Goal: Task Accomplishment & Management: Complete application form

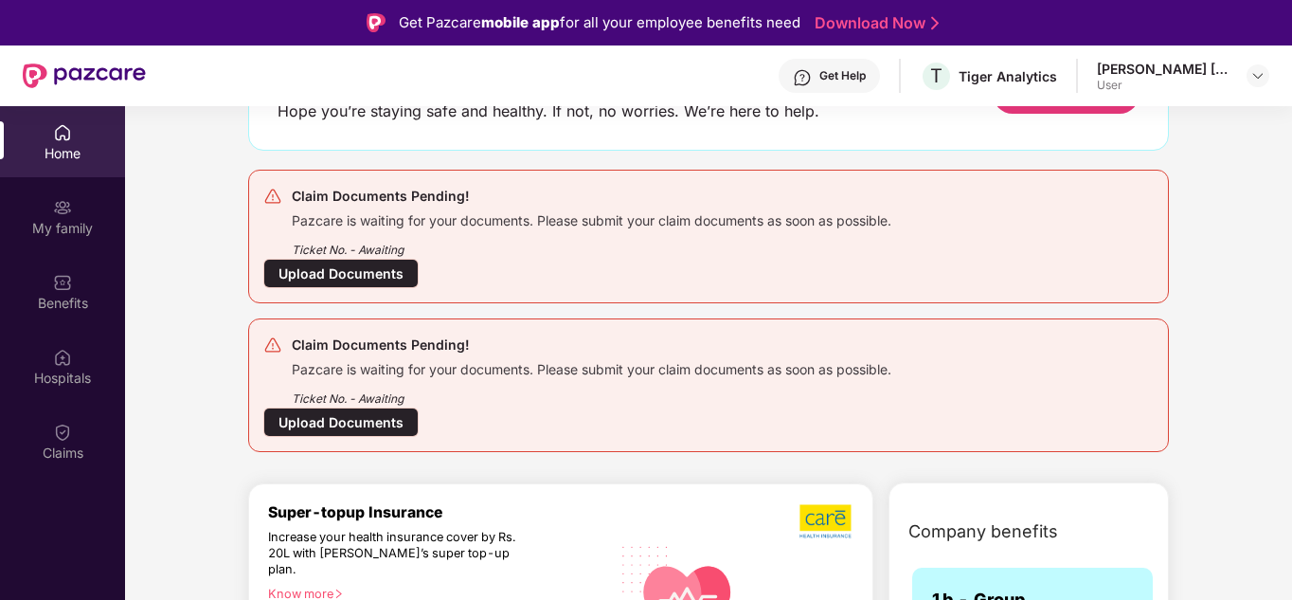
scroll to position [379, 0]
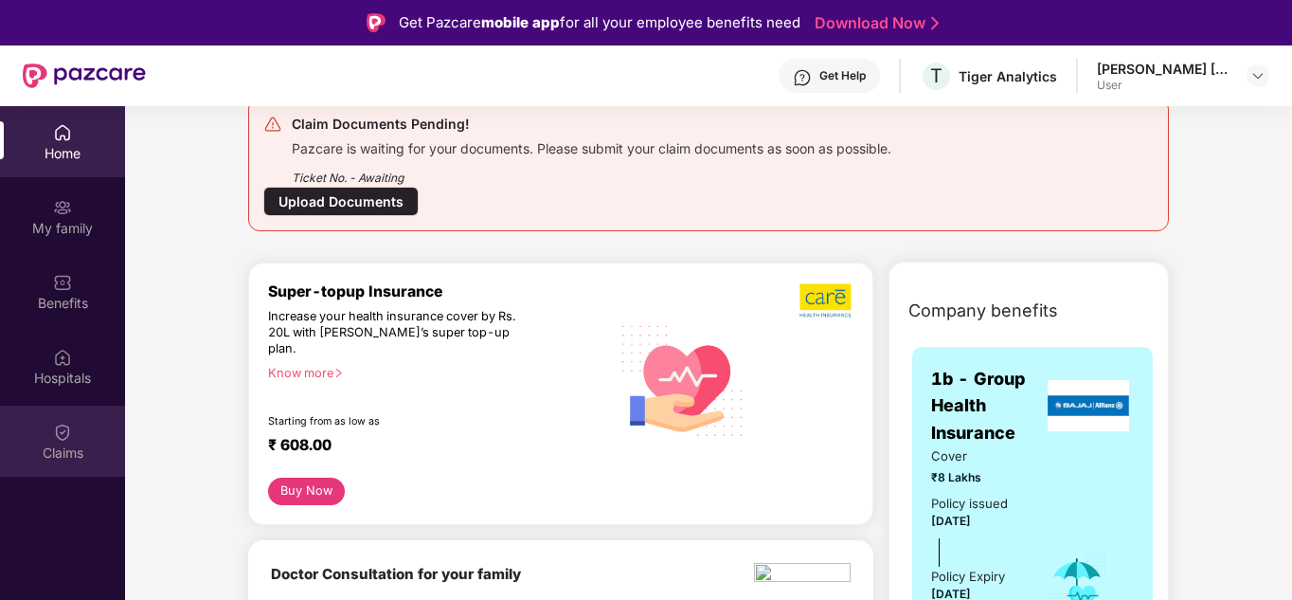
click at [73, 457] on div "Claims" at bounding box center [62, 452] width 125 height 19
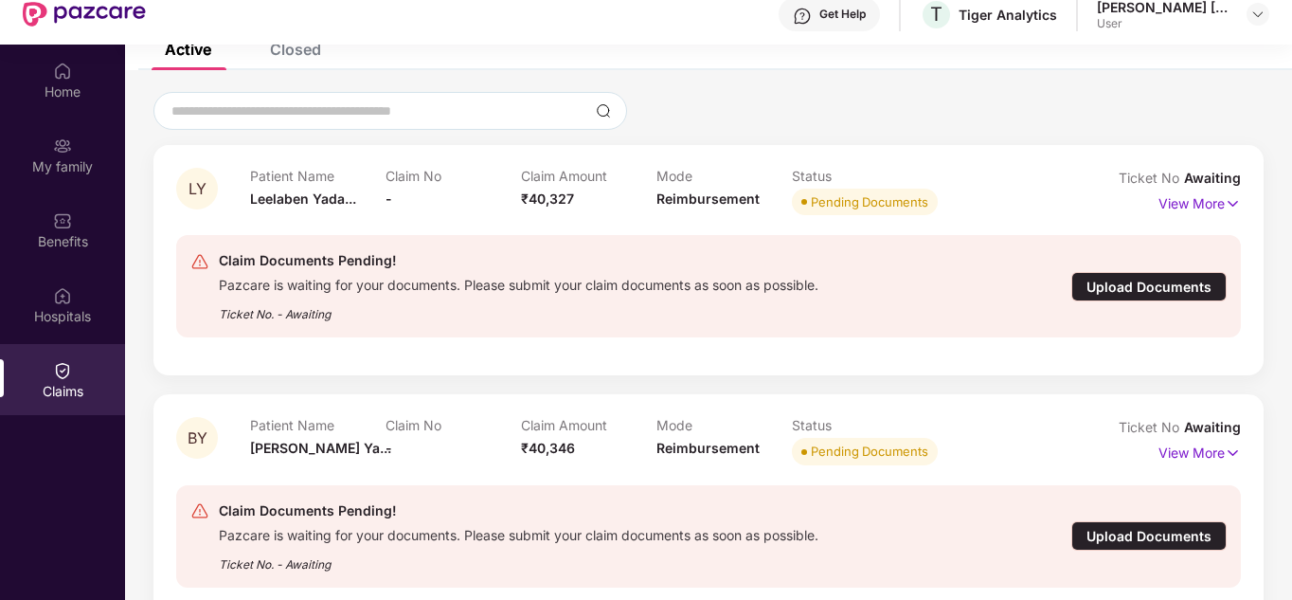
scroll to position [95, 0]
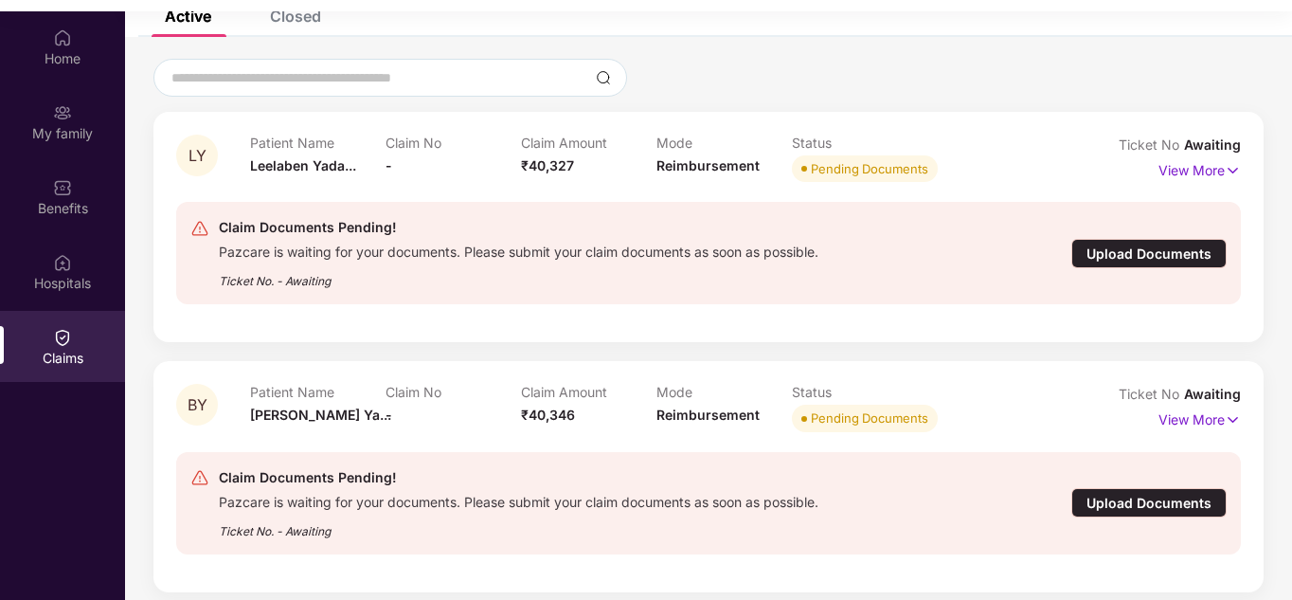
click at [1113, 499] on div "Upload Documents" at bounding box center [1149, 502] width 155 height 29
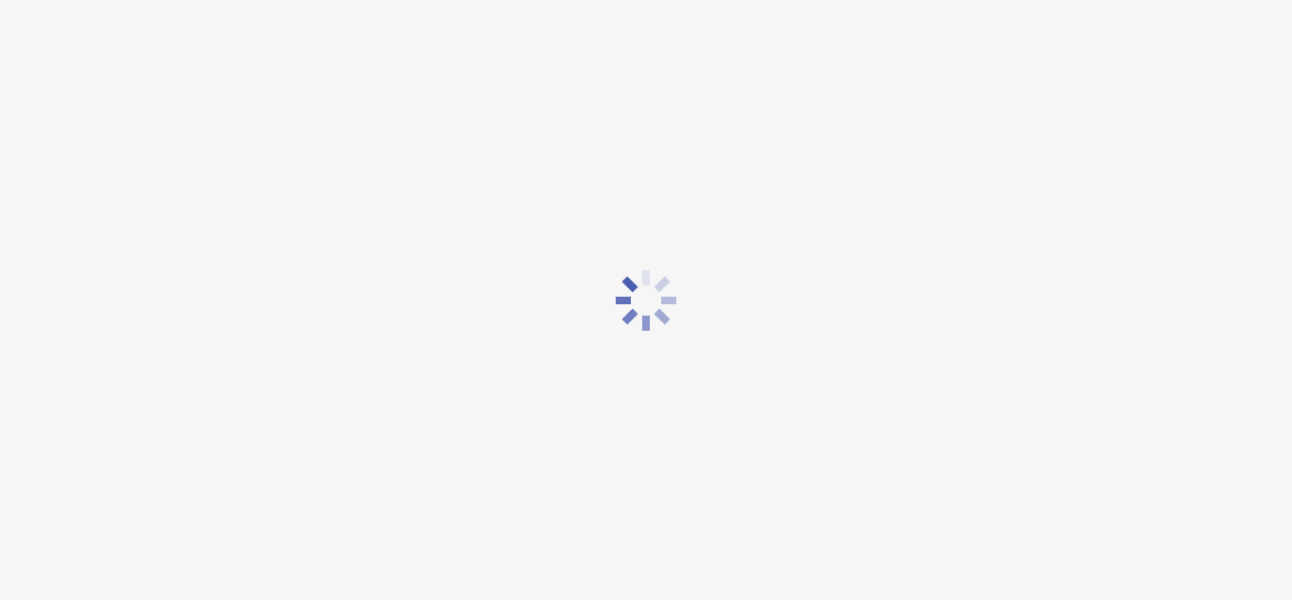
scroll to position [45, 0]
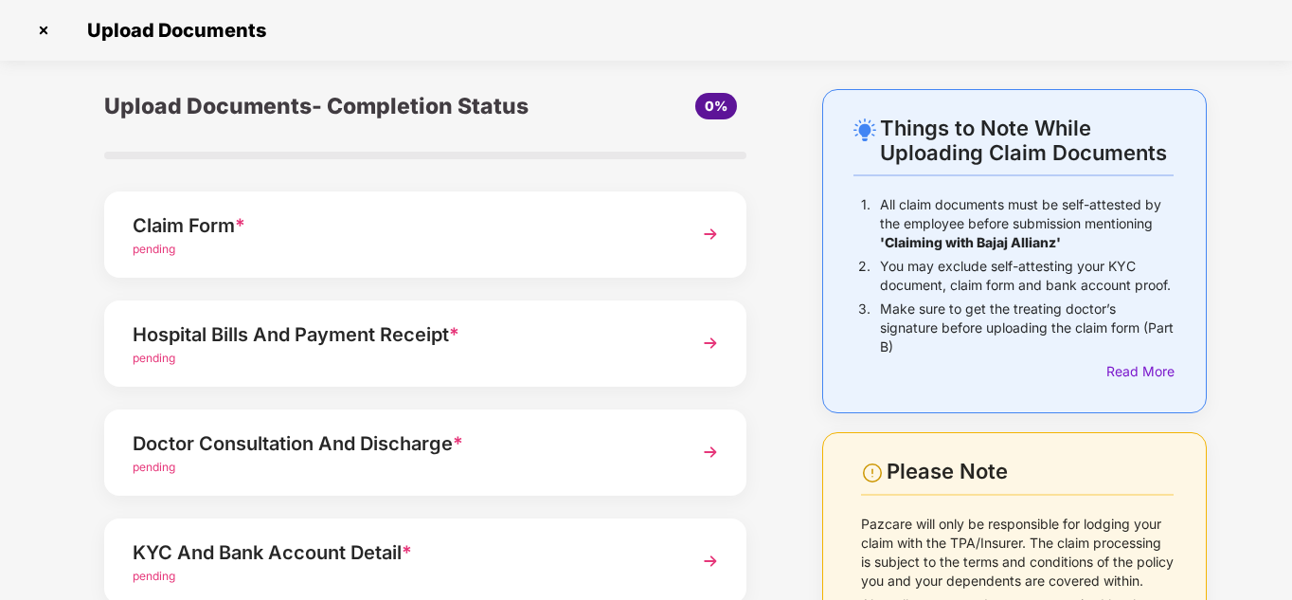
click at [602, 249] on div "pending" at bounding box center [401, 250] width 536 height 18
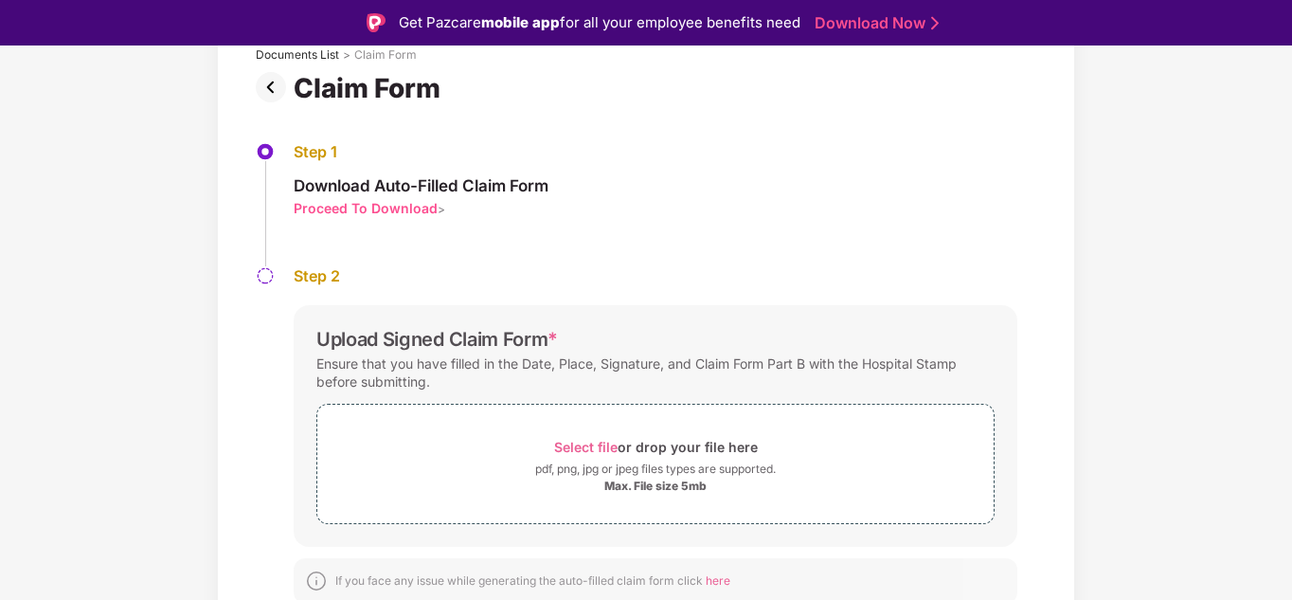
scroll to position [133, 0]
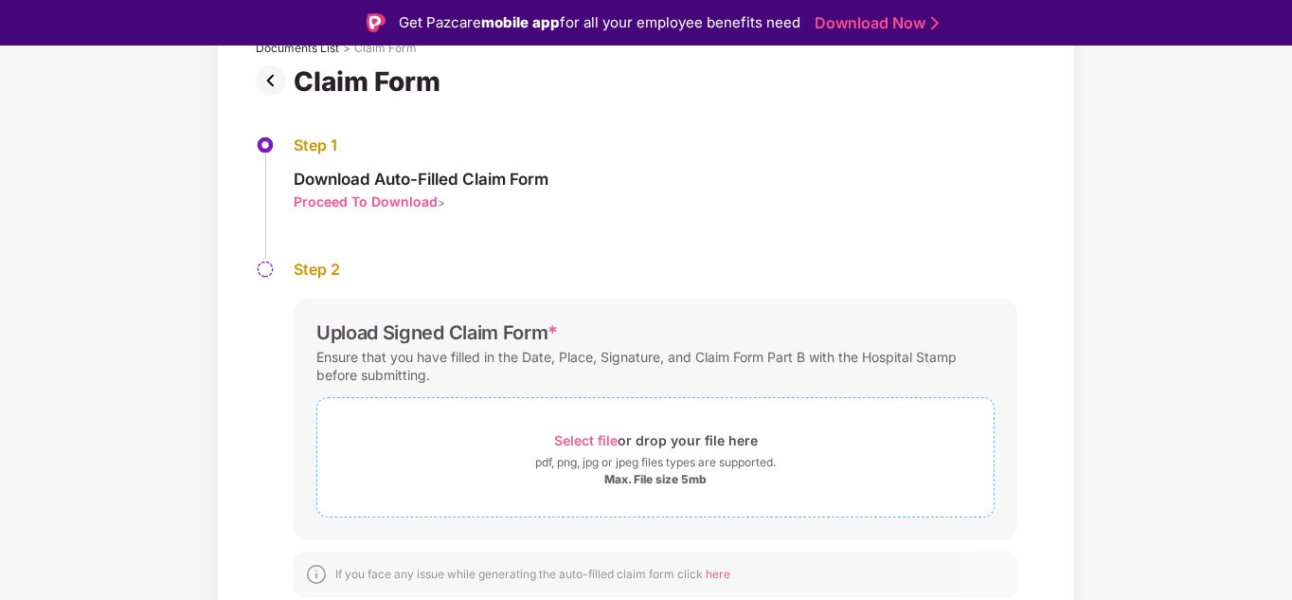
click at [600, 436] on span "Select file" at bounding box center [585, 440] width 63 height 16
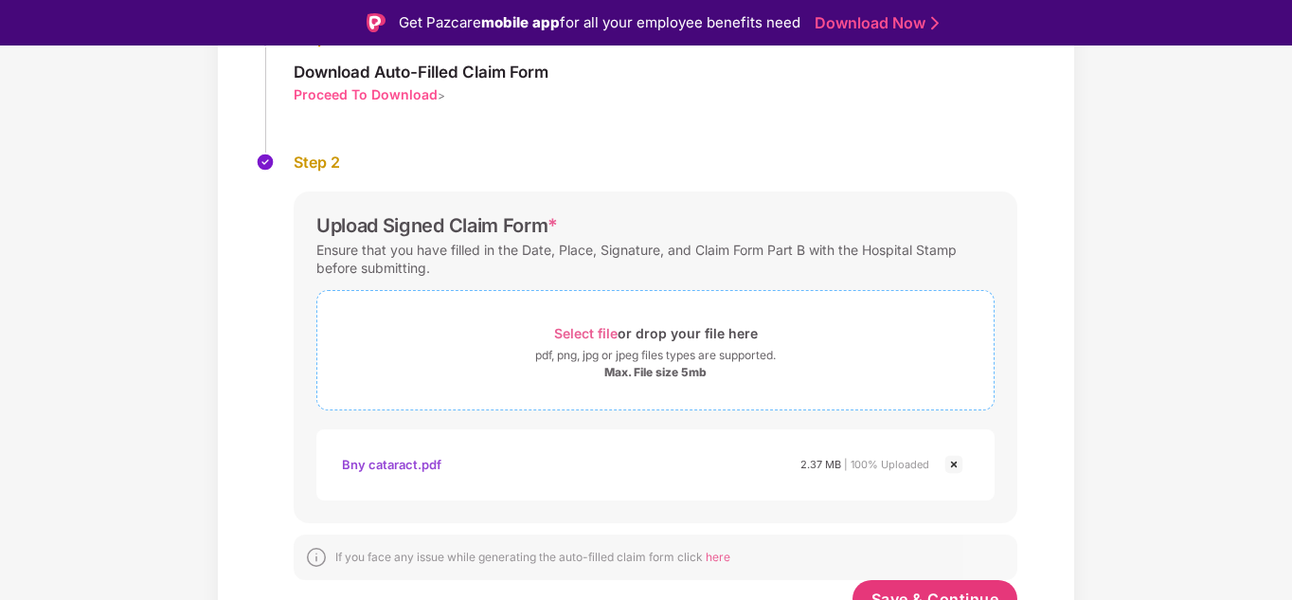
scroll to position [270, 0]
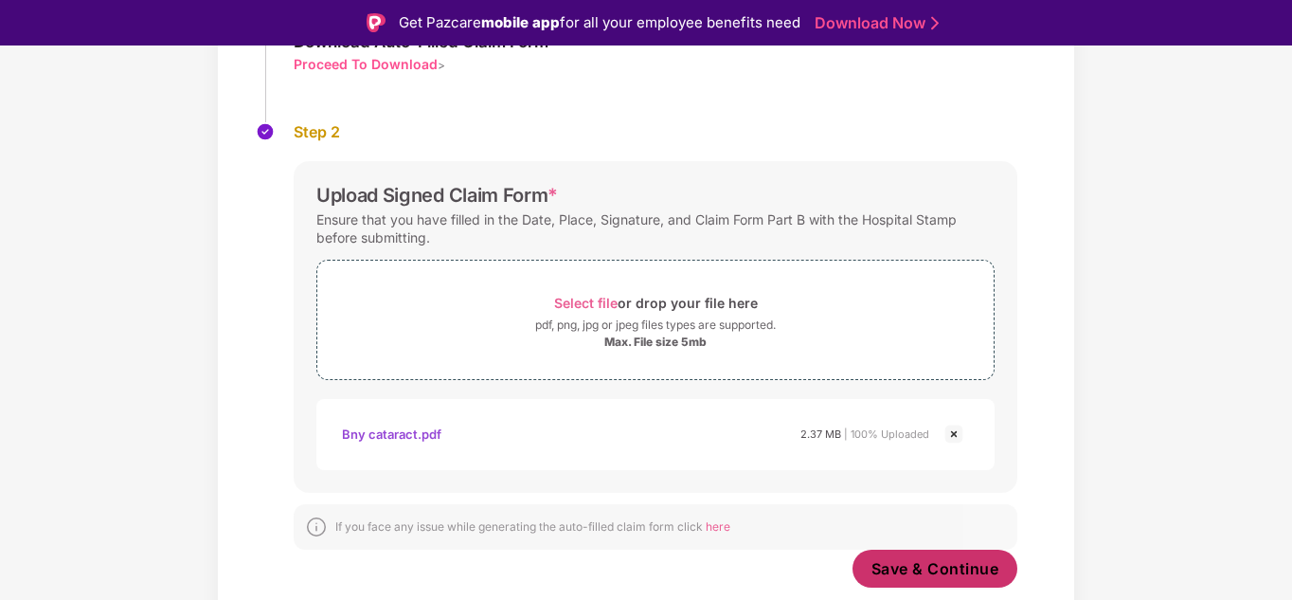
click at [952, 575] on span "Save & Continue" at bounding box center [936, 568] width 128 height 21
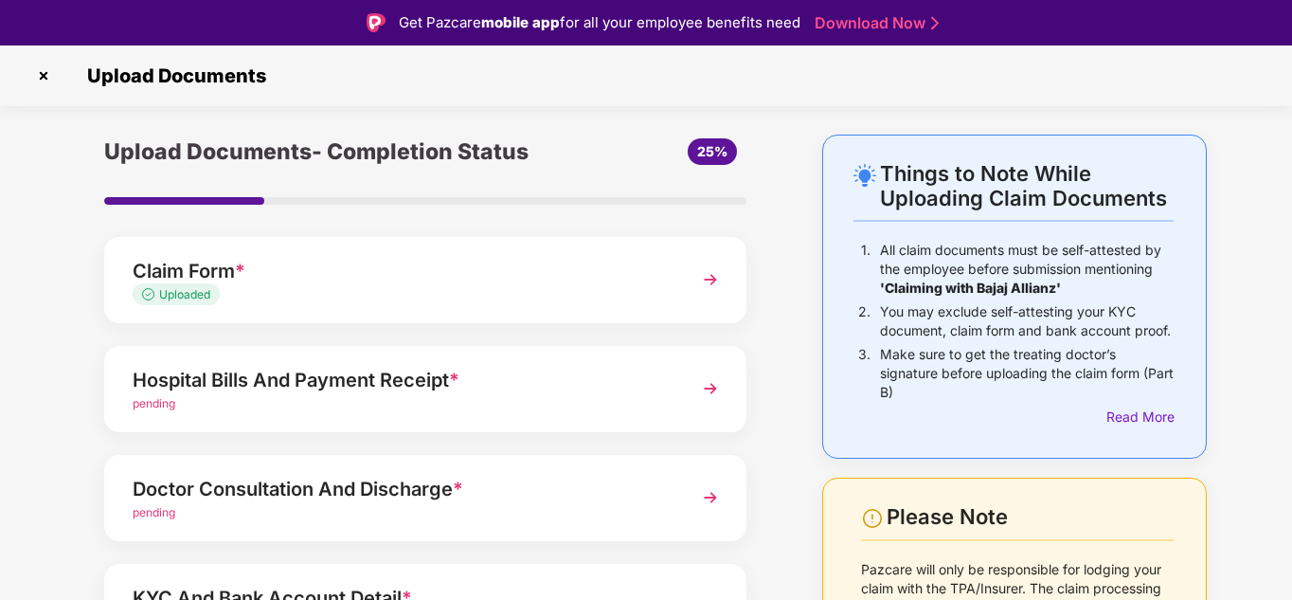
click at [616, 386] on div "Hospital Bills And Payment Receipt *" at bounding box center [401, 380] width 536 height 30
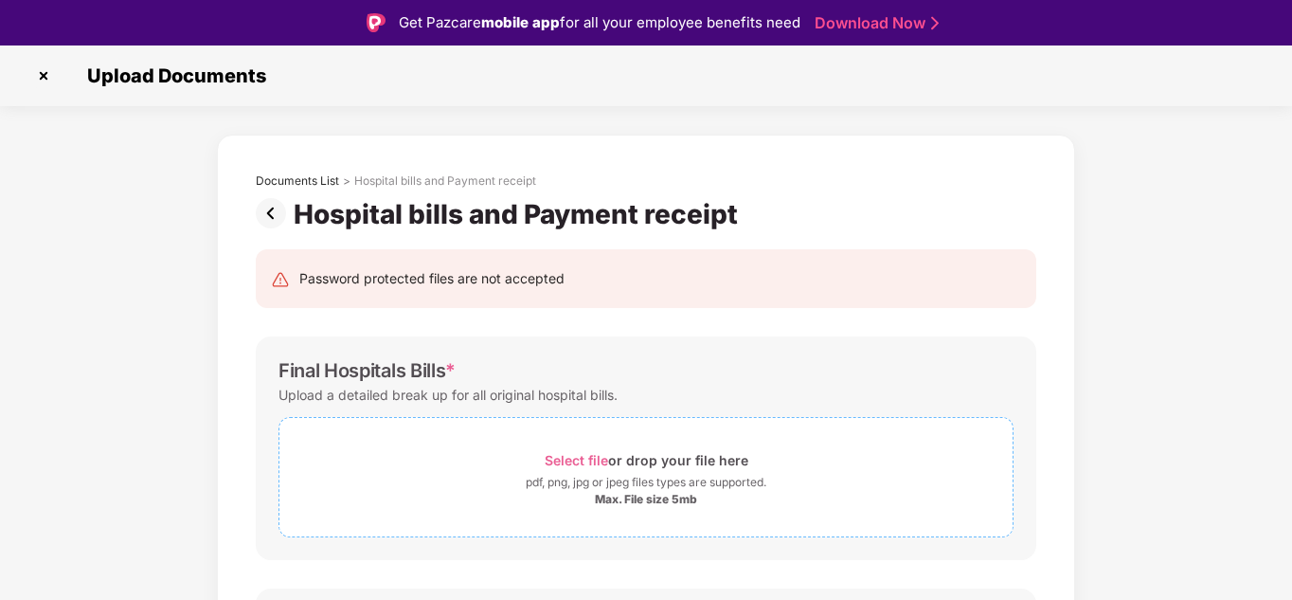
click at [649, 468] on div "Select file or drop your file here" at bounding box center [647, 460] width 204 height 26
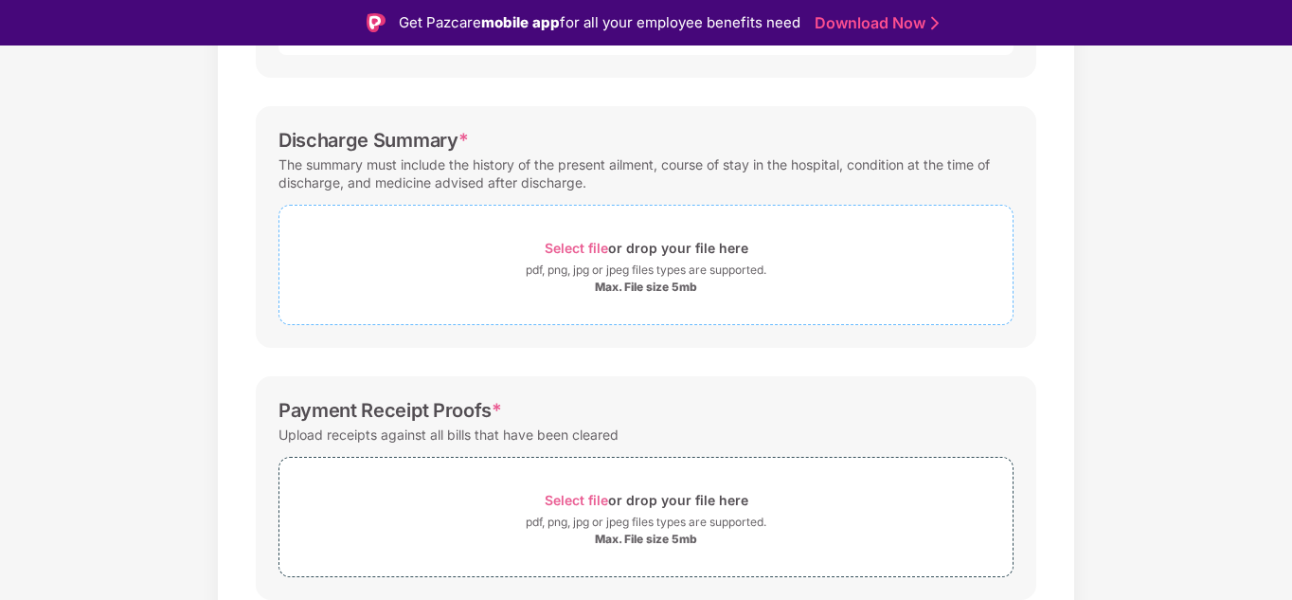
scroll to position [663, 0]
click at [744, 279] on div "pdf, png, jpg or jpeg files types are supported." at bounding box center [646, 269] width 241 height 19
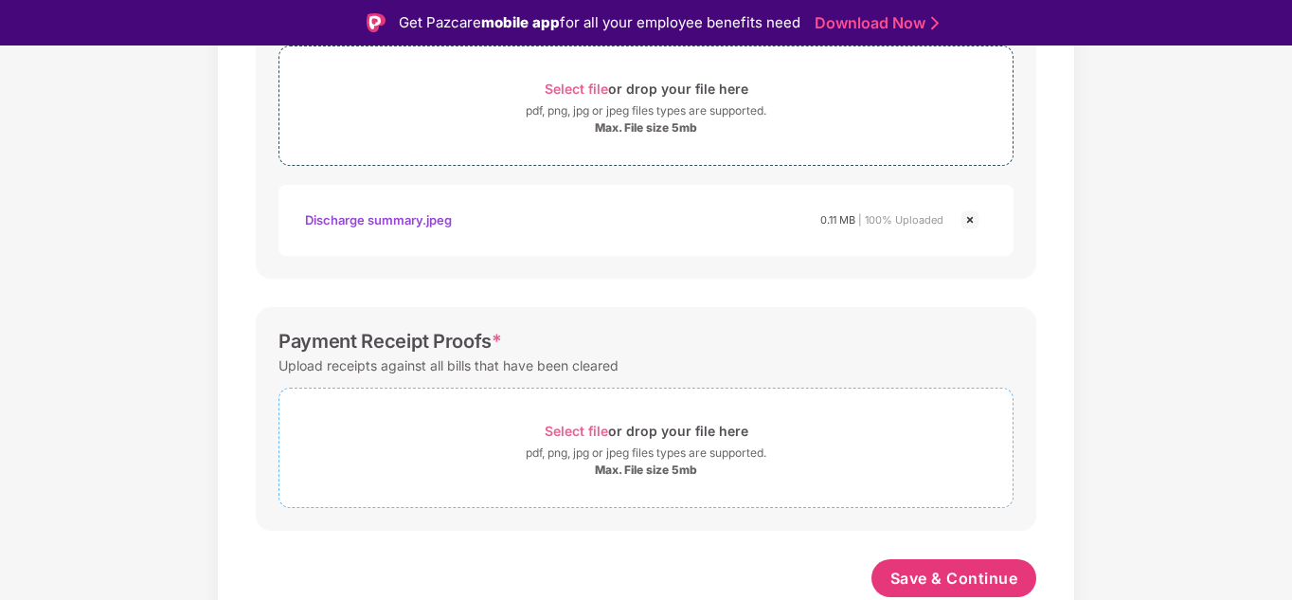
scroll to position [45, 0]
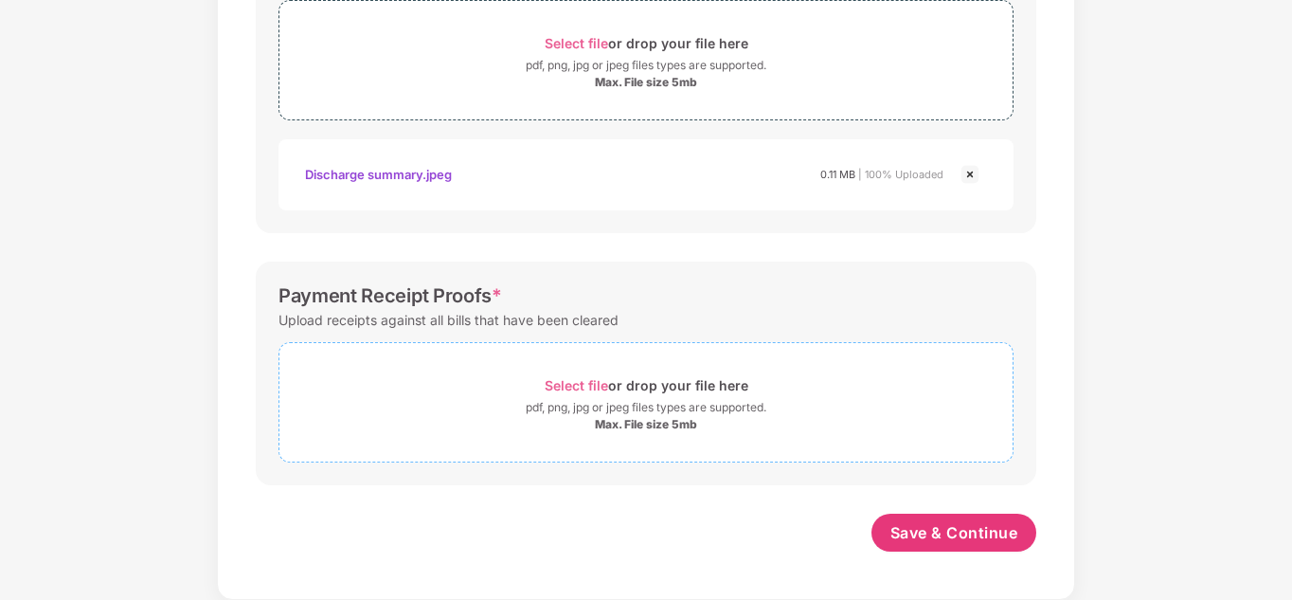
click at [730, 417] on div "pdf, png, jpg or jpeg files types are supported." at bounding box center [646, 407] width 241 height 19
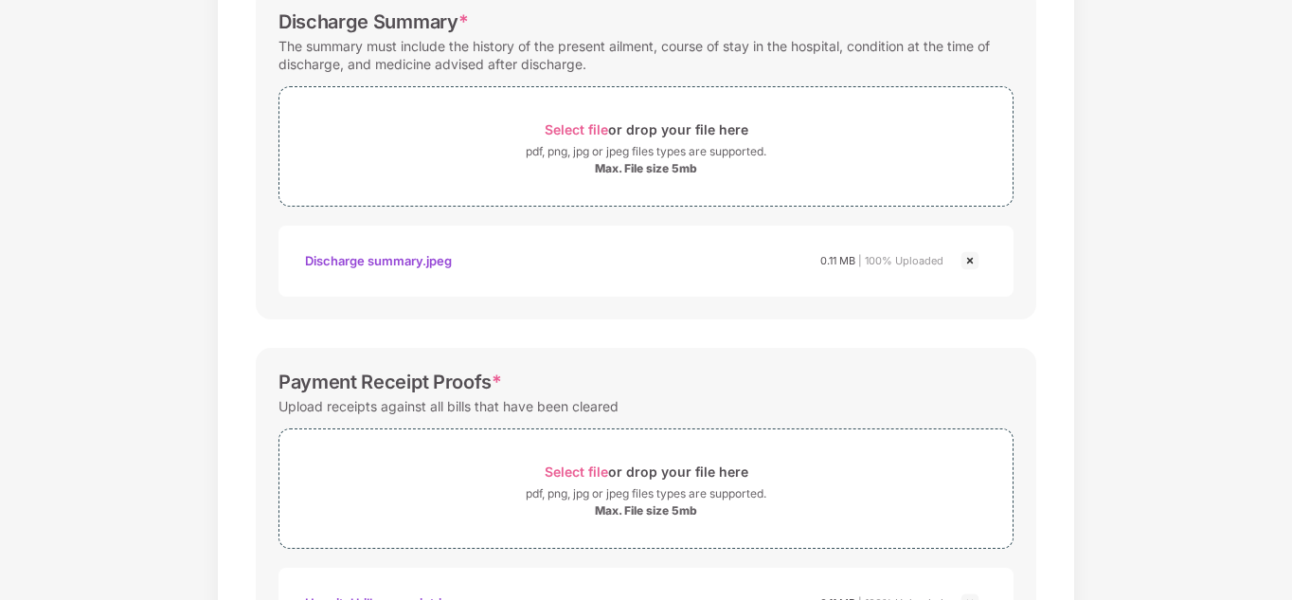
scroll to position [912, 0]
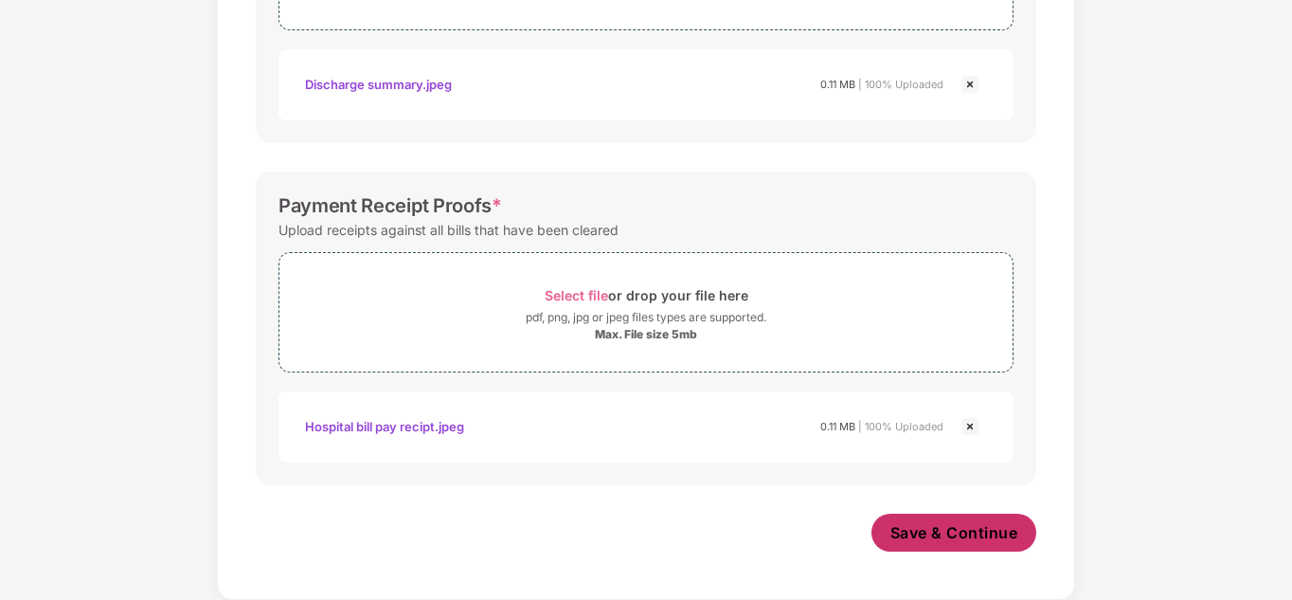
click at [997, 529] on span "Save & Continue" at bounding box center [955, 532] width 128 height 21
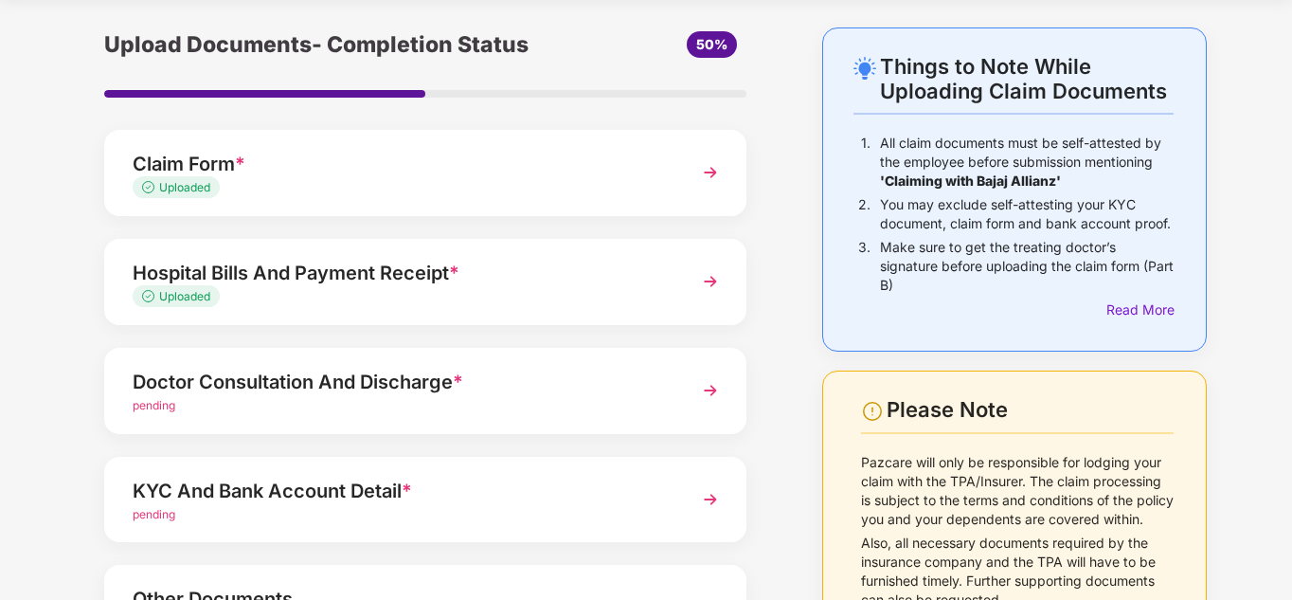
scroll to position [95, 0]
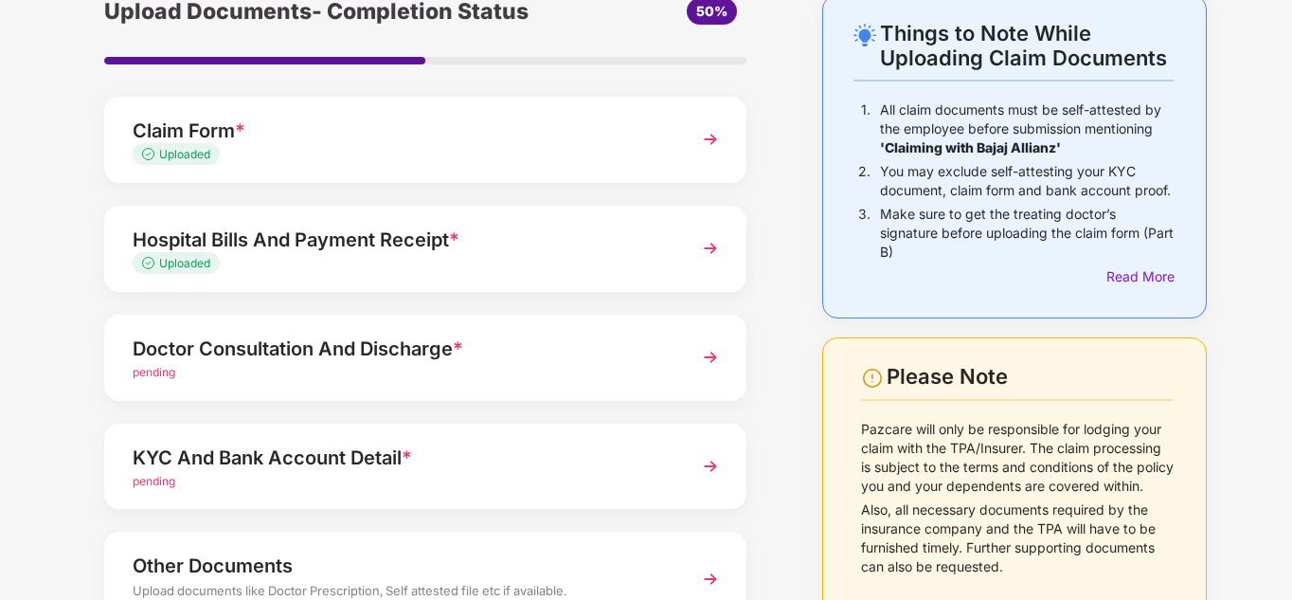
click at [631, 380] on div "pending" at bounding box center [401, 373] width 536 height 18
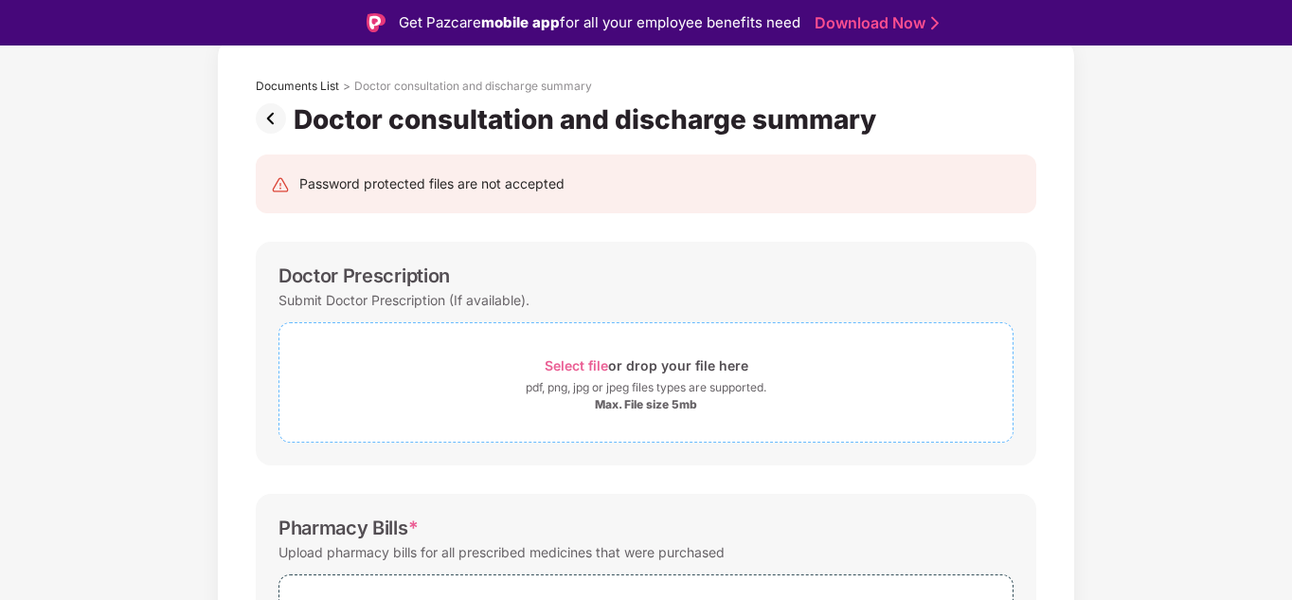
click at [567, 364] on span "Select file" at bounding box center [576, 365] width 63 height 16
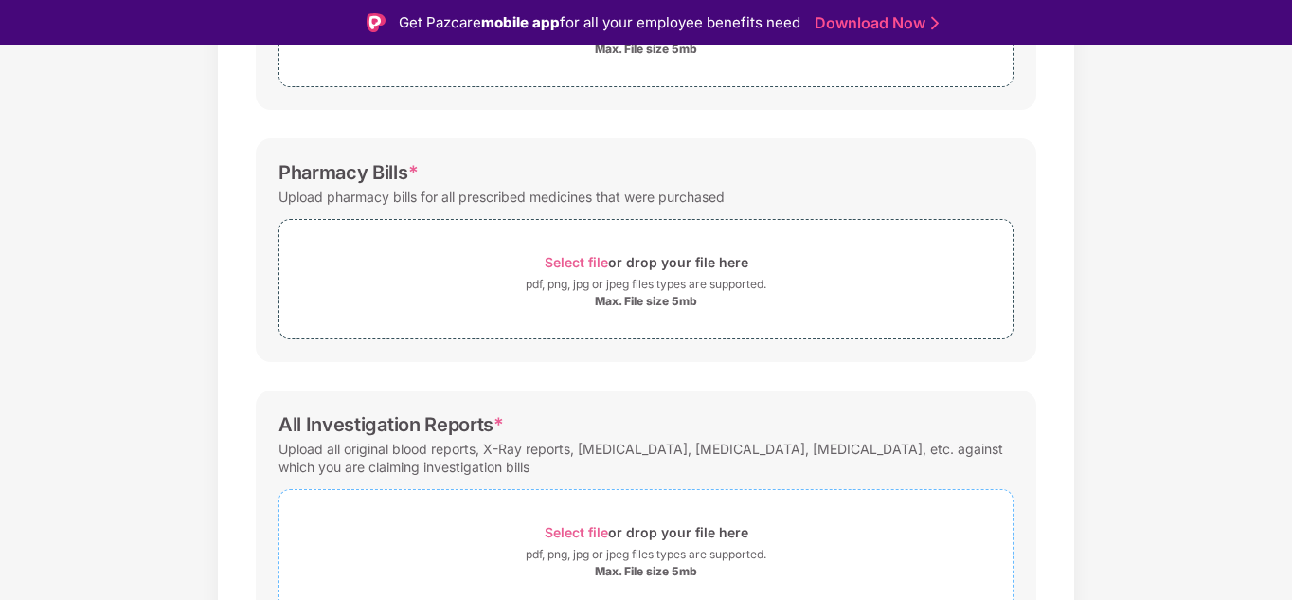
scroll to position [78, 0]
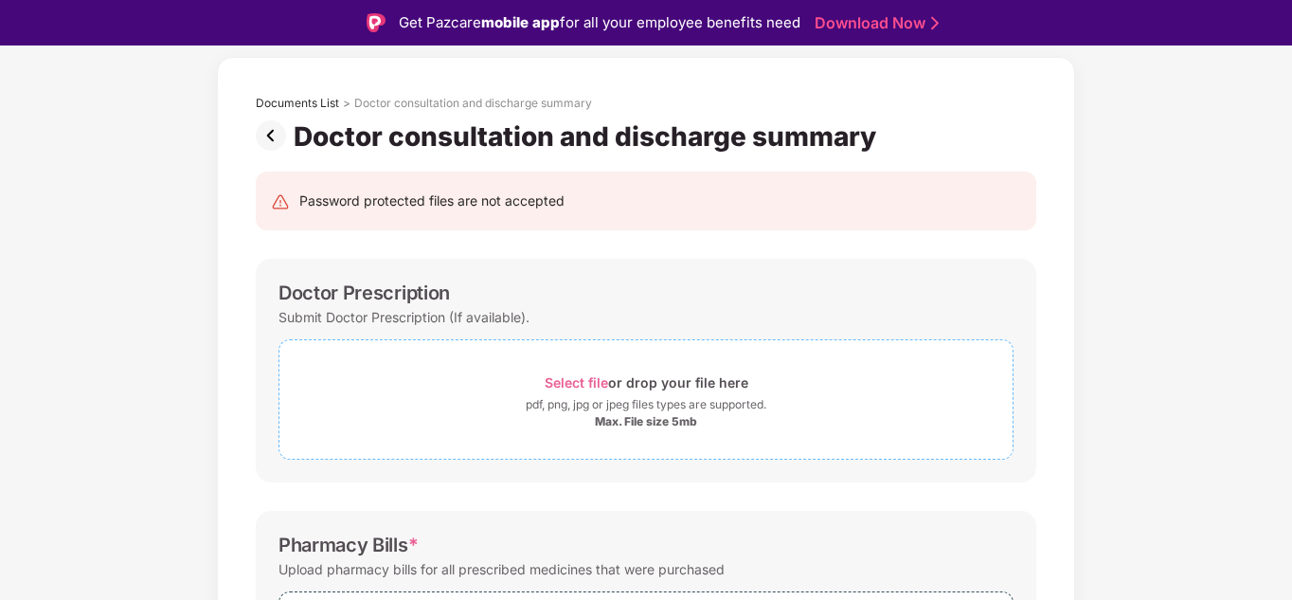
click at [631, 422] on div "Max. File size 5mb" at bounding box center [646, 421] width 102 height 15
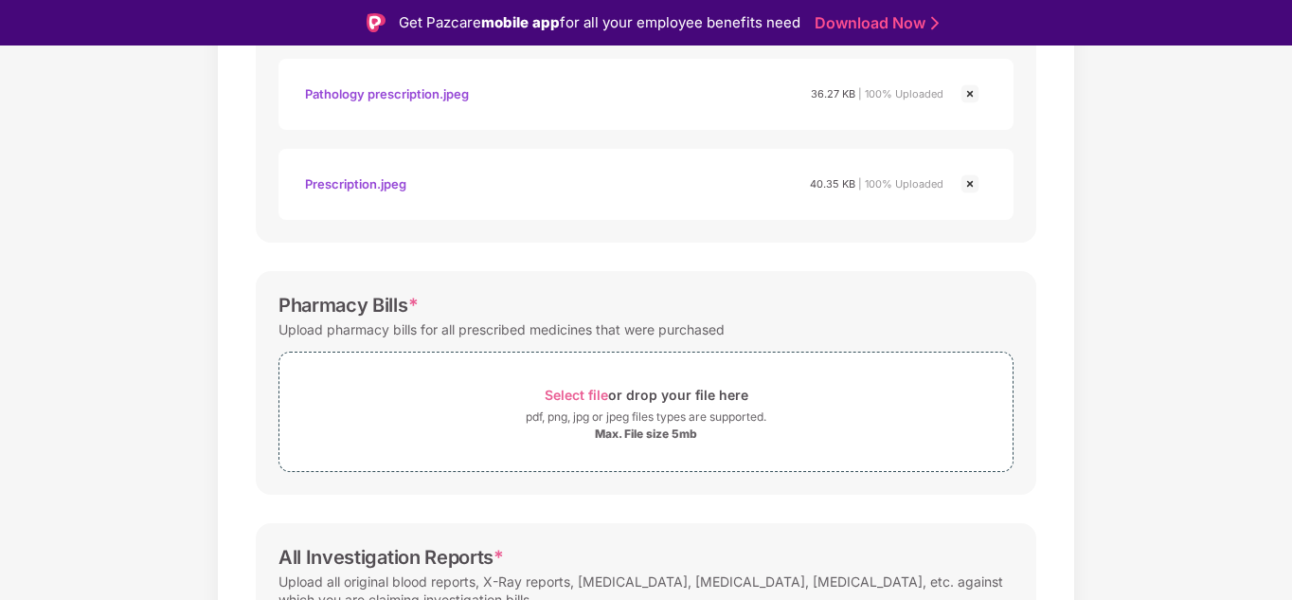
scroll to position [646, 0]
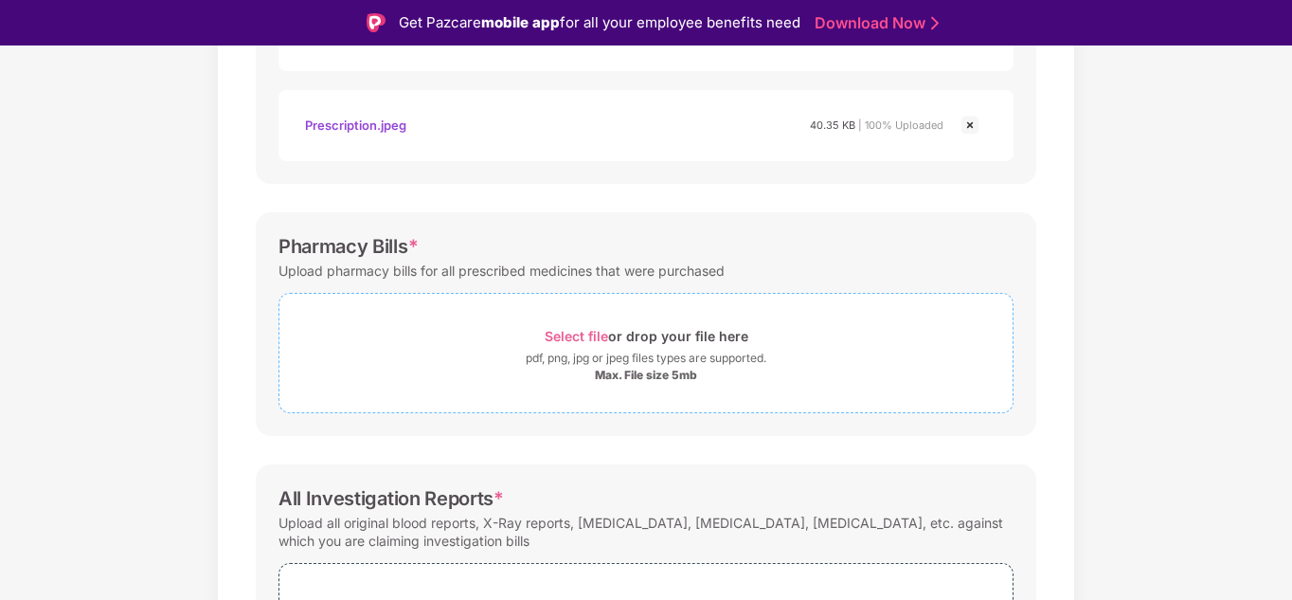
click at [569, 338] on span "Select file" at bounding box center [576, 336] width 63 height 16
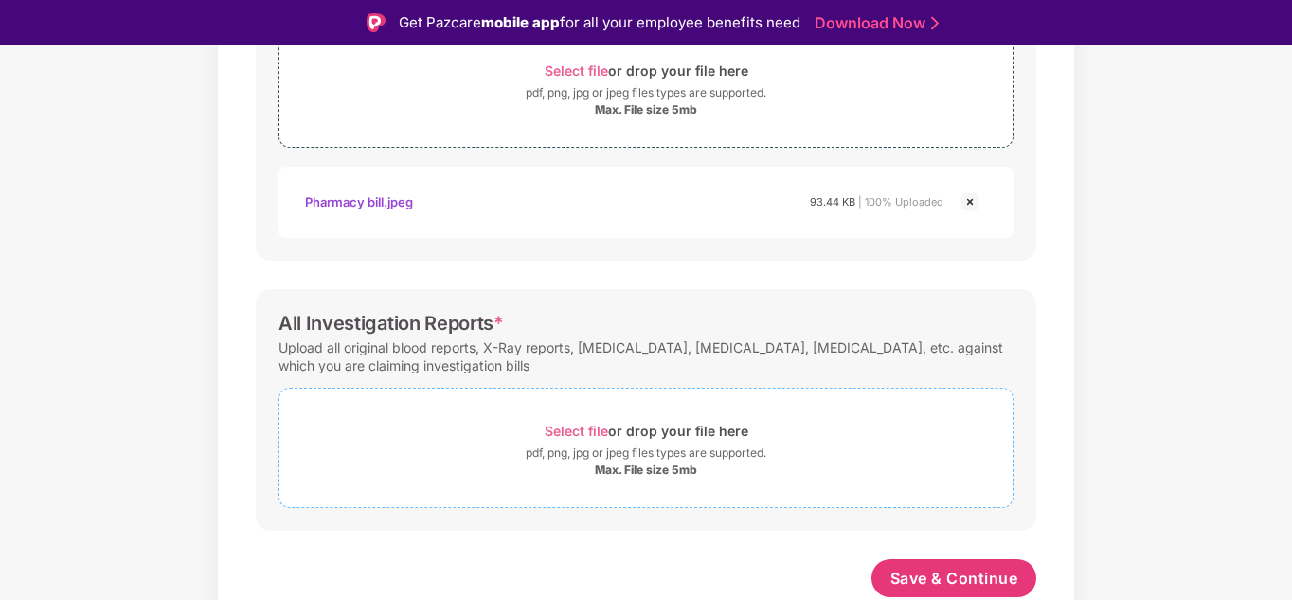
click at [646, 456] on div "pdf, png, jpg or jpeg files types are supported." at bounding box center [646, 452] width 241 height 19
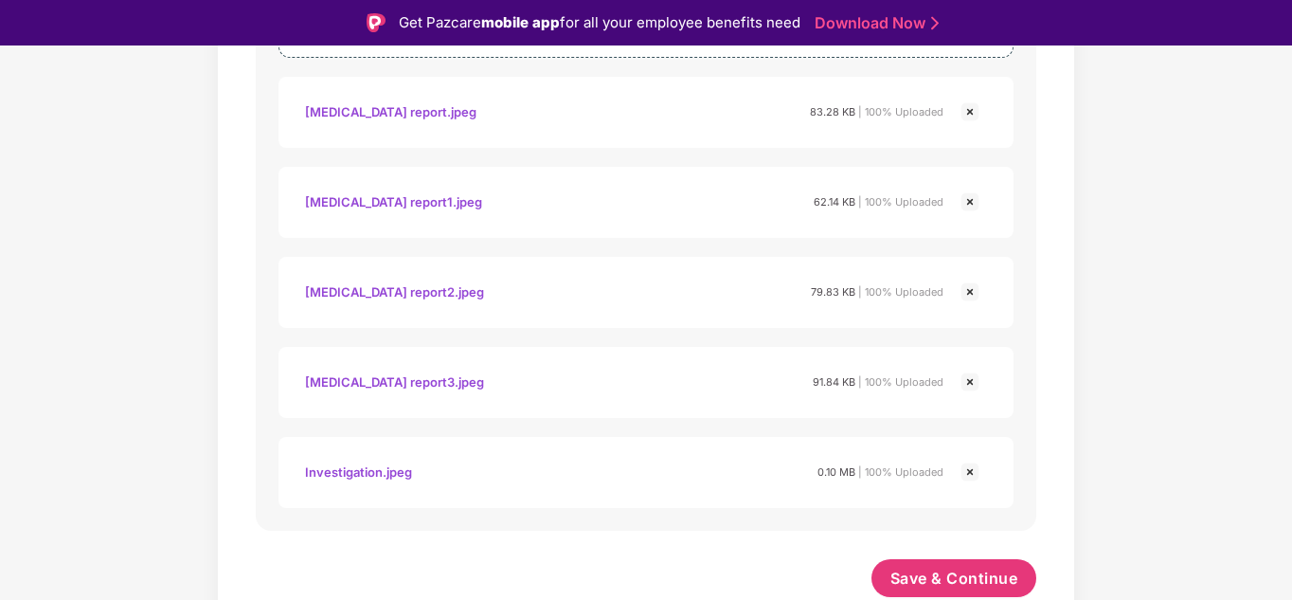
scroll to position [1362, 0]
click at [986, 573] on span "Save & Continue" at bounding box center [955, 578] width 128 height 21
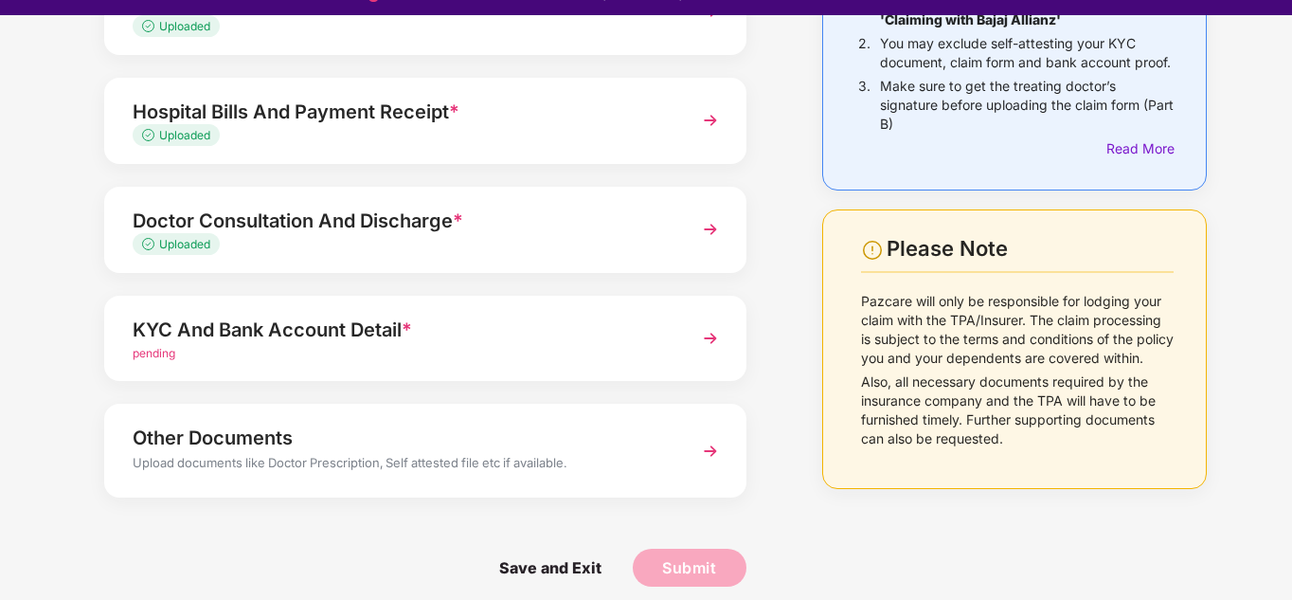
scroll to position [45, 0]
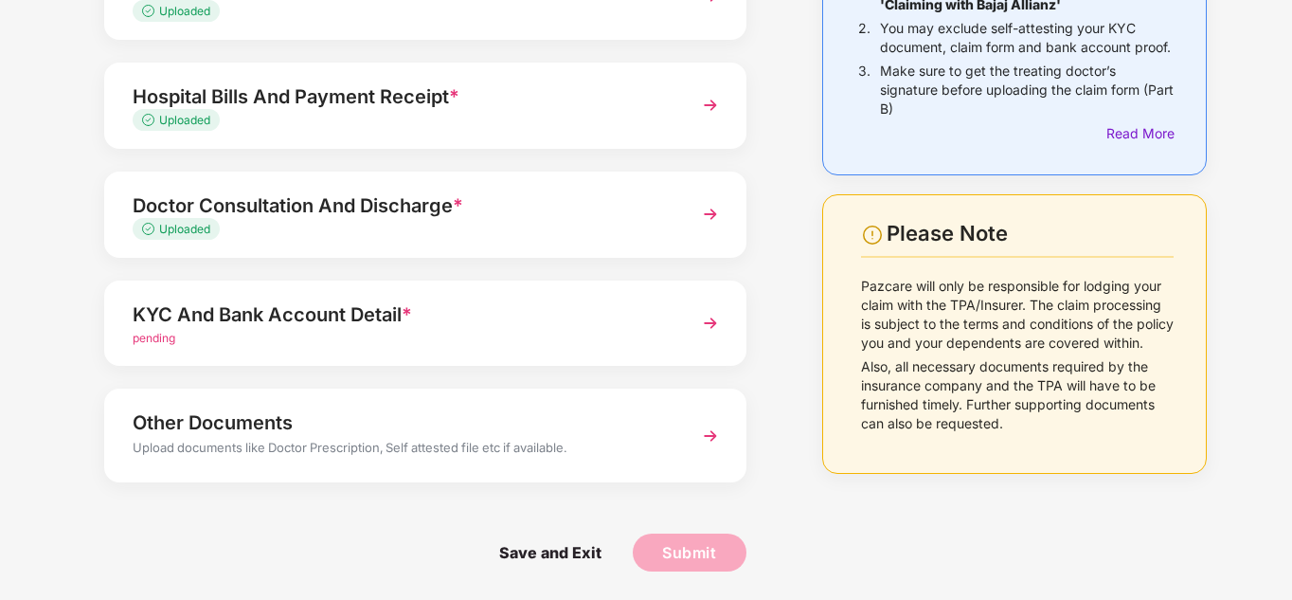
click at [685, 331] on div "KYC And Bank Account Detail * pending" at bounding box center [425, 323] width 642 height 86
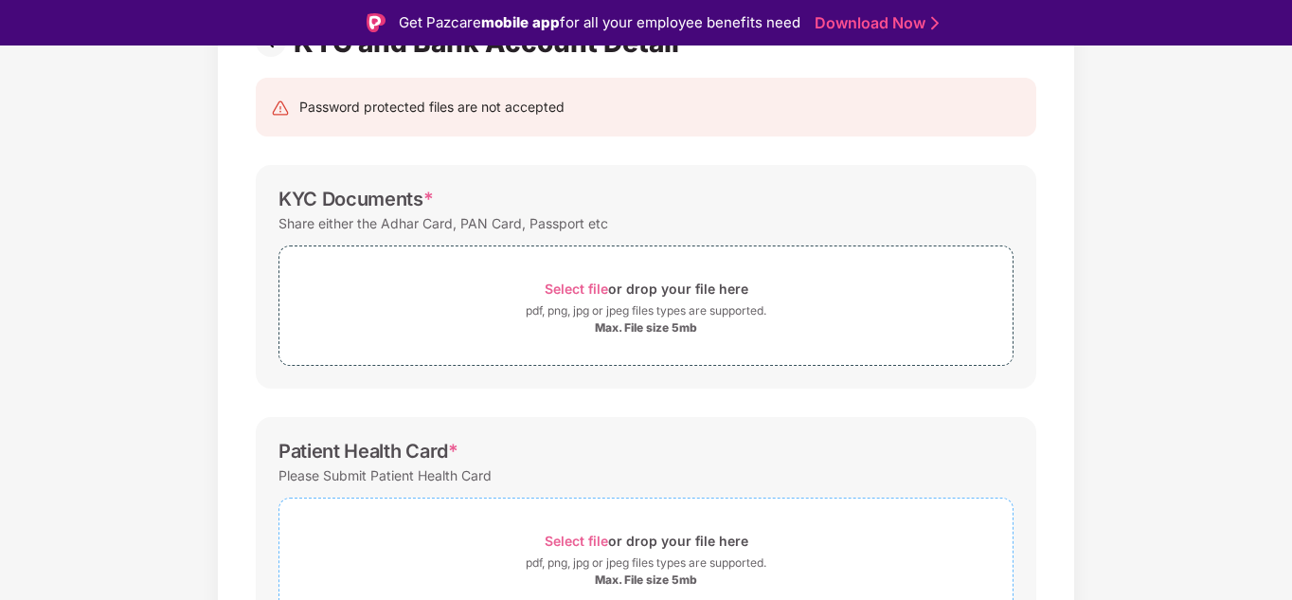
scroll to position [143, 0]
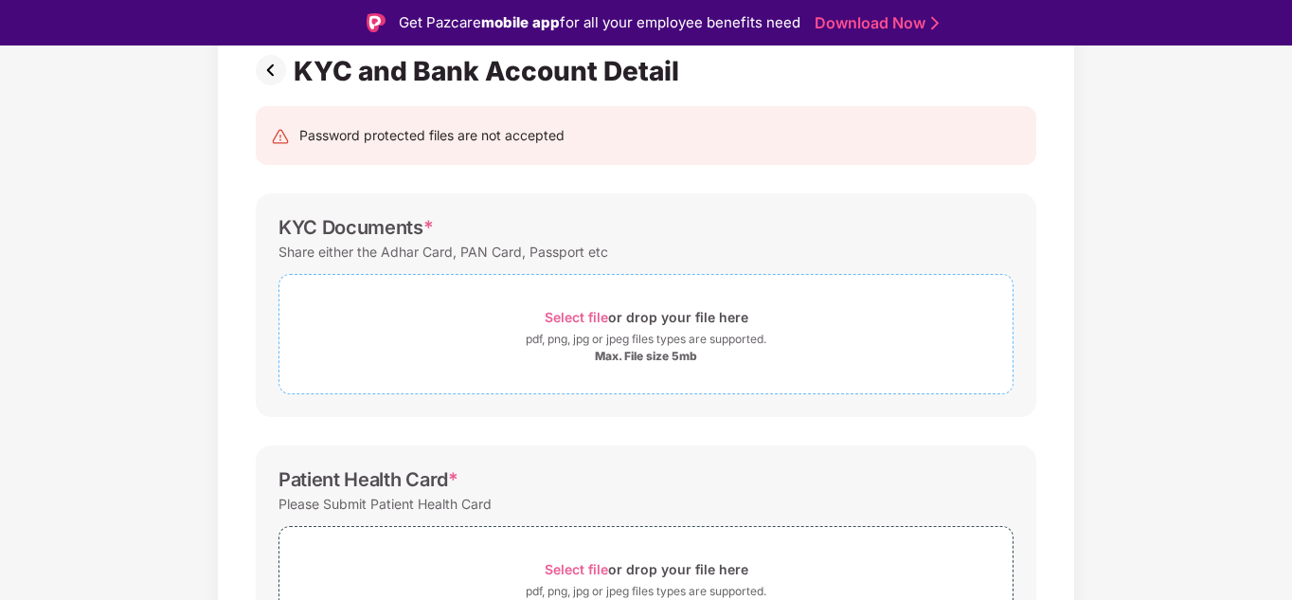
click at [617, 341] on div "pdf, png, jpg or jpeg files types are supported." at bounding box center [646, 339] width 241 height 19
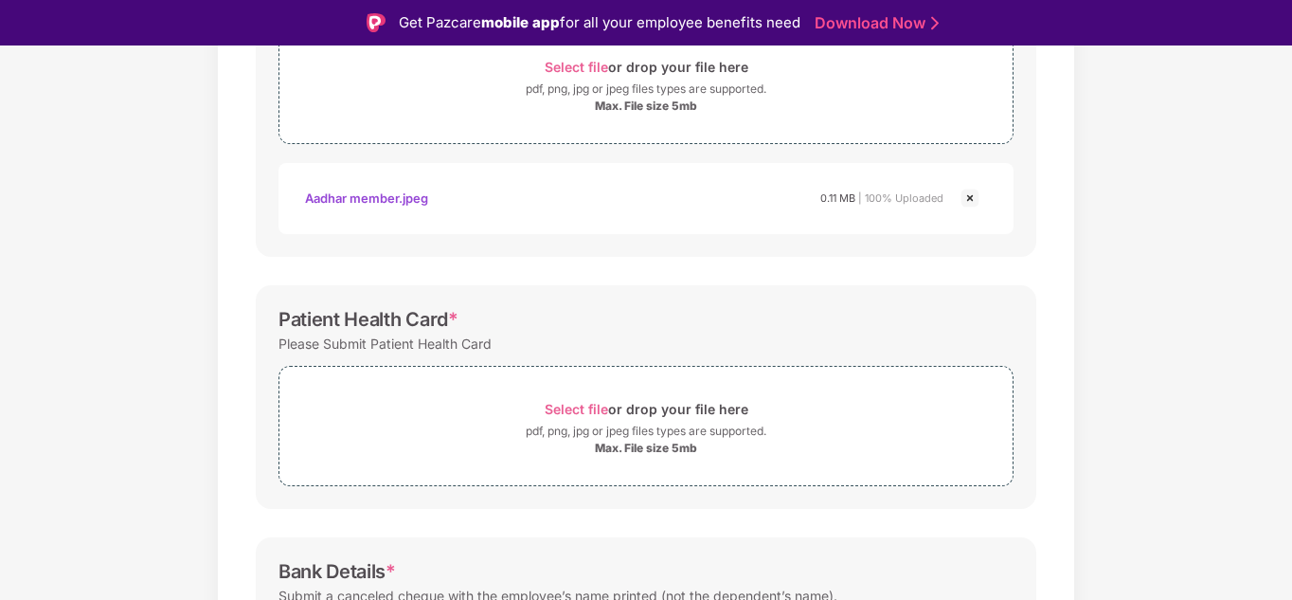
scroll to position [427, 0]
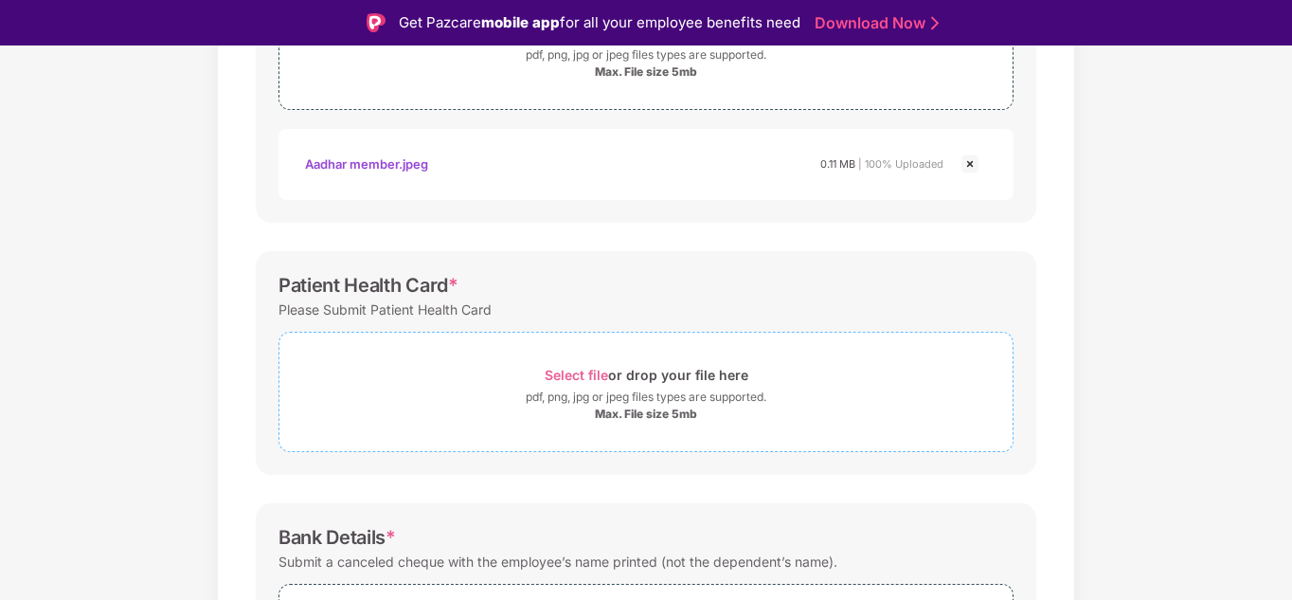
click at [660, 395] on div "pdf, png, jpg or jpeg files types are supported." at bounding box center [646, 397] width 241 height 19
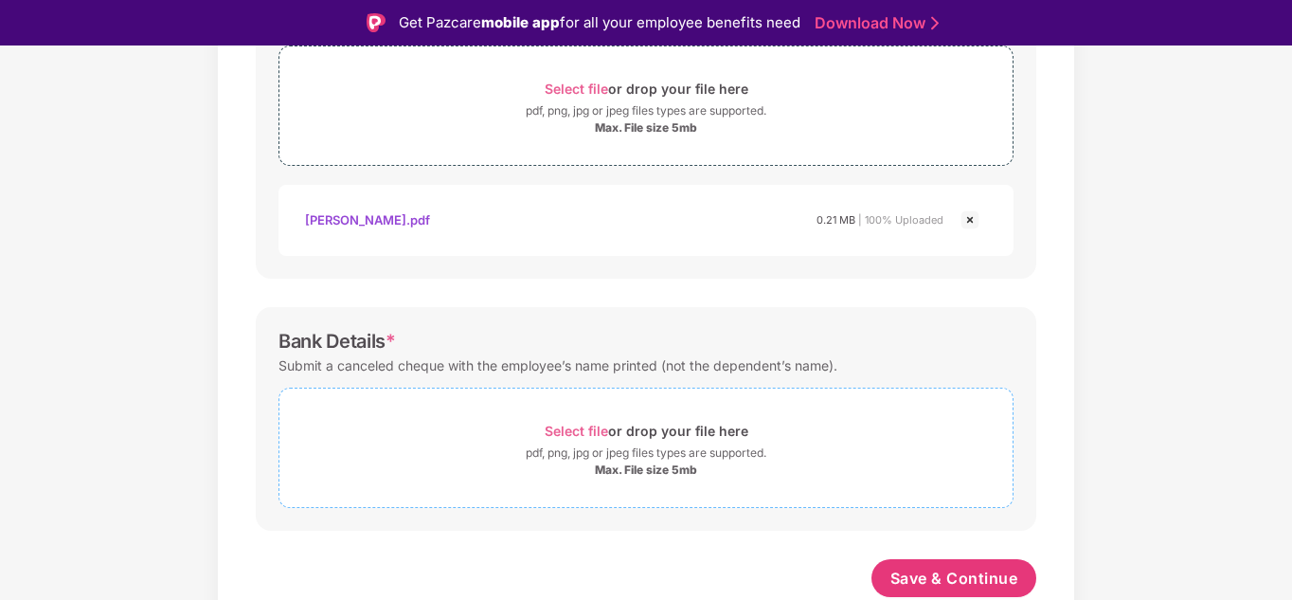
scroll to position [714, 0]
click at [581, 448] on div "pdf, png, jpg or jpeg files types are supported." at bounding box center [646, 452] width 241 height 19
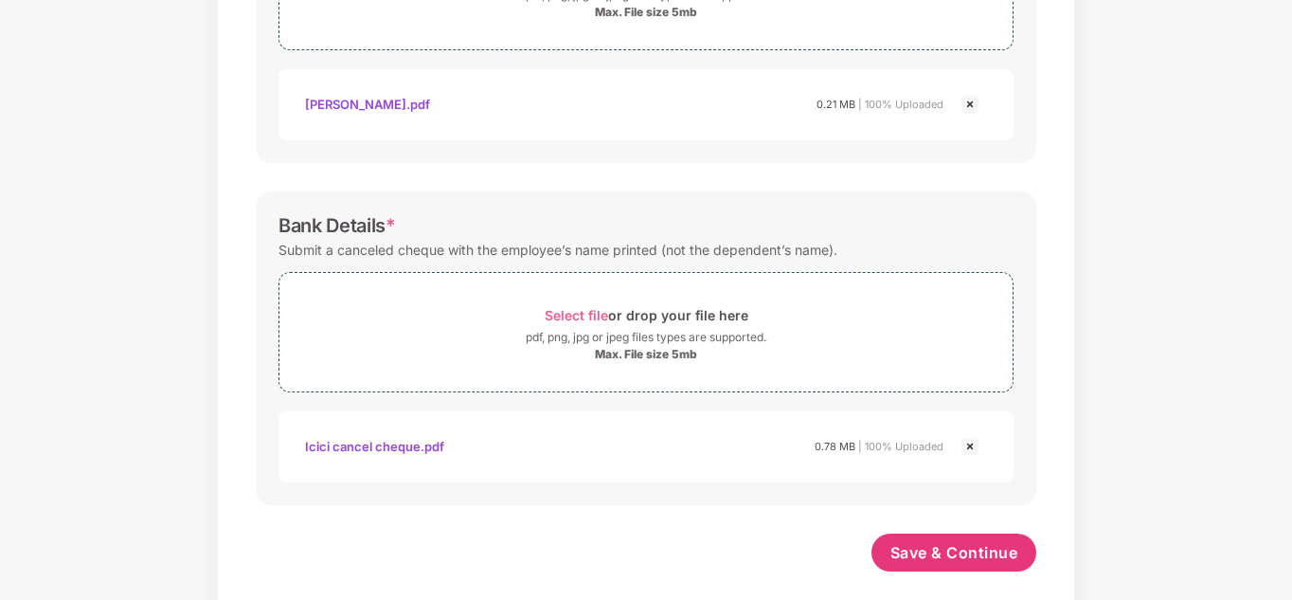
scroll to position [804, 0]
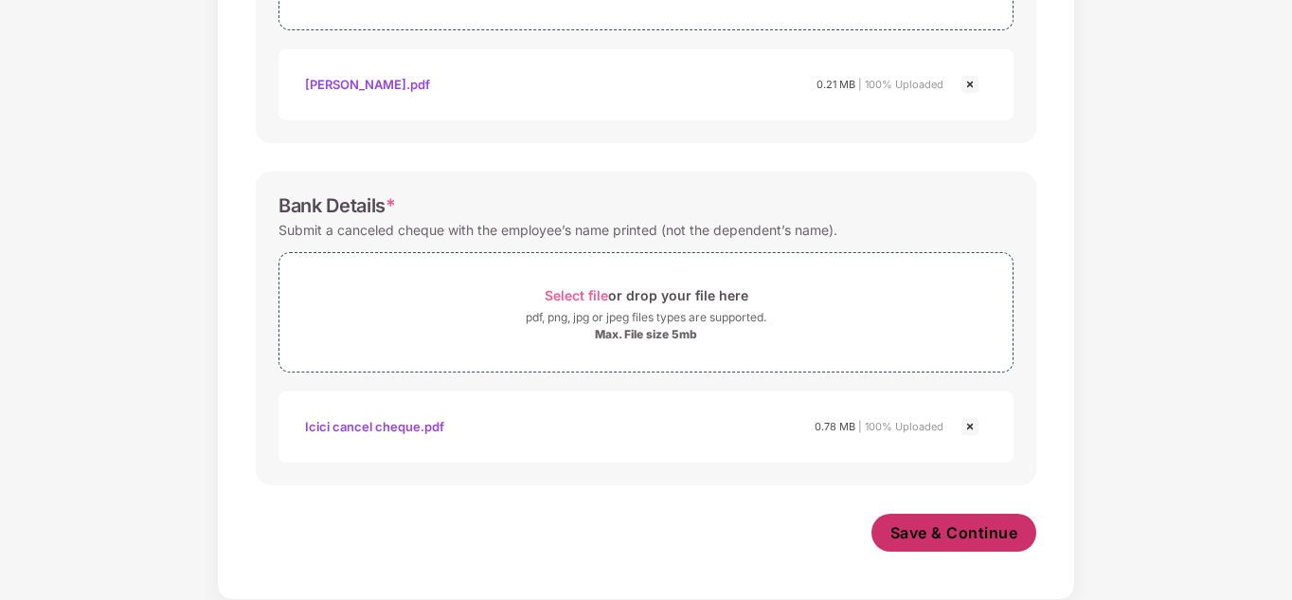
click at [994, 546] on button "Save & Continue" at bounding box center [955, 533] width 166 height 38
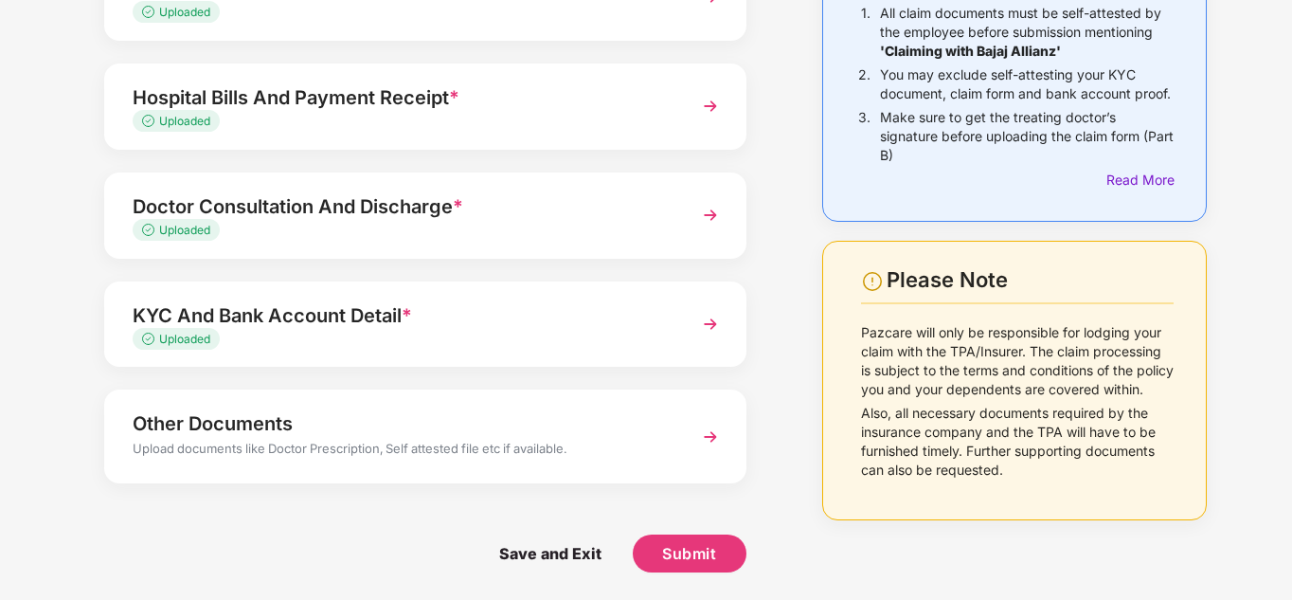
scroll to position [192, 0]
click at [620, 438] on div "Upload documents like Doctor Prescription, Self attested file etc if available." at bounding box center [401, 450] width 536 height 25
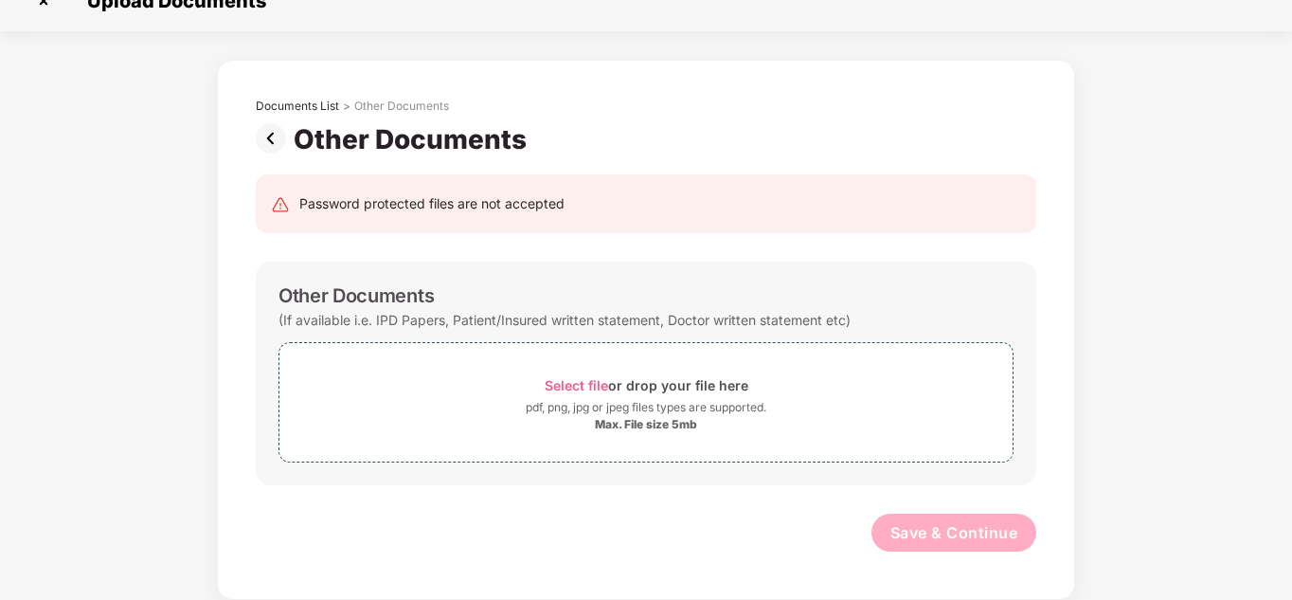
scroll to position [29, 0]
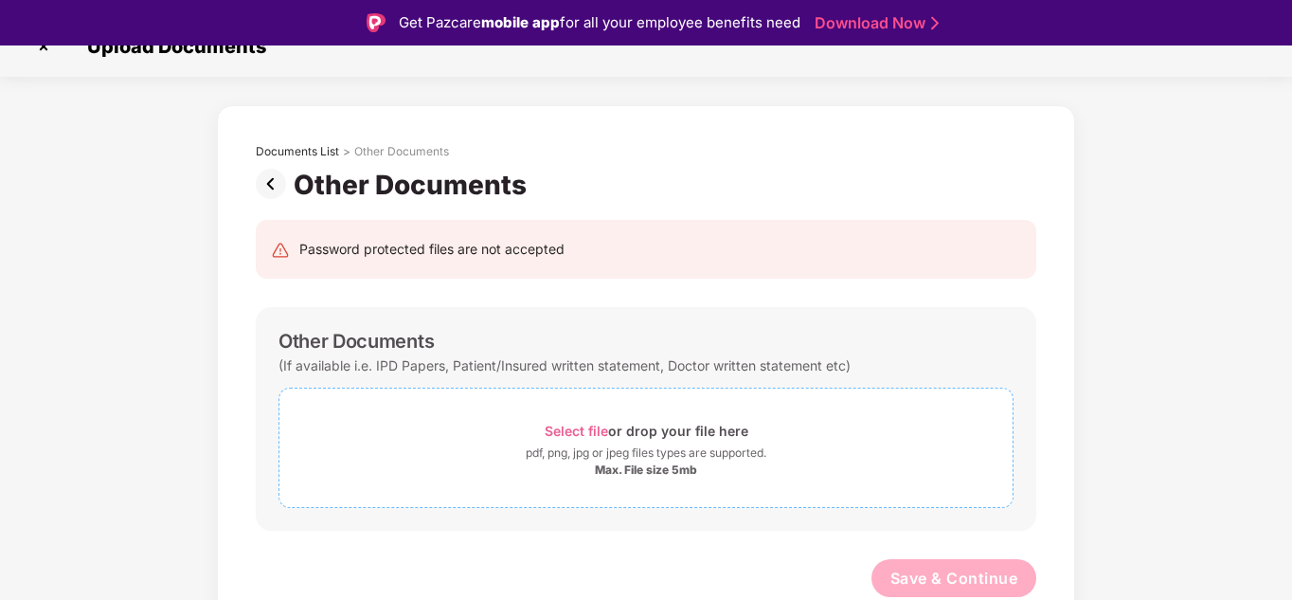
click at [627, 448] on div "pdf, png, jpg or jpeg files types are supported." at bounding box center [646, 452] width 241 height 19
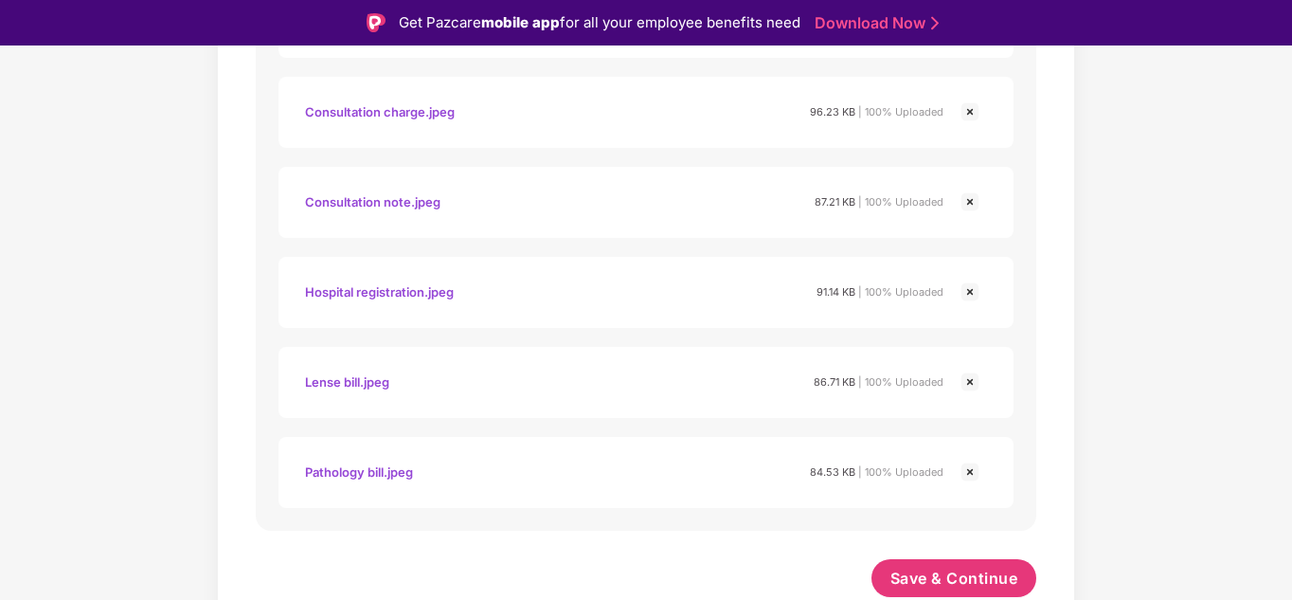
scroll to position [569, 0]
click at [992, 579] on span "Save & Continue" at bounding box center [955, 578] width 128 height 21
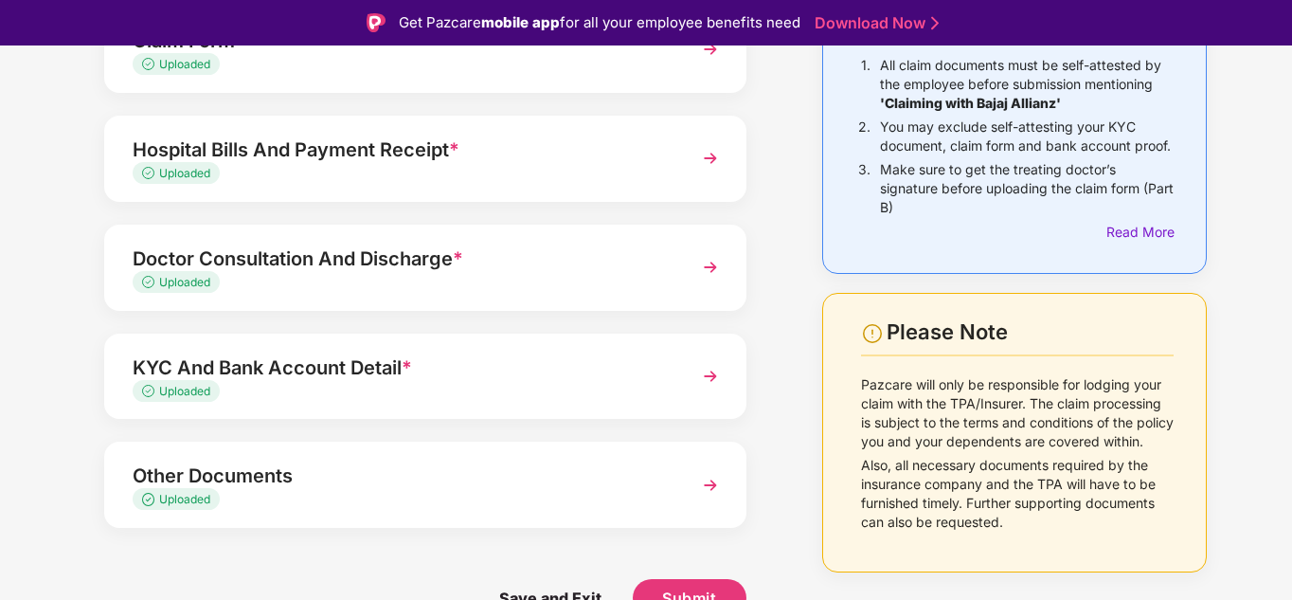
scroll to position [45, 0]
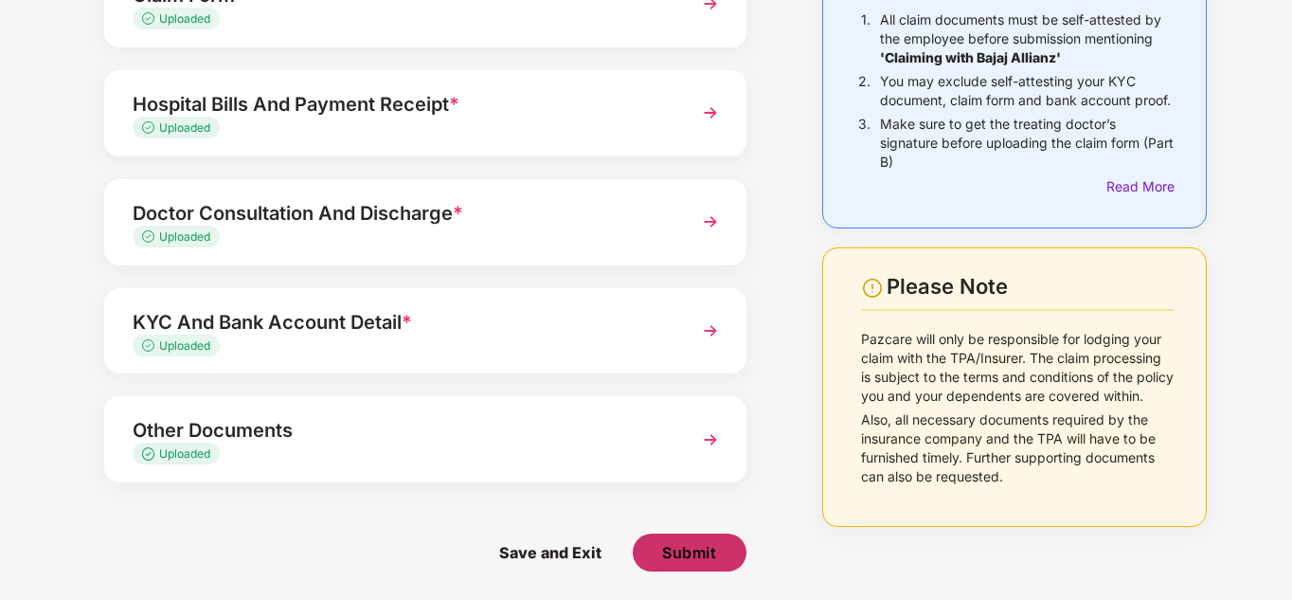
click at [716, 561] on button "Submit" at bounding box center [690, 552] width 114 height 38
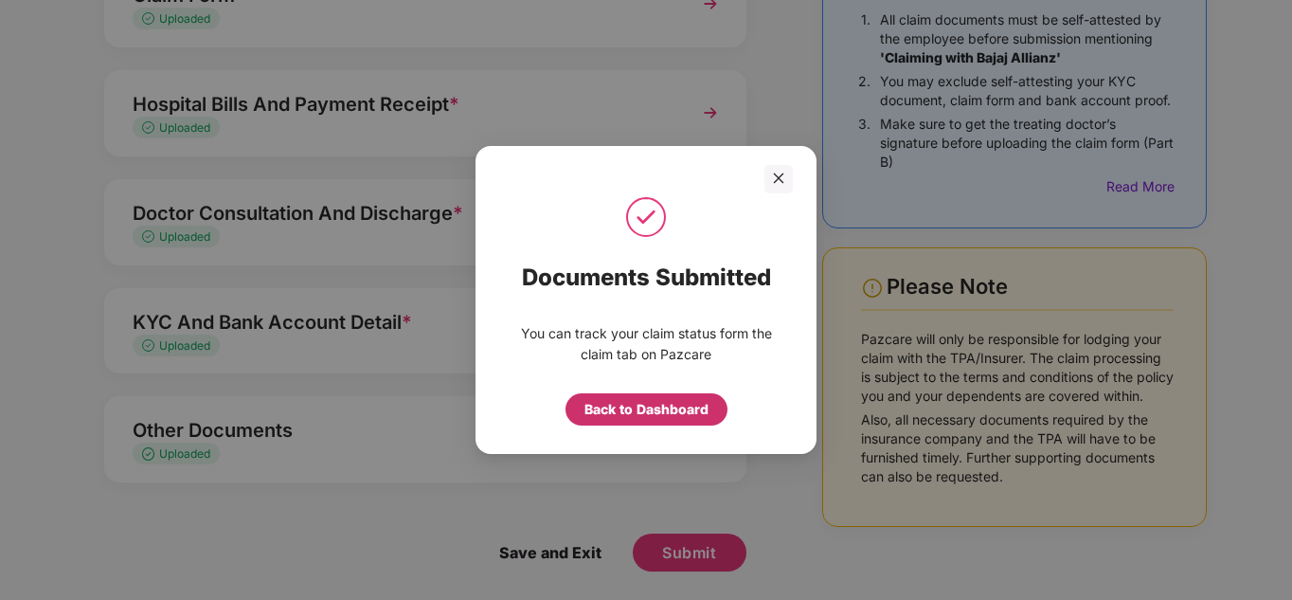
click at [667, 413] on div "Back to Dashboard" at bounding box center [647, 409] width 124 height 21
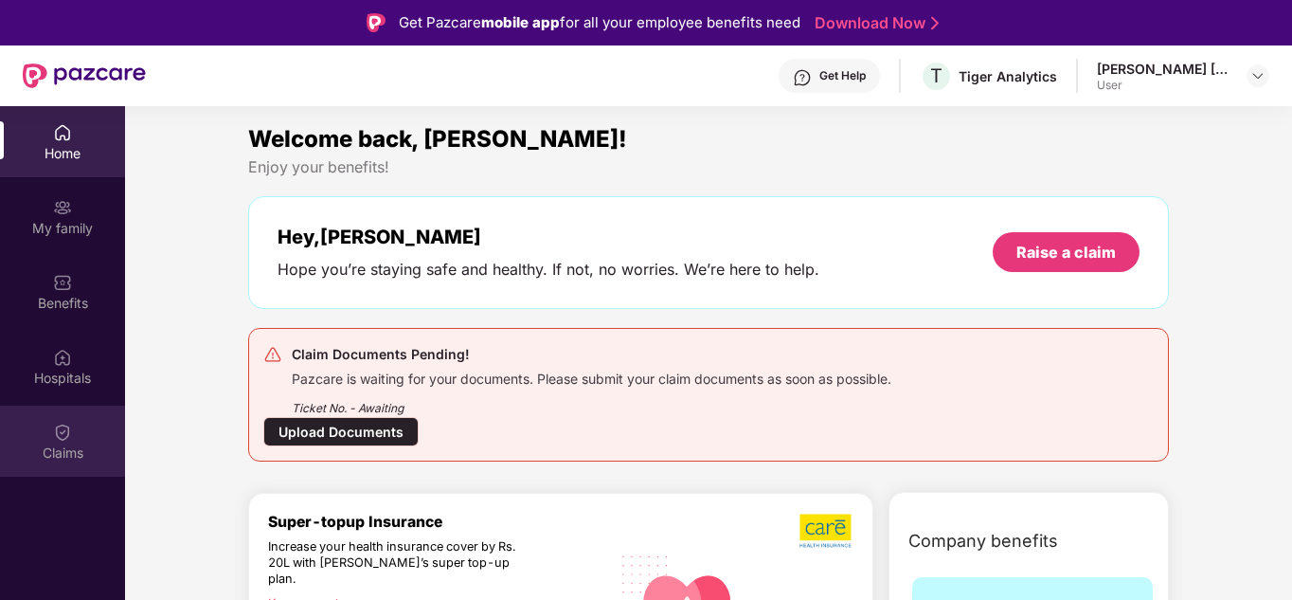
click at [85, 448] on div "Claims" at bounding box center [62, 452] width 125 height 19
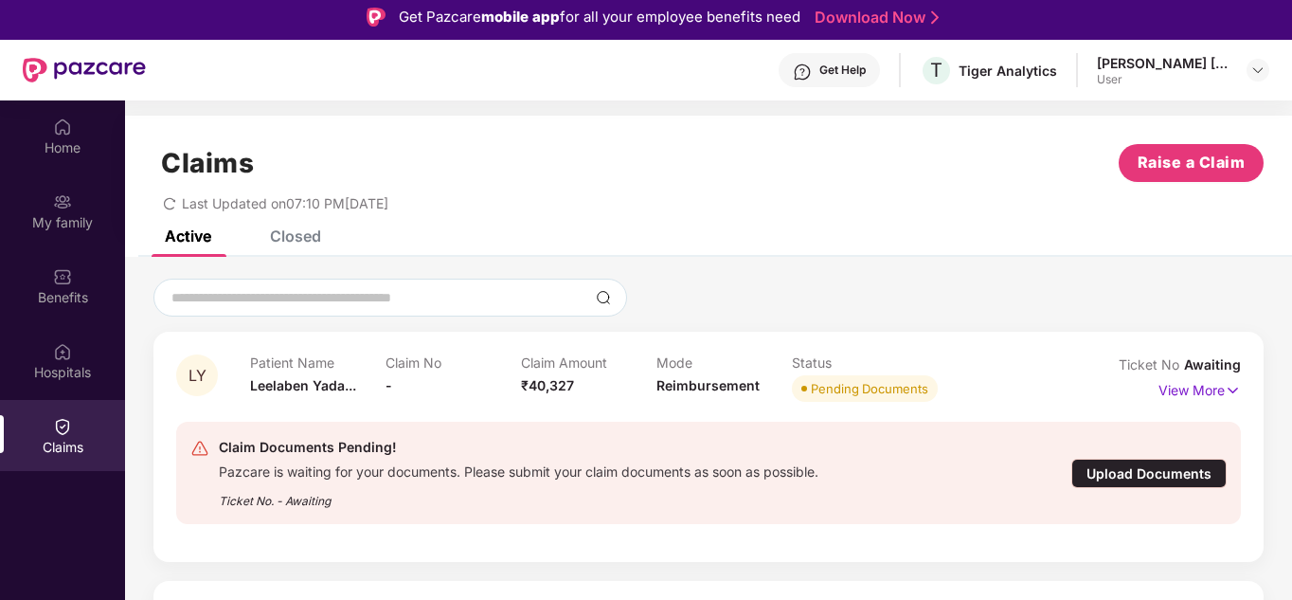
scroll to position [106, 0]
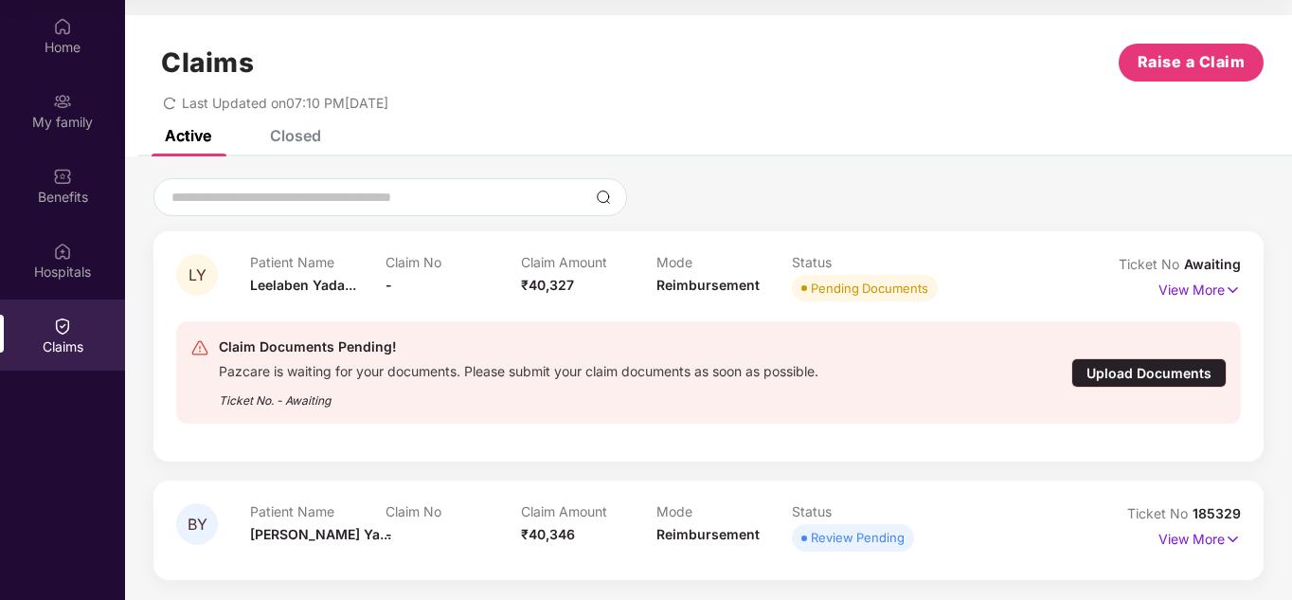
click at [1109, 376] on div "Upload Documents" at bounding box center [1149, 372] width 155 height 29
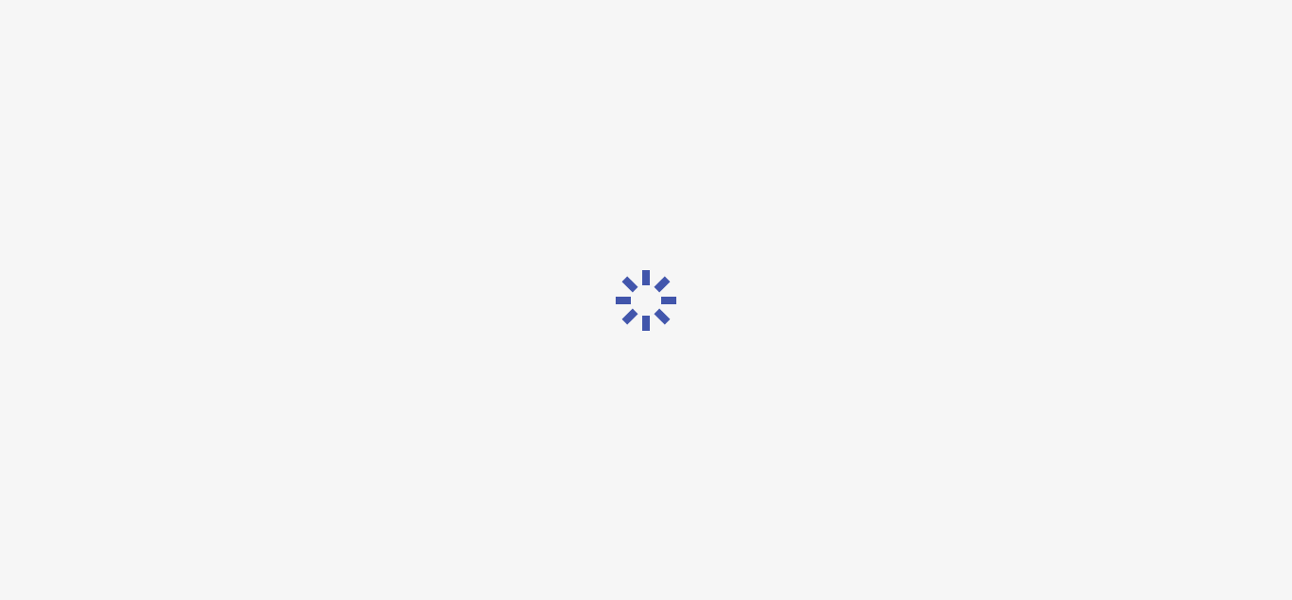
scroll to position [45, 0]
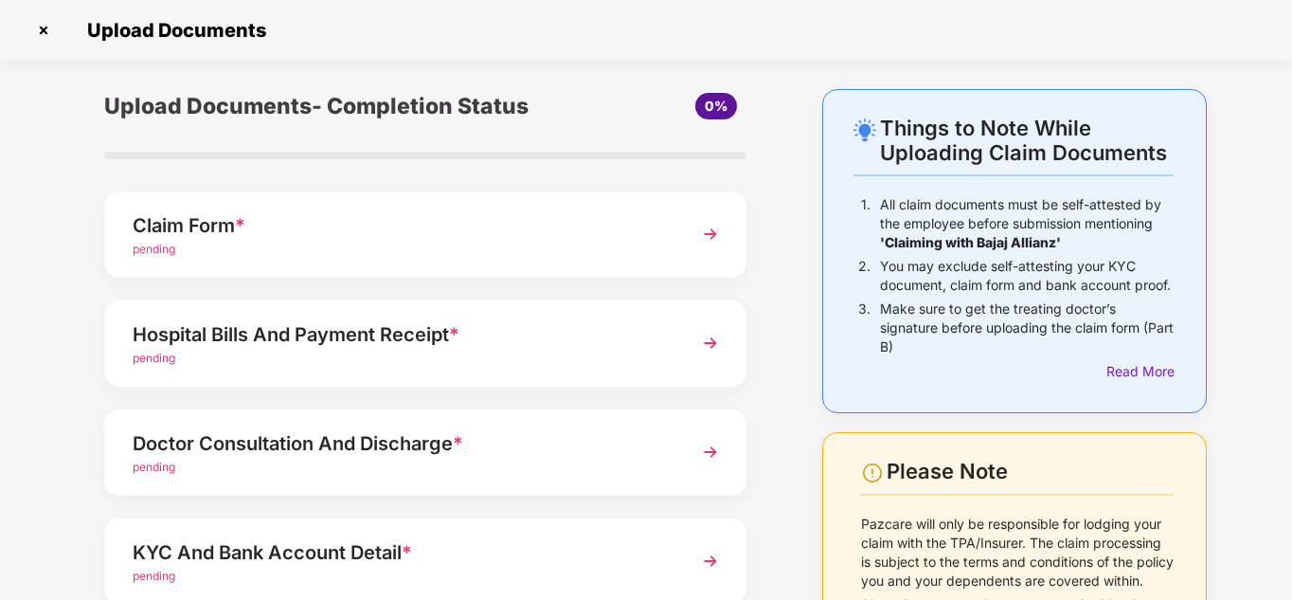
click at [546, 249] on div "pending" at bounding box center [401, 250] width 536 height 18
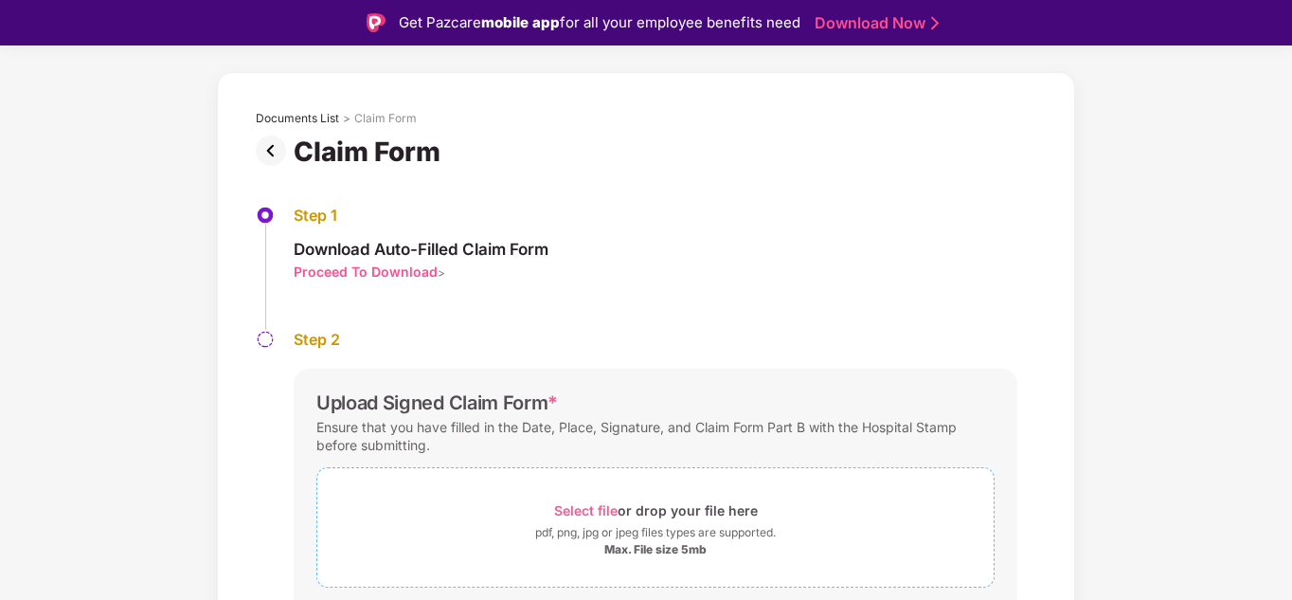
scroll to position [133, 0]
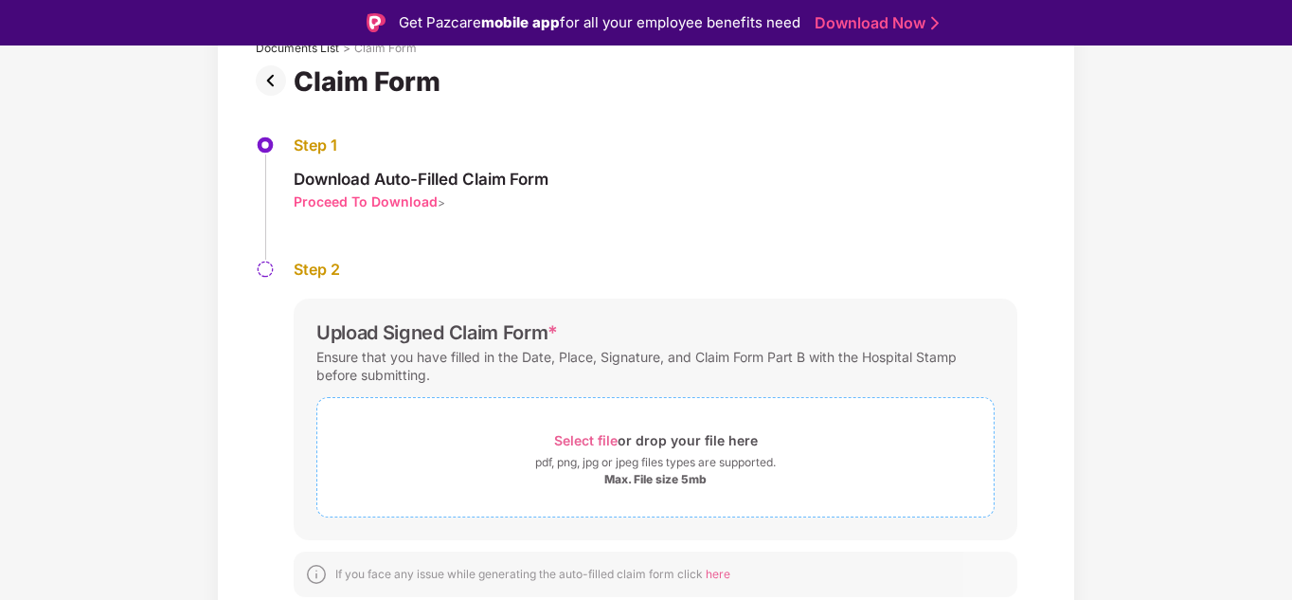
click at [574, 444] on span "Select file" at bounding box center [585, 440] width 63 height 16
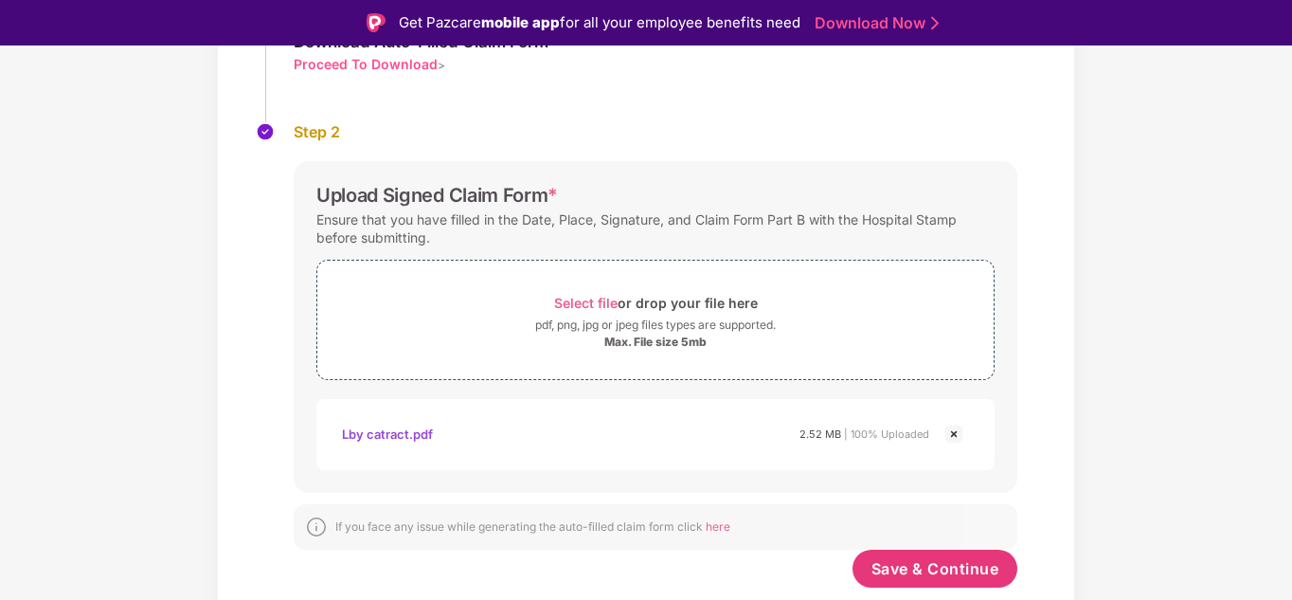
scroll to position [270, 0]
click at [971, 575] on span "Save & Continue" at bounding box center [936, 568] width 128 height 21
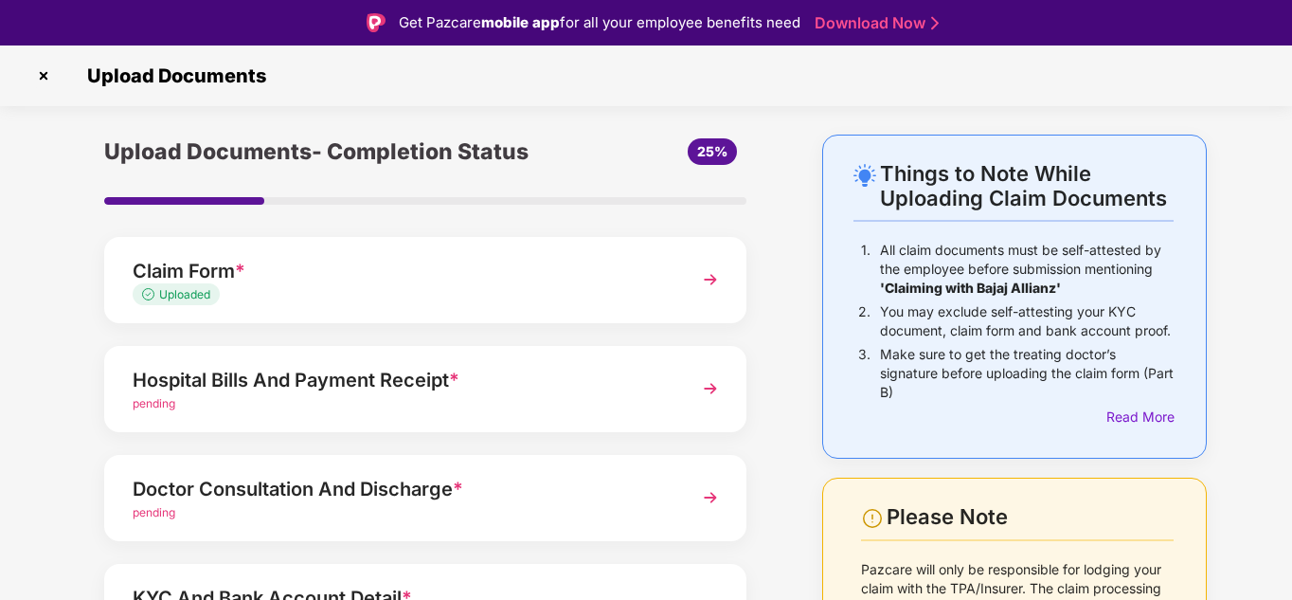
click at [588, 407] on div "pending" at bounding box center [401, 404] width 536 height 18
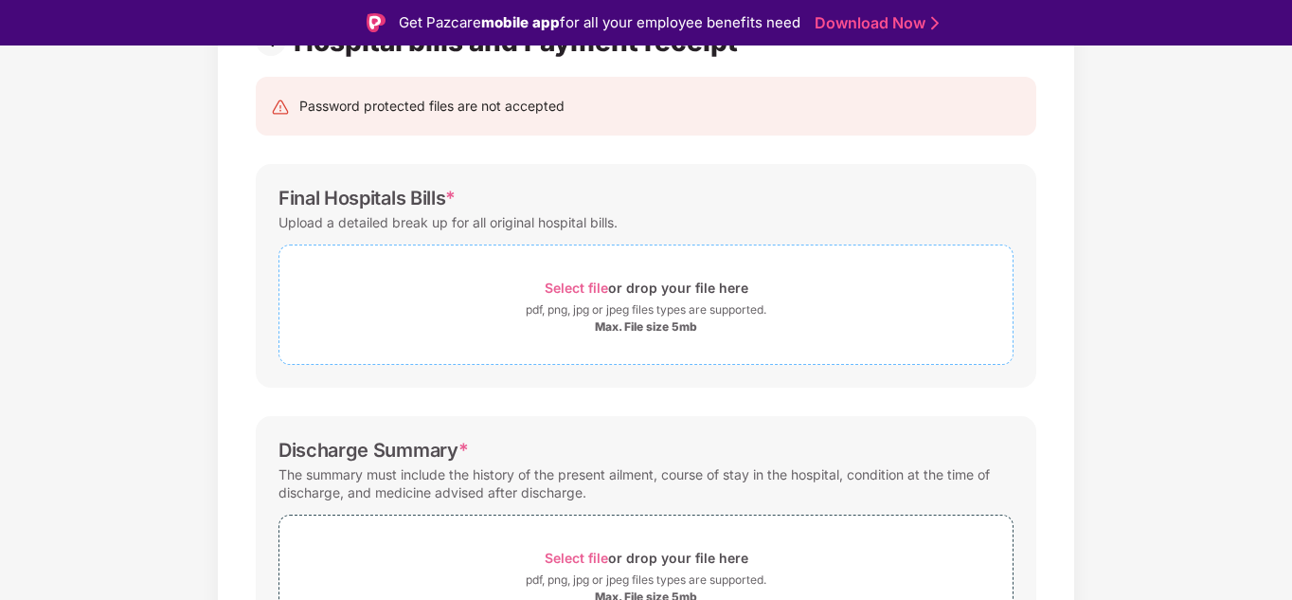
scroll to position [190, 0]
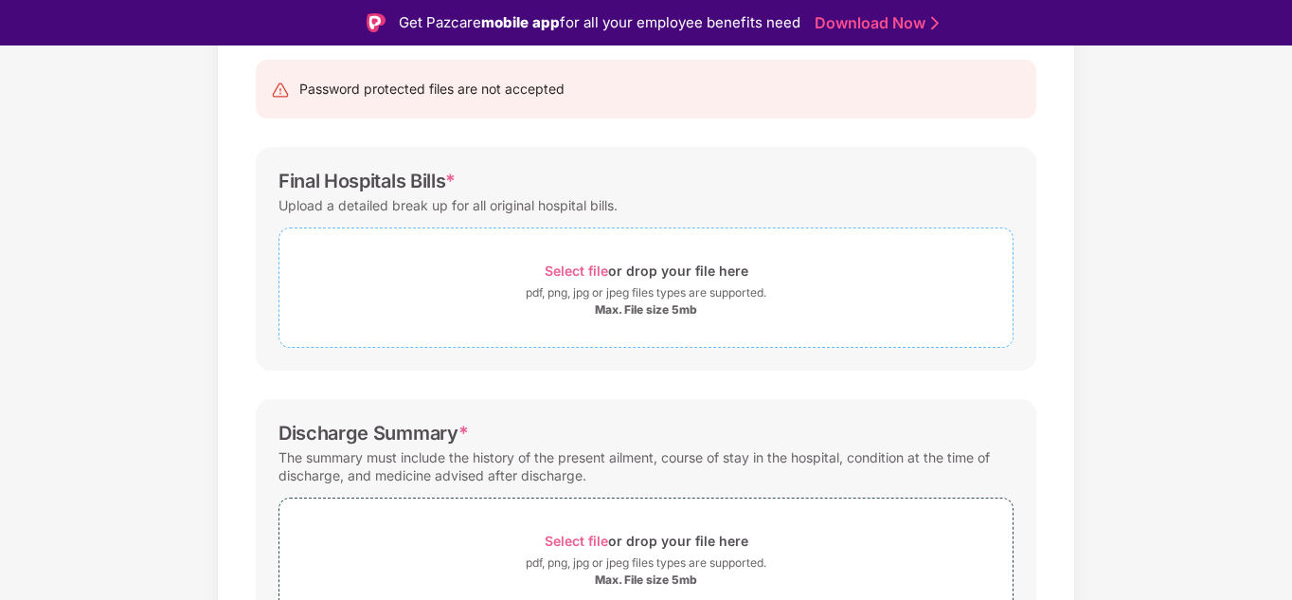
click at [637, 304] on div "Max. File size 5mb" at bounding box center [646, 309] width 102 height 15
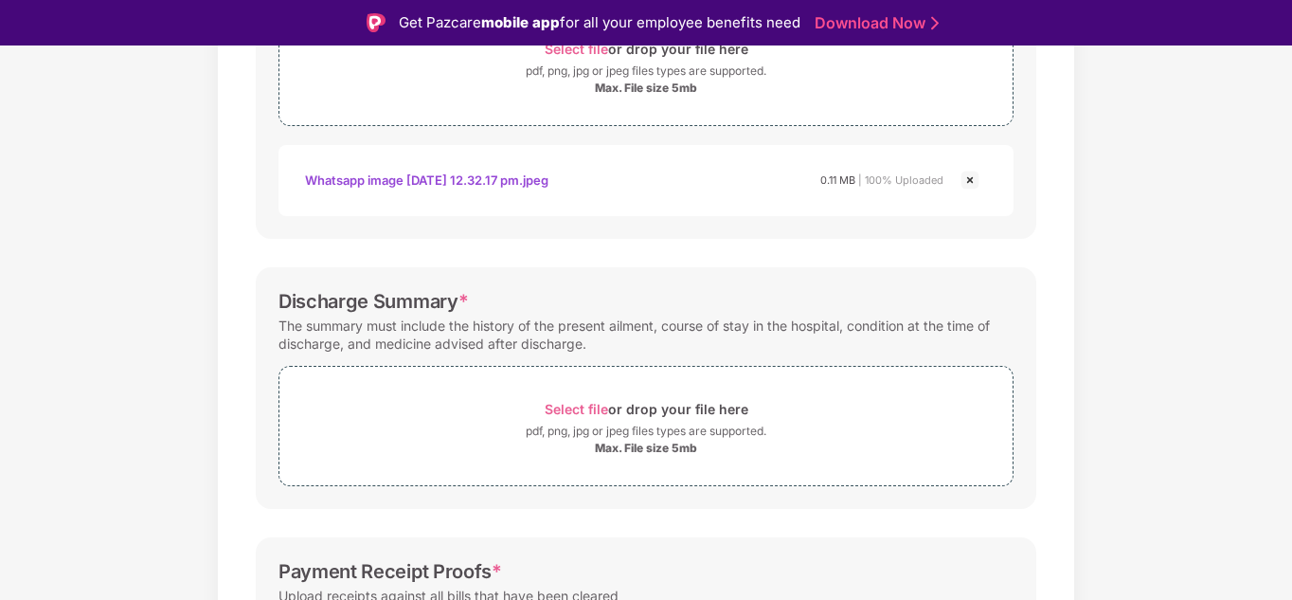
scroll to position [474, 0]
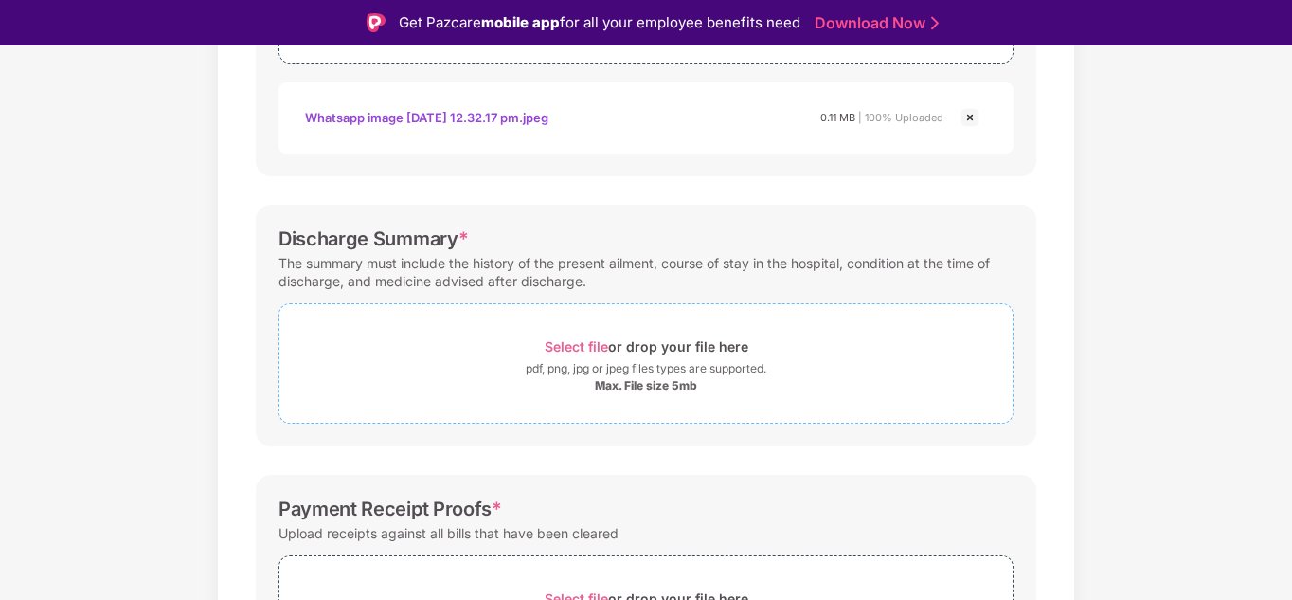
click at [714, 374] on div "pdf, png, jpg or jpeg files types are supported." at bounding box center [646, 368] width 241 height 19
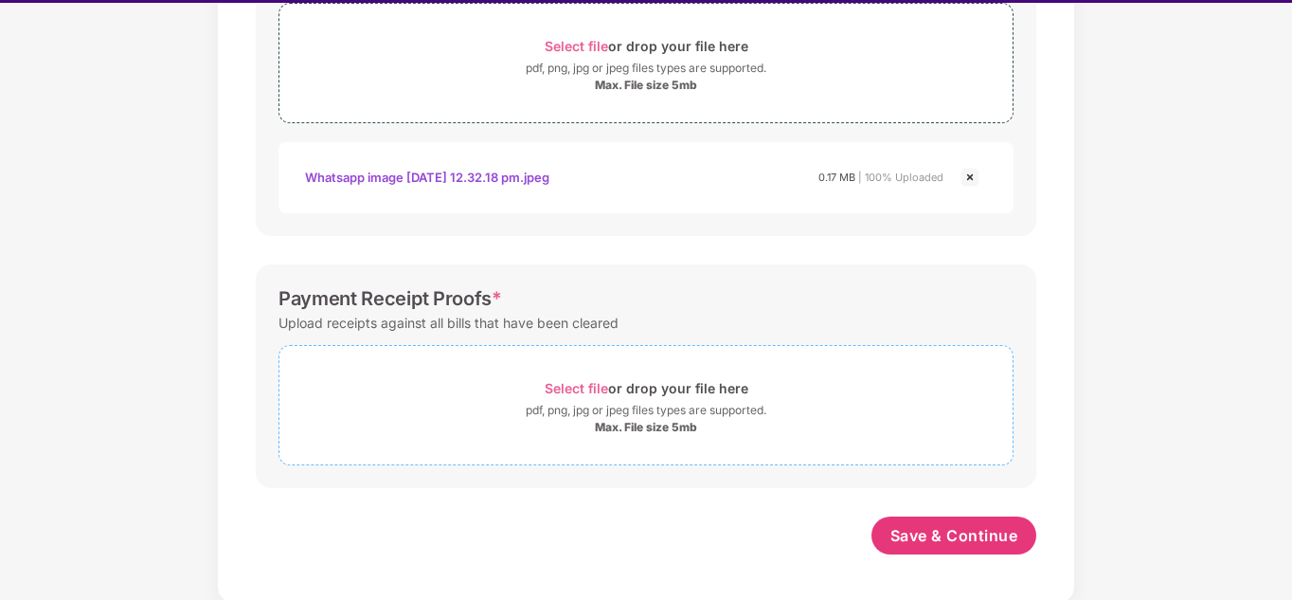
scroll to position [45, 0]
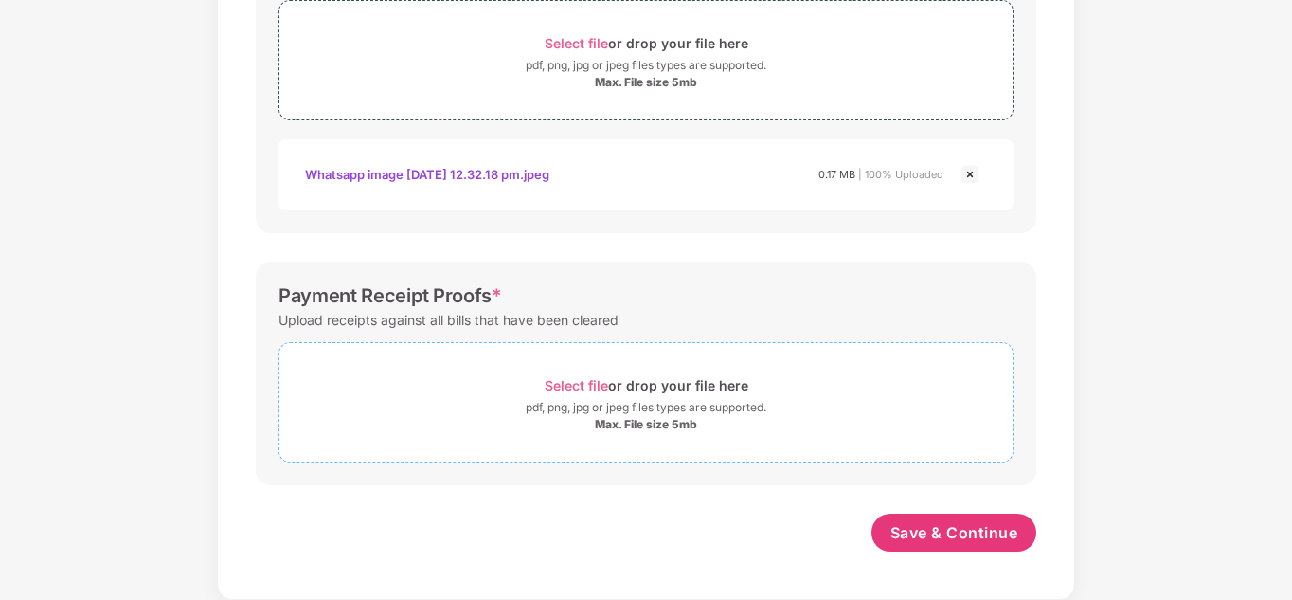
click at [704, 430] on div "Max. File size 5mb" at bounding box center [646, 424] width 733 height 15
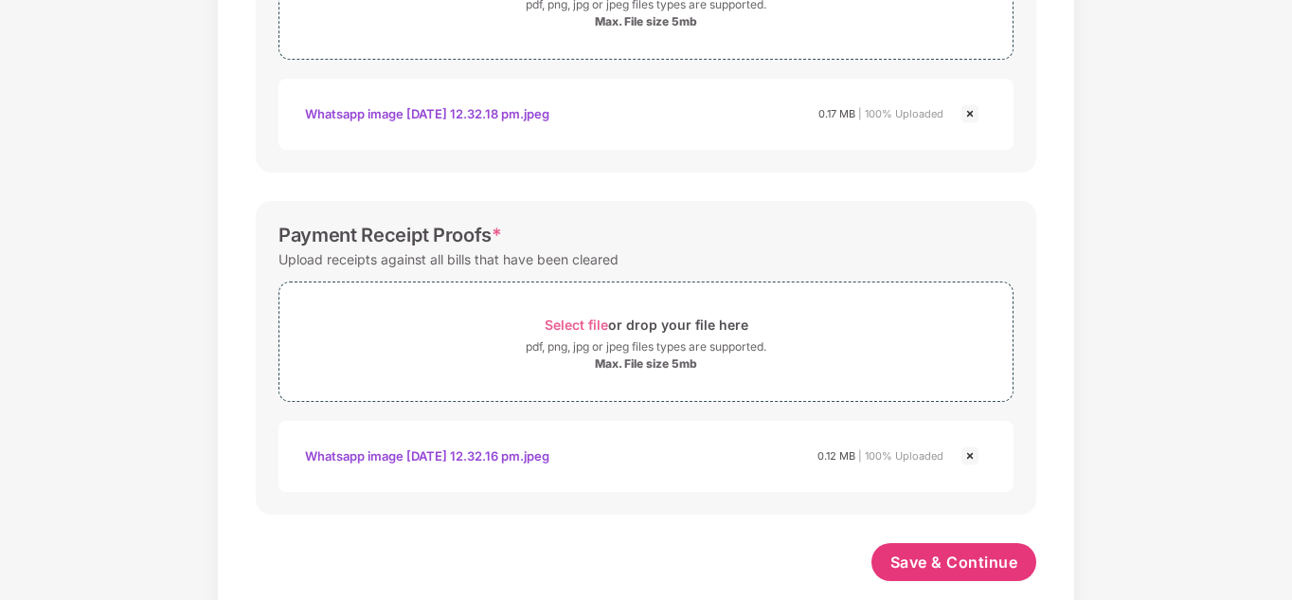
scroll to position [822, 0]
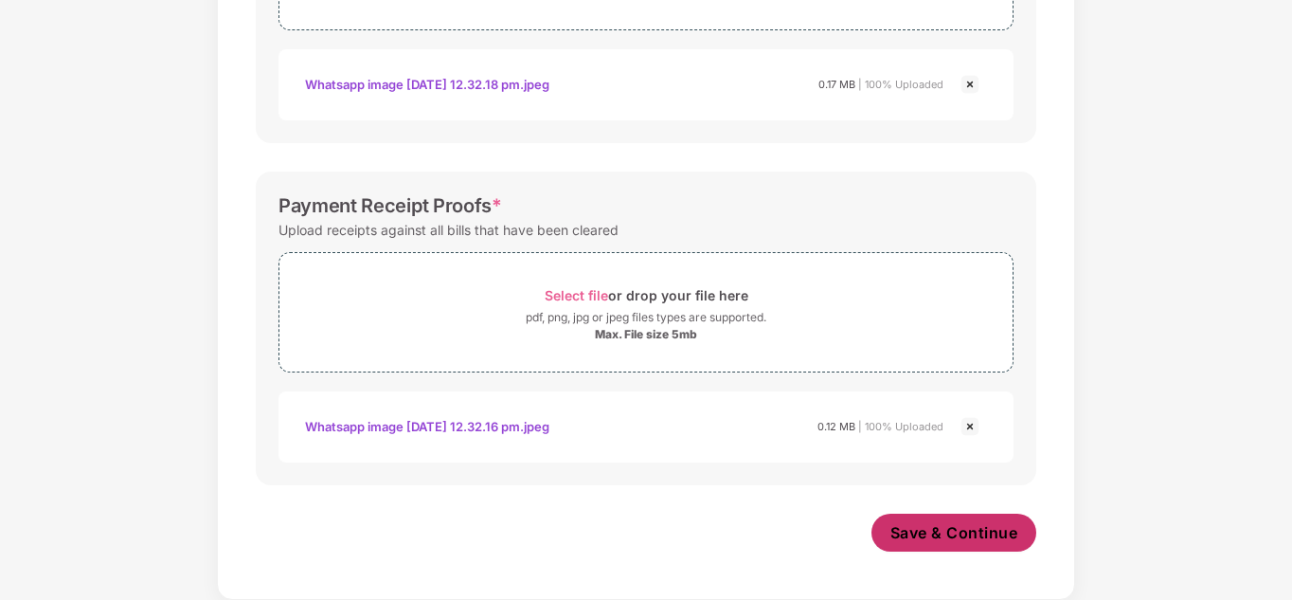
click at [976, 540] on span "Save & Continue" at bounding box center [955, 532] width 128 height 21
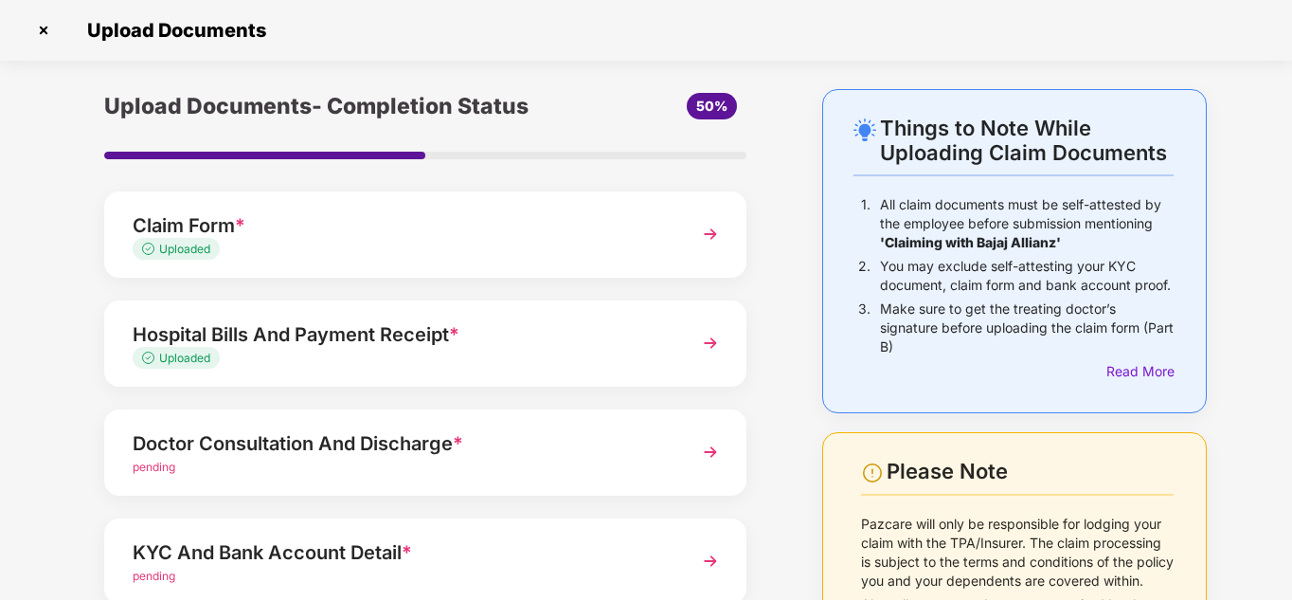
click at [714, 432] on div "Doctor Consultation And Discharge * pending" at bounding box center [425, 452] width 642 height 86
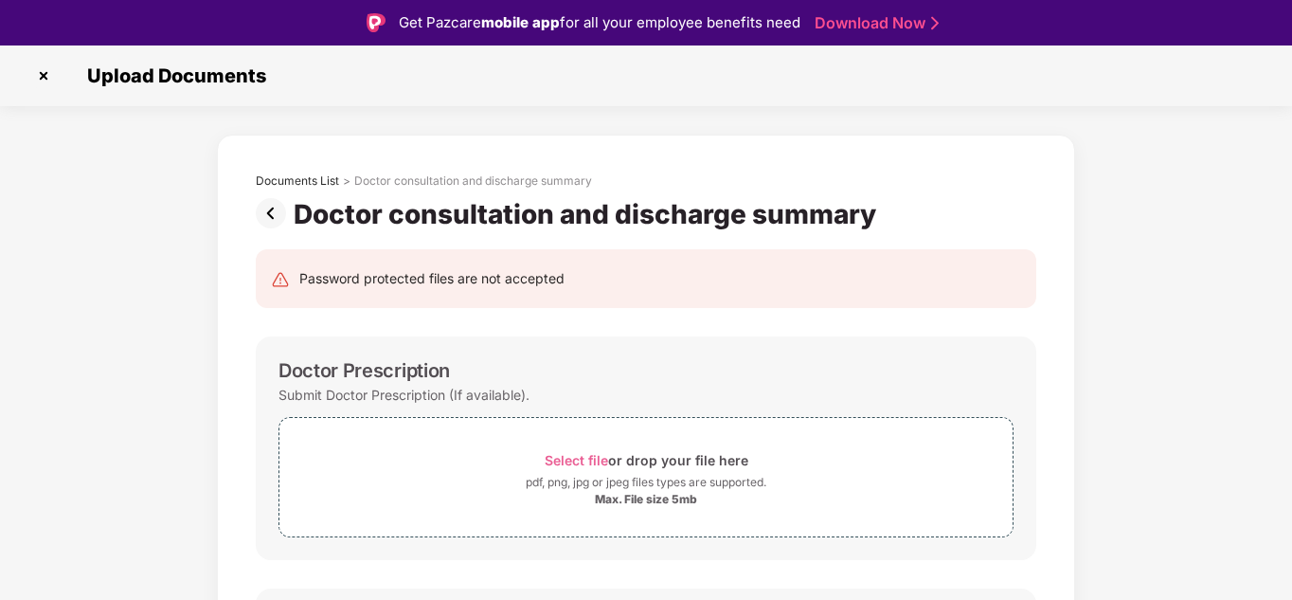
scroll to position [95, 0]
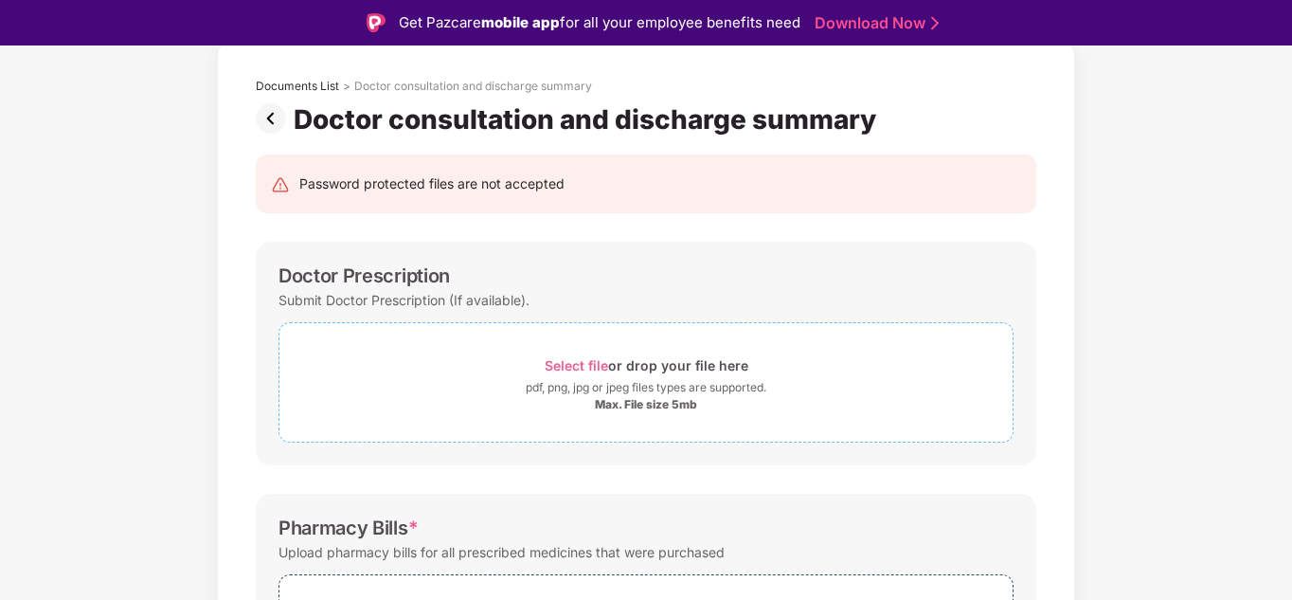
click at [696, 389] on div "pdf, png, jpg or jpeg files types are supported." at bounding box center [646, 387] width 241 height 19
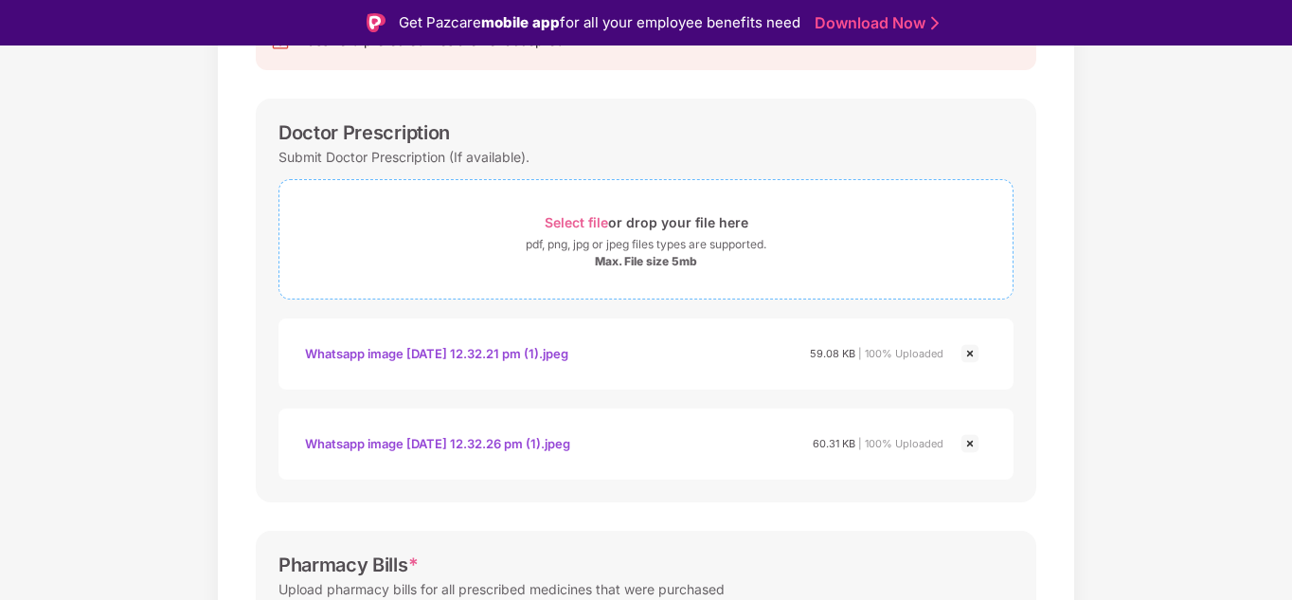
scroll to position [190, 0]
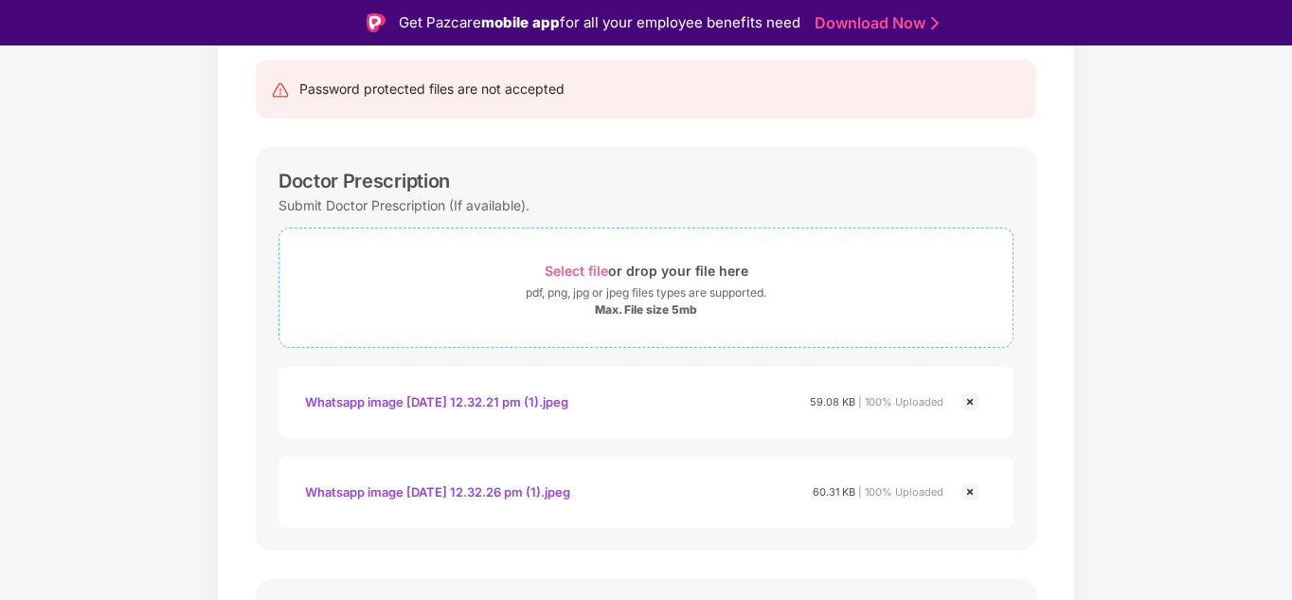
click at [565, 275] on span "Select file" at bounding box center [576, 270] width 63 height 16
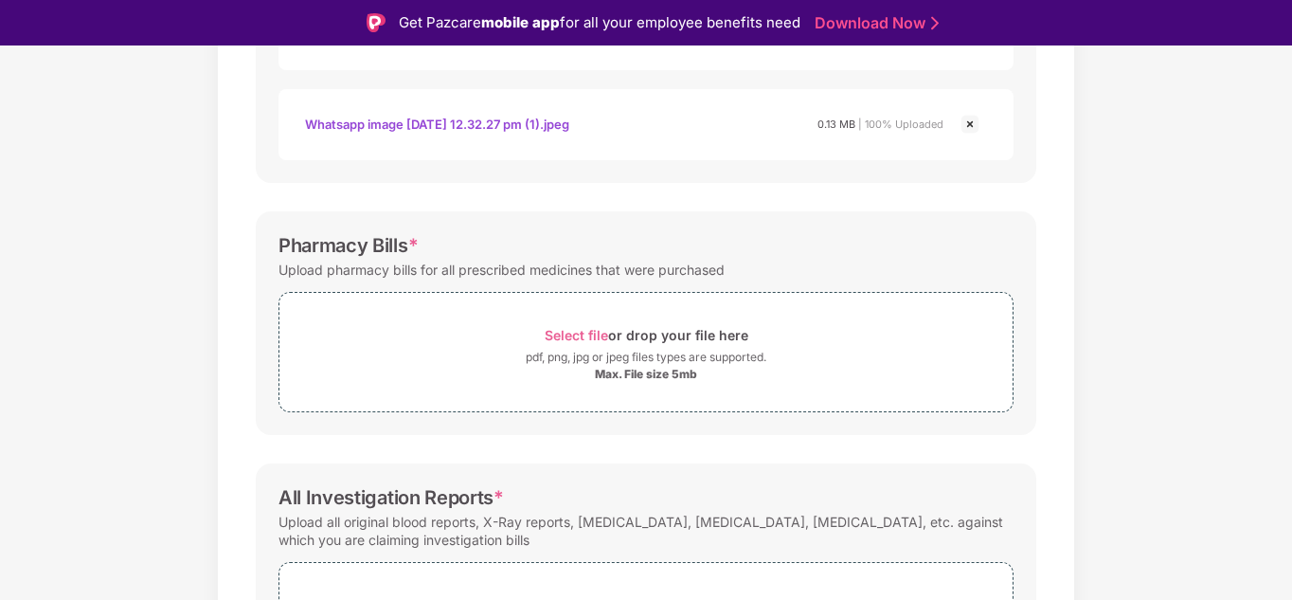
scroll to position [663, 0]
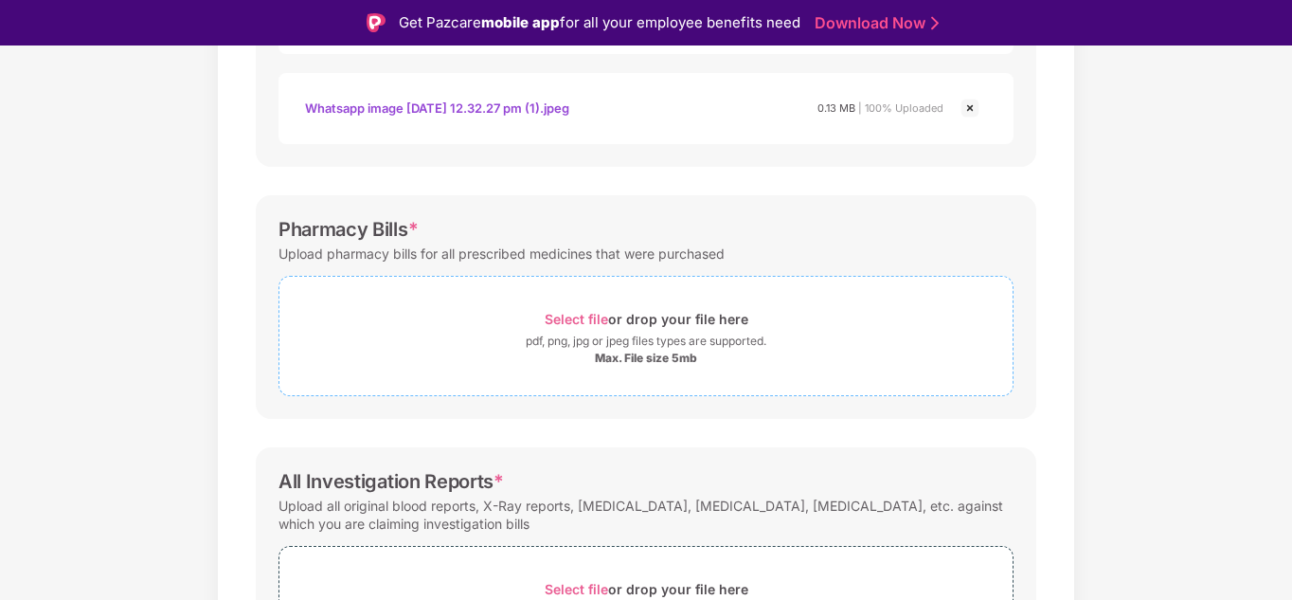
click at [654, 358] on div "Max. File size 5mb" at bounding box center [646, 358] width 102 height 15
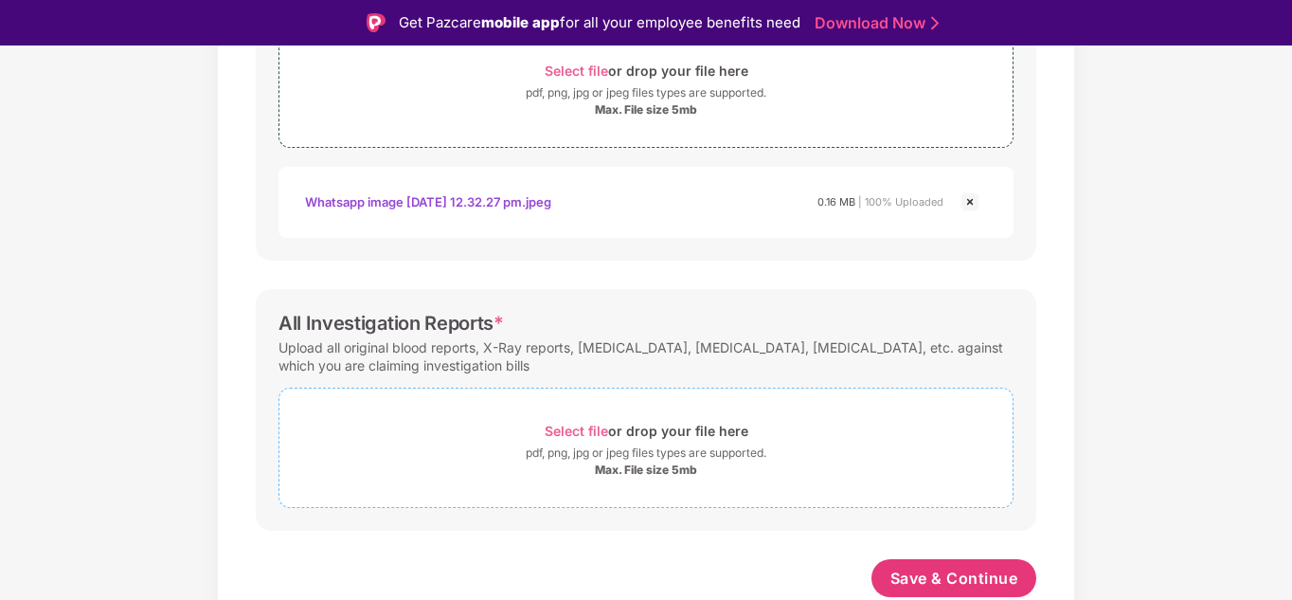
scroll to position [912, 0]
click at [653, 451] on div "pdf, png, jpg or jpeg files types are supported." at bounding box center [646, 452] width 241 height 19
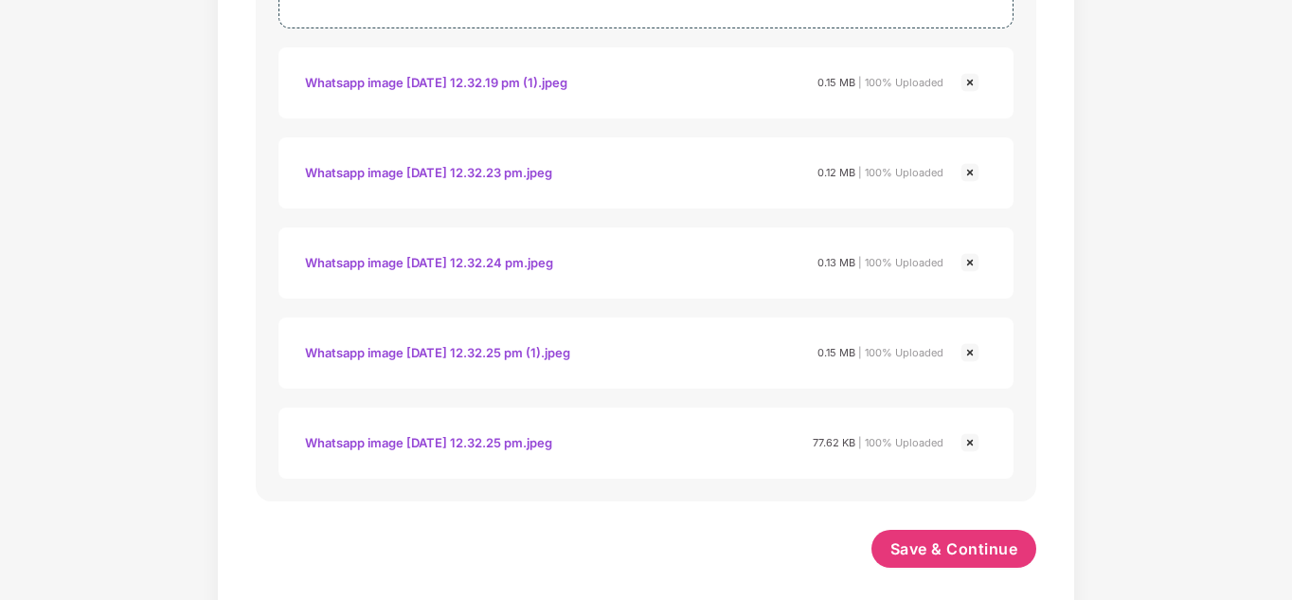
scroll to position [1362, 0]
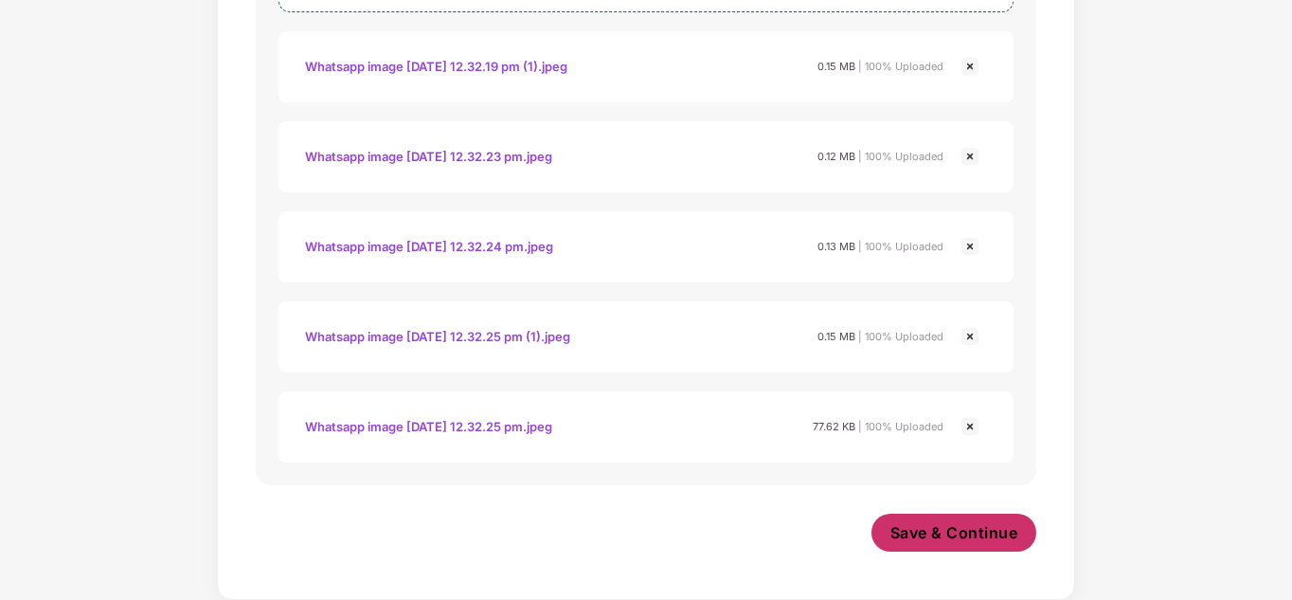
click at [988, 539] on span "Save & Continue" at bounding box center [955, 532] width 128 height 21
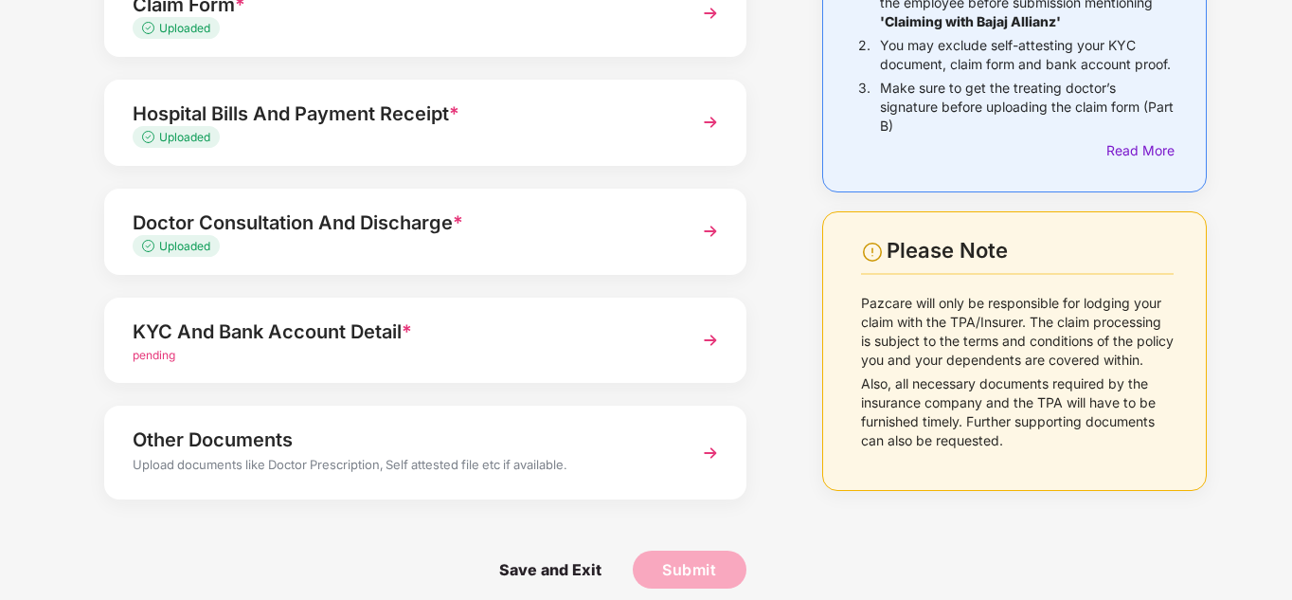
scroll to position [238, 0]
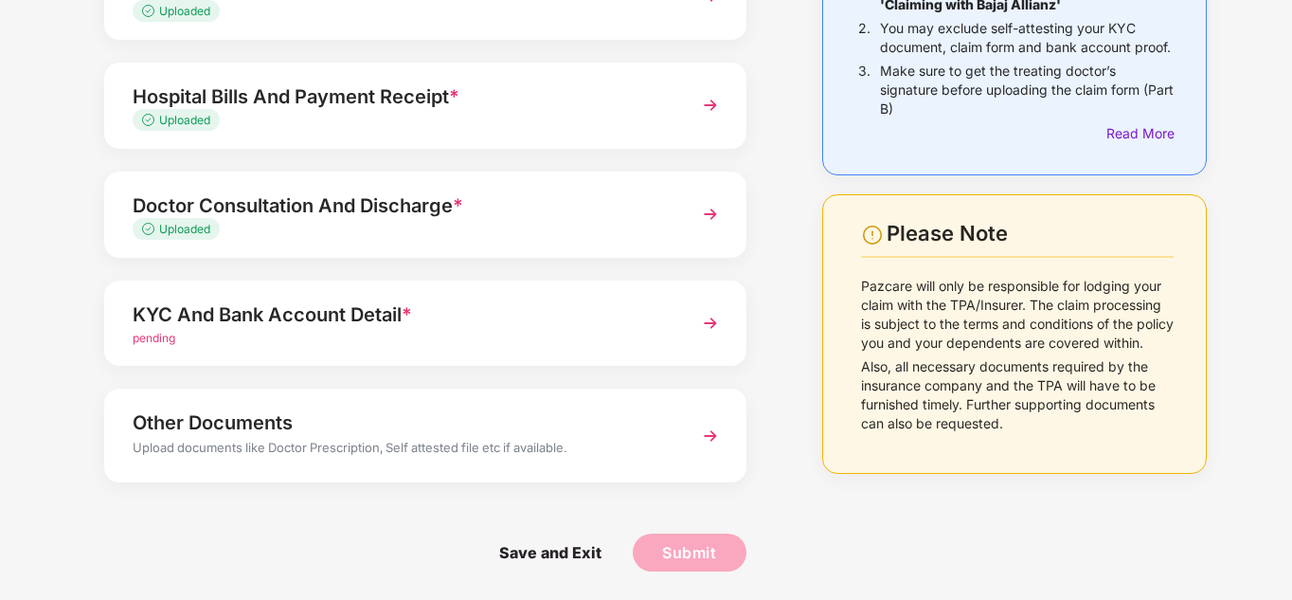
click at [710, 331] on img at bounding box center [711, 323] width 34 height 34
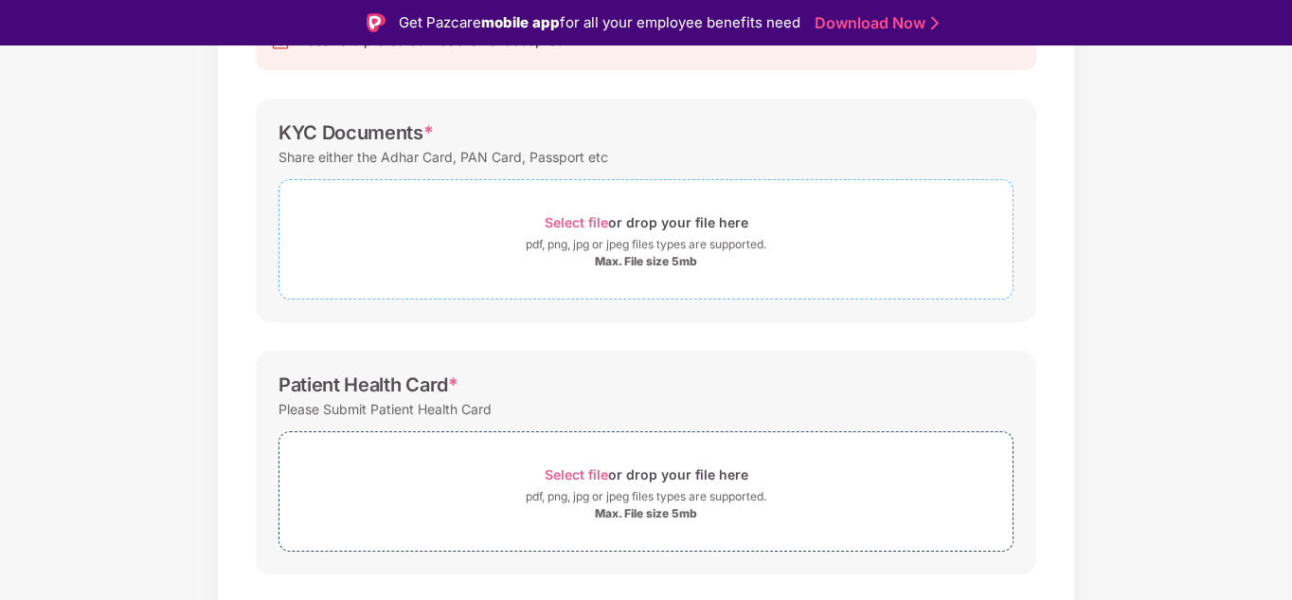
click at [682, 267] on div "Max. File size 5mb" at bounding box center [646, 261] width 102 height 15
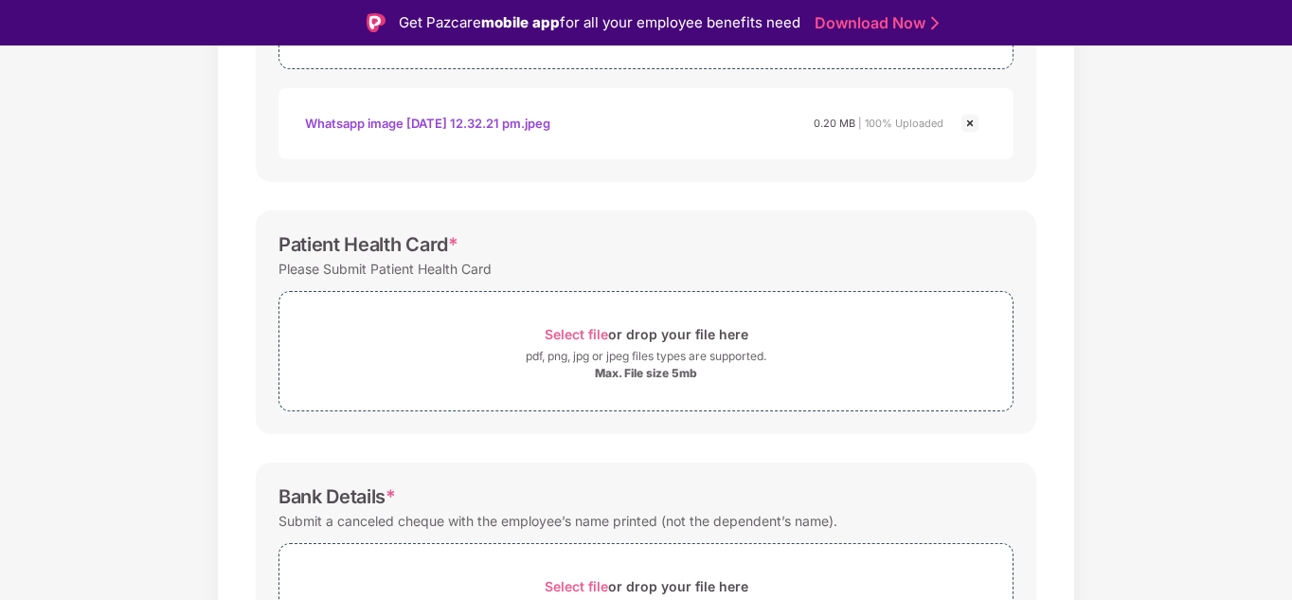
scroll to position [522, 0]
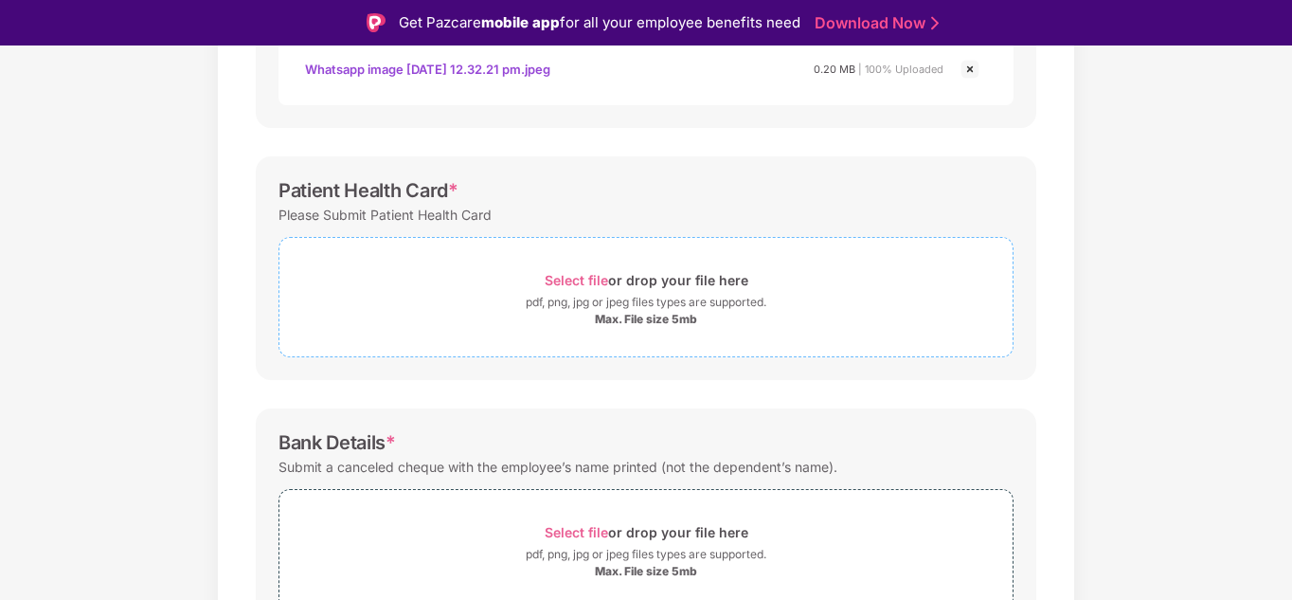
click at [710, 341] on span "Select file or drop your file here pdf, png, jpg or jpeg files types are suppor…" at bounding box center [646, 297] width 733 height 90
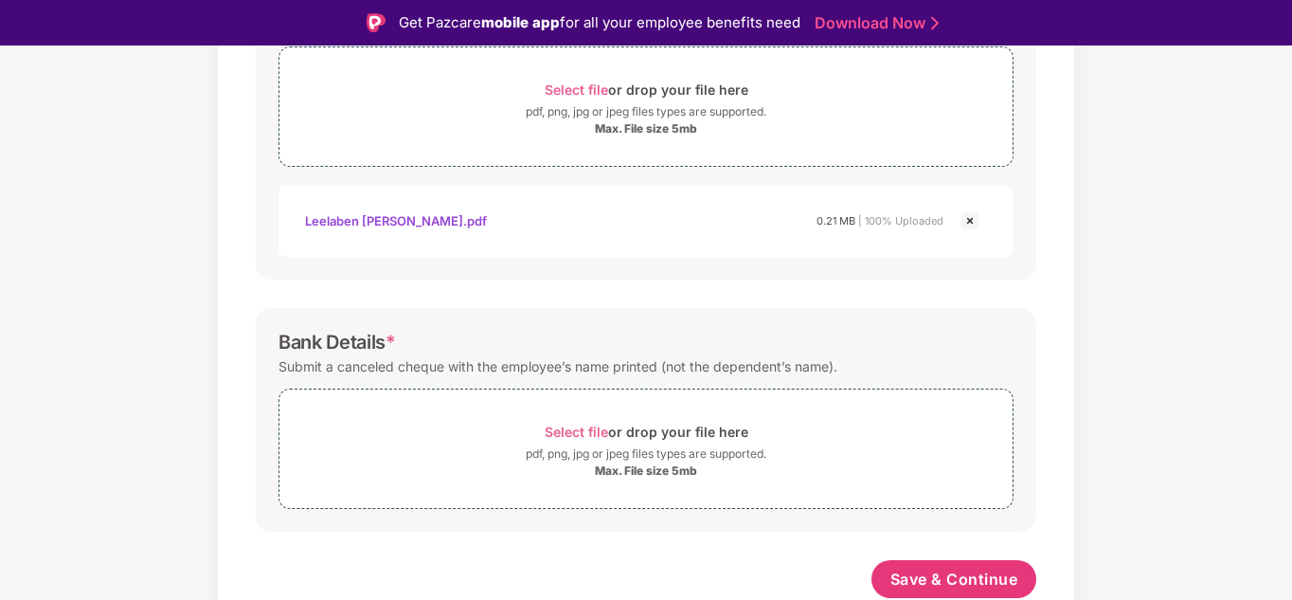
scroll to position [714, 0]
click at [735, 480] on span "Select file or drop your file here pdf, png, jpg or jpeg files types are suppor…" at bounding box center [646, 448] width 733 height 90
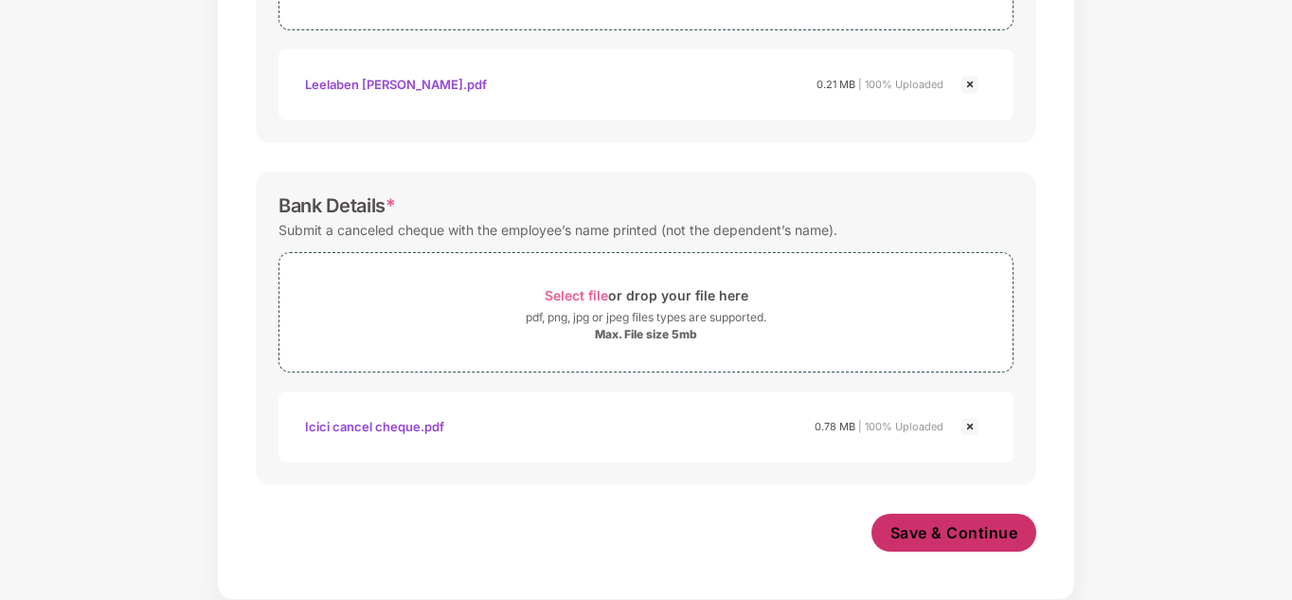
scroll to position [804, 0]
click at [984, 537] on span "Save & Continue" at bounding box center [955, 532] width 128 height 21
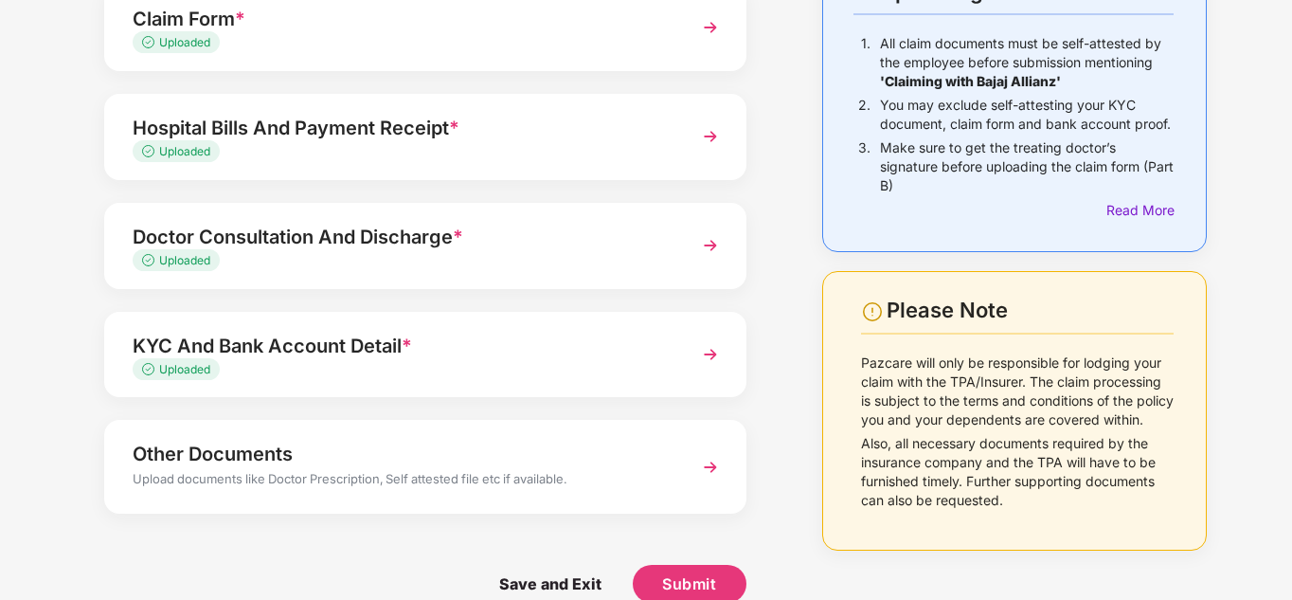
scroll to position [192, 0]
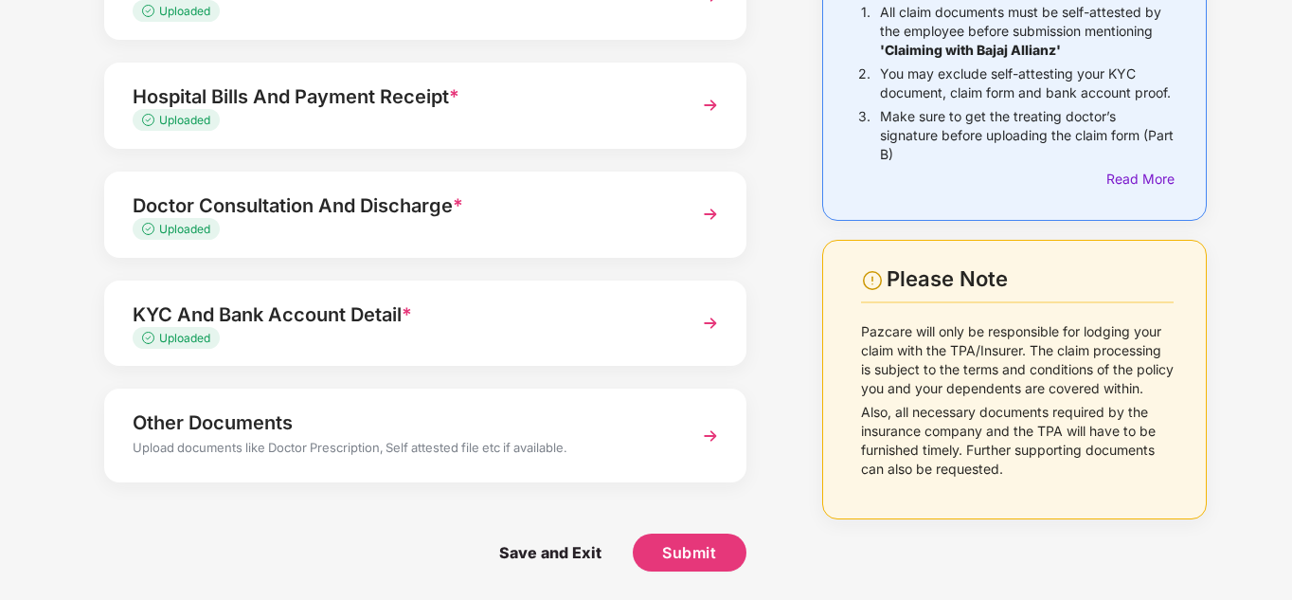
click at [688, 436] on div "Other Documents Upload documents like Doctor Prescription, Self attested file e…" at bounding box center [425, 435] width 642 height 93
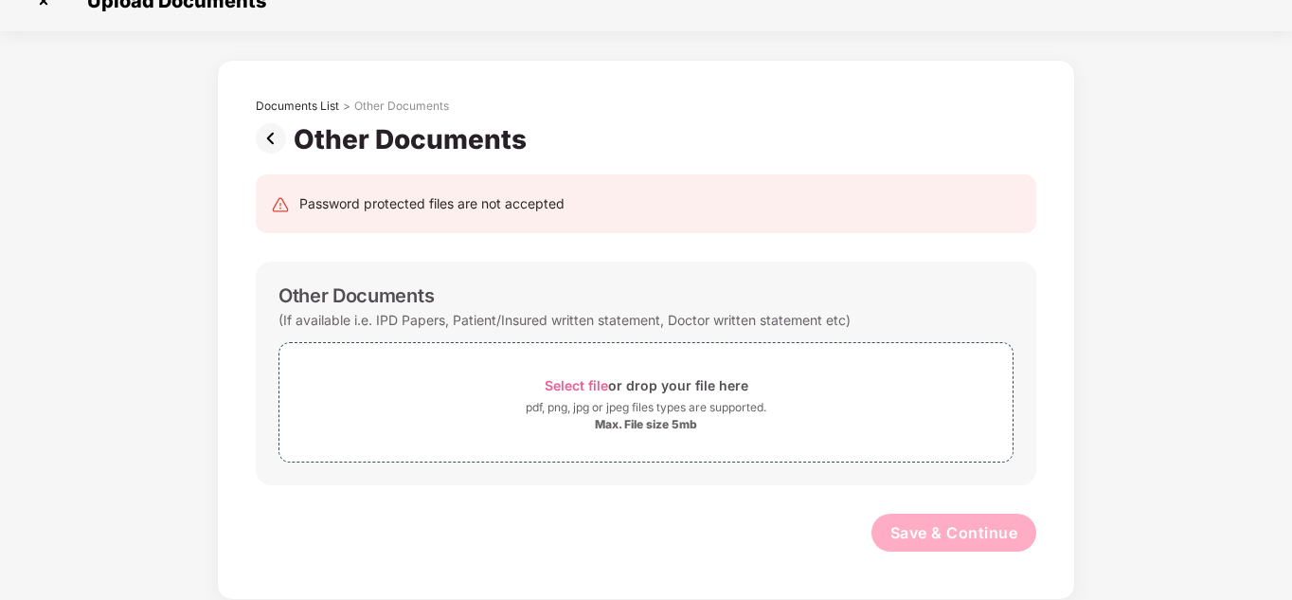
scroll to position [29, 0]
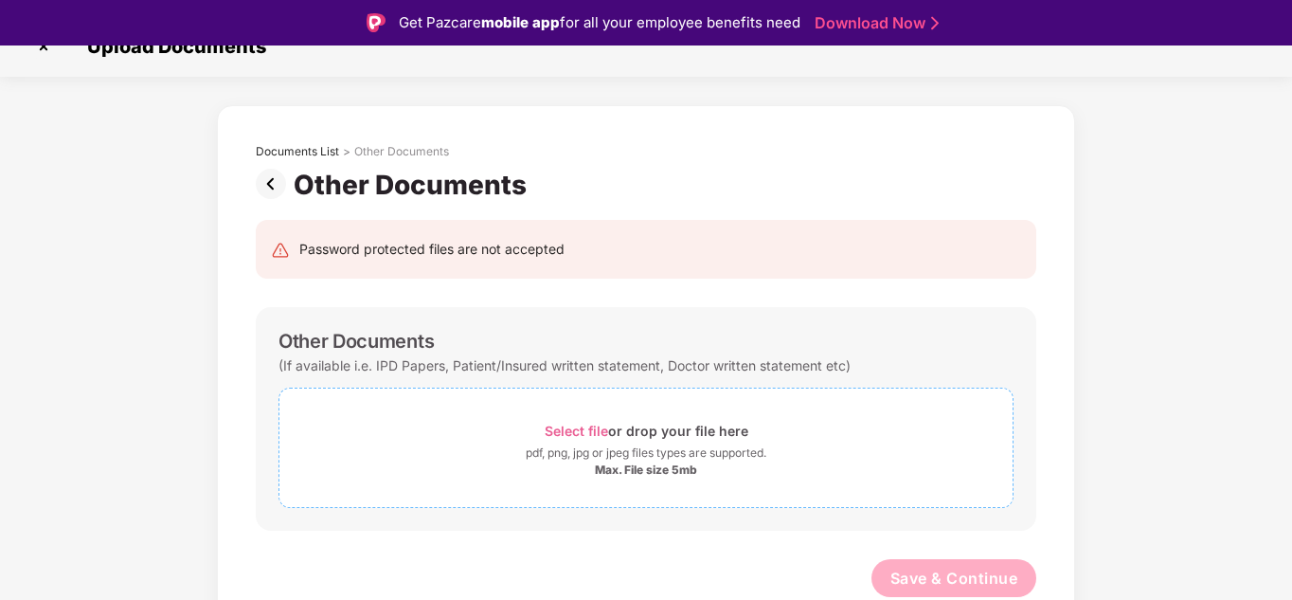
click at [654, 460] on div "pdf, png, jpg or jpeg files types are supported." at bounding box center [646, 452] width 241 height 19
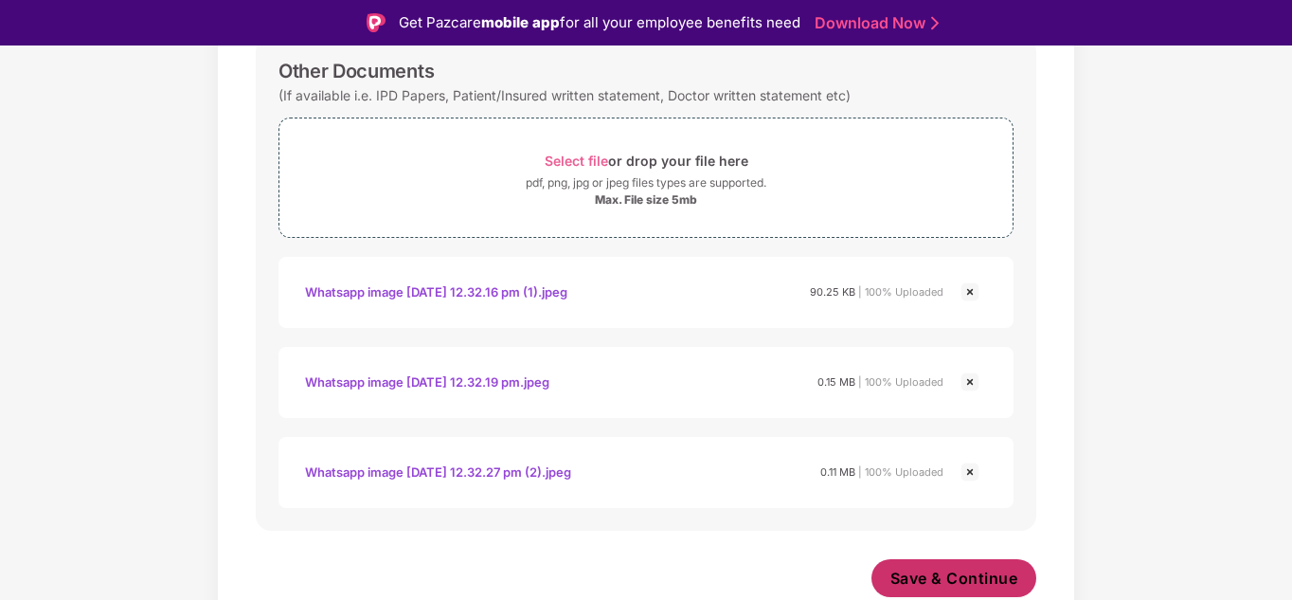
scroll to position [299, 0]
click at [969, 584] on span "Save & Continue" at bounding box center [955, 578] width 128 height 21
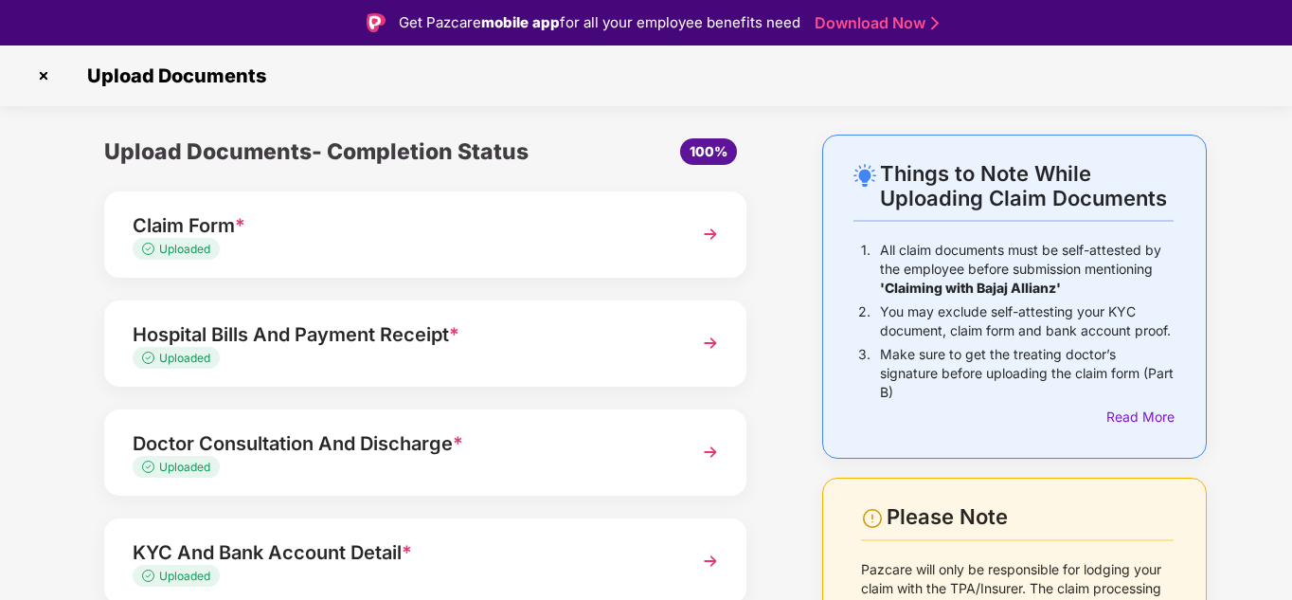
click at [493, 354] on div "Uploaded" at bounding box center [401, 359] width 536 height 18
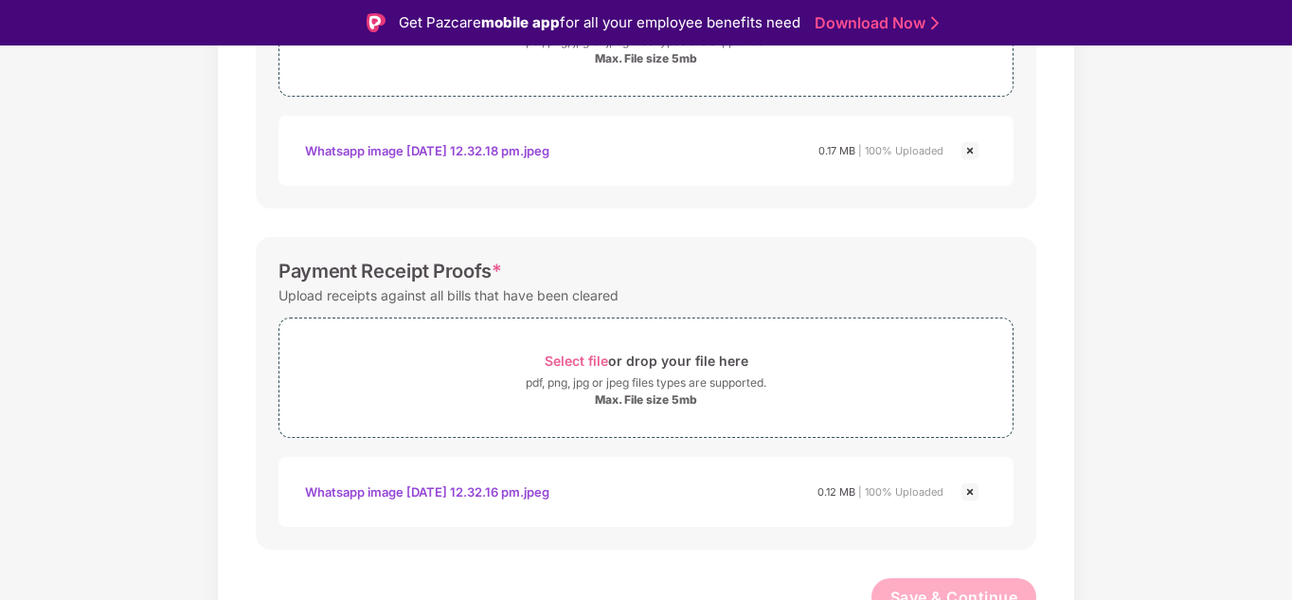
scroll to position [819, 0]
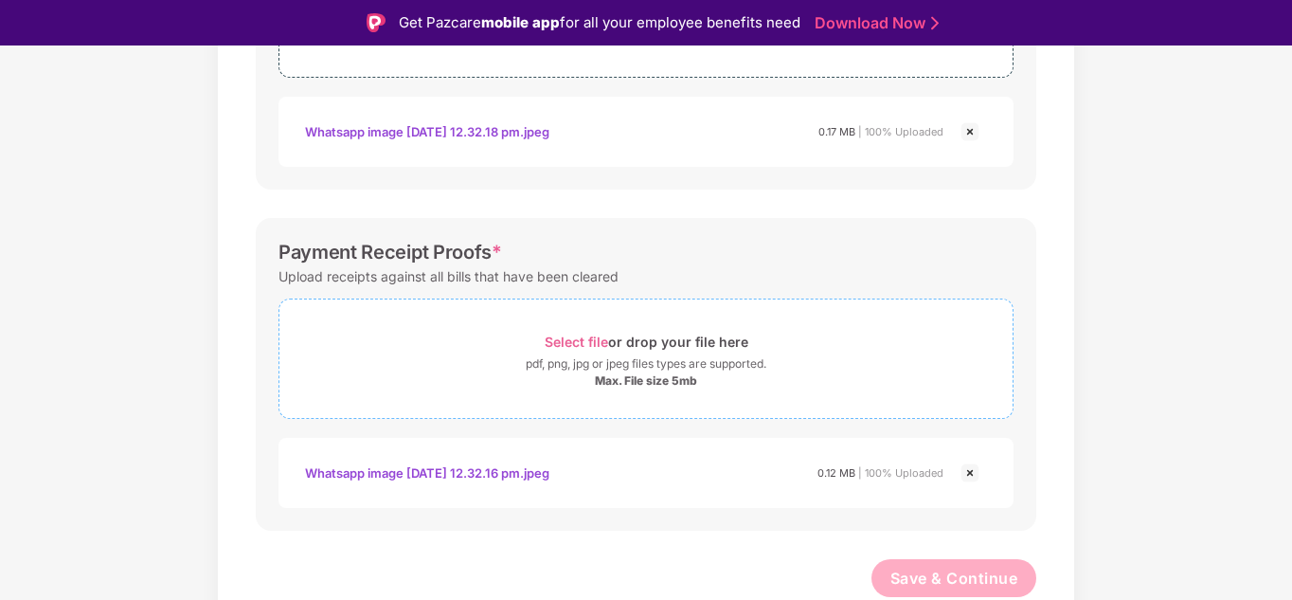
click at [609, 346] on div "Select file or drop your file here" at bounding box center [647, 342] width 204 height 26
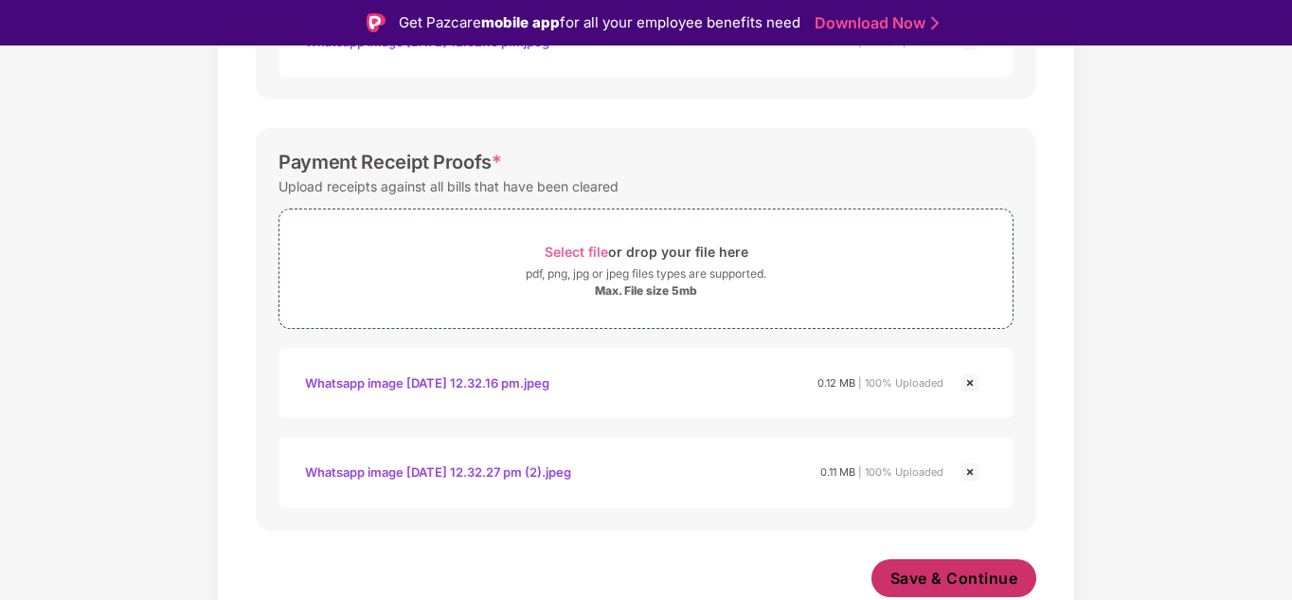
click at [1004, 575] on span "Save & Continue" at bounding box center [955, 578] width 128 height 21
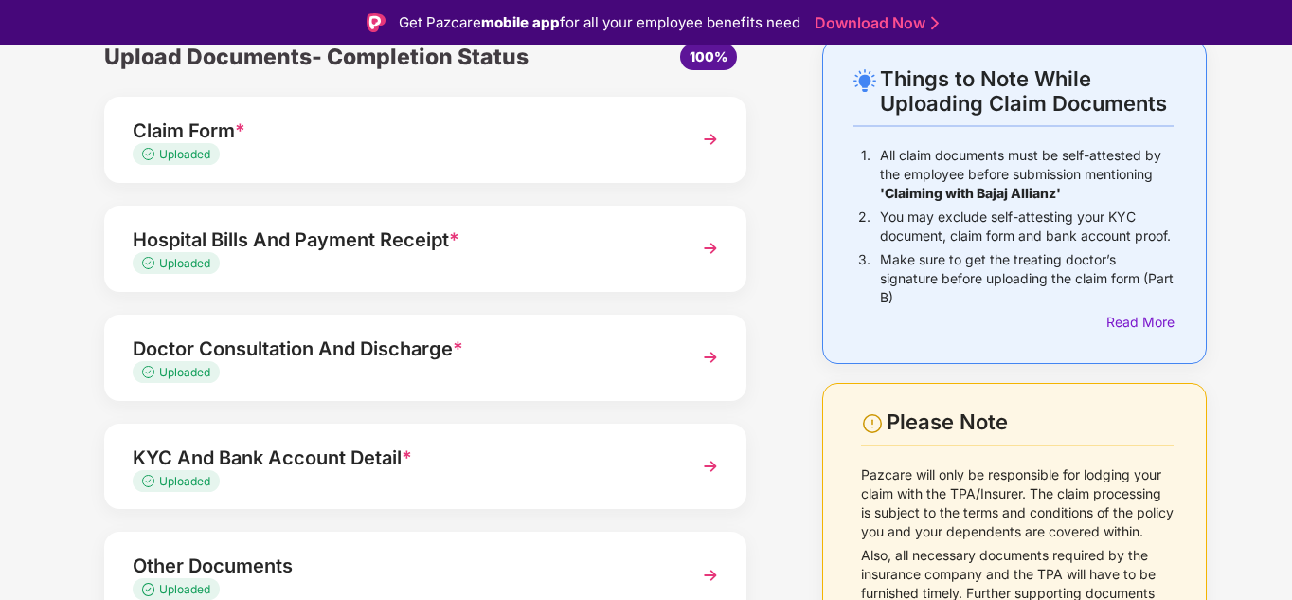
scroll to position [185, 0]
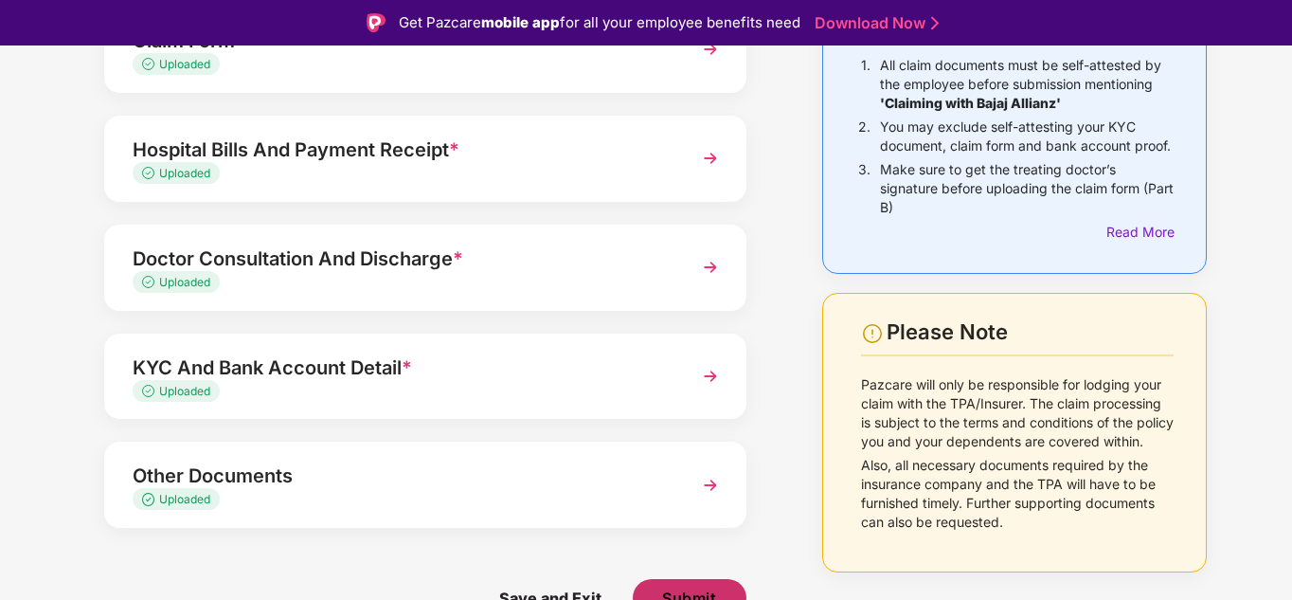
click at [710, 587] on button "Submit" at bounding box center [690, 598] width 114 height 38
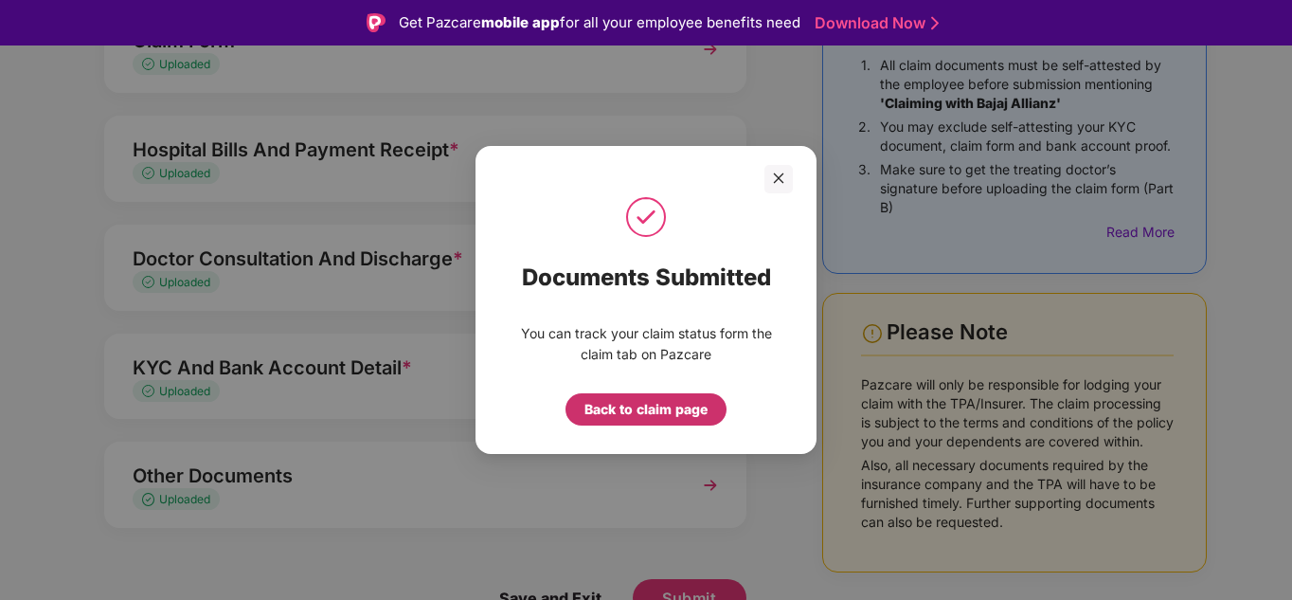
click at [690, 408] on div "Back to claim page" at bounding box center [646, 409] width 123 height 21
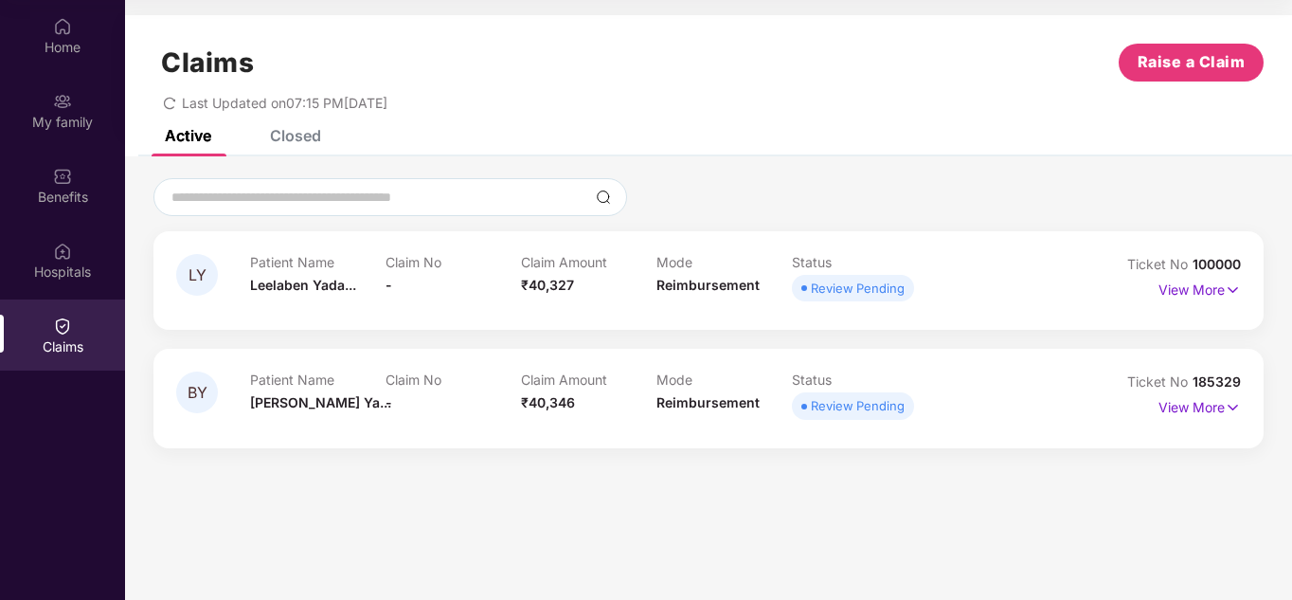
click at [298, 132] on div "Closed" at bounding box center [295, 135] width 51 height 19
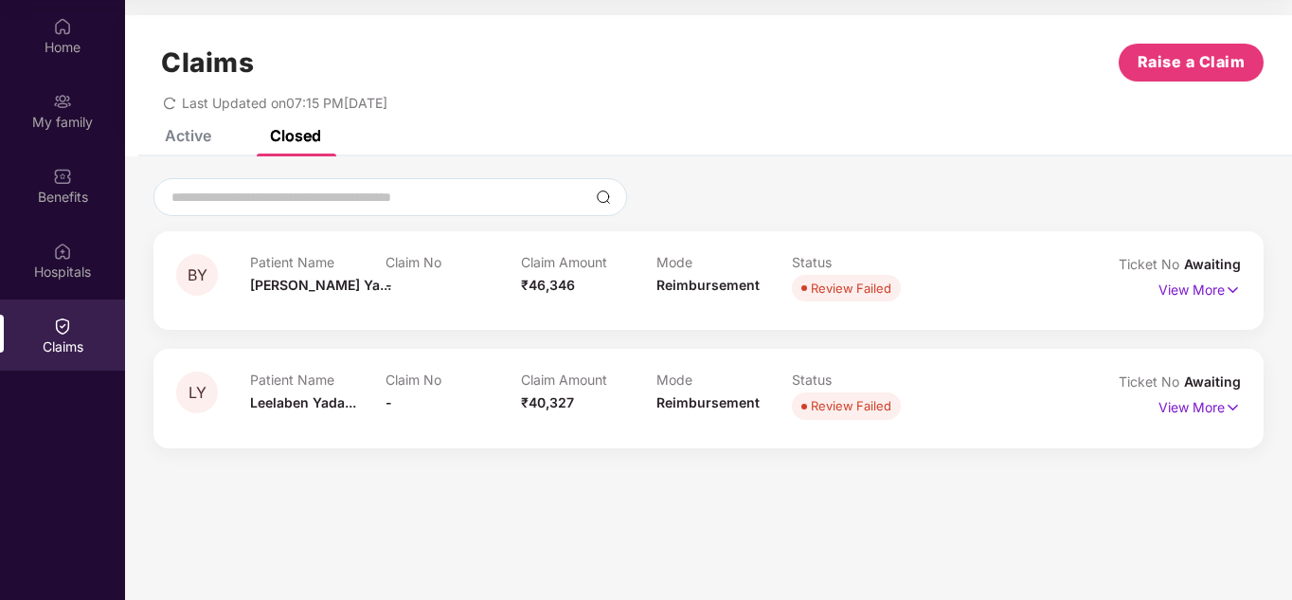
click at [213, 135] on div "Active Closed" at bounding box center [228, 136] width 185 height 42
click at [205, 137] on div "Active" at bounding box center [188, 135] width 46 height 19
